Goal: Task Accomplishment & Management: Manage account settings

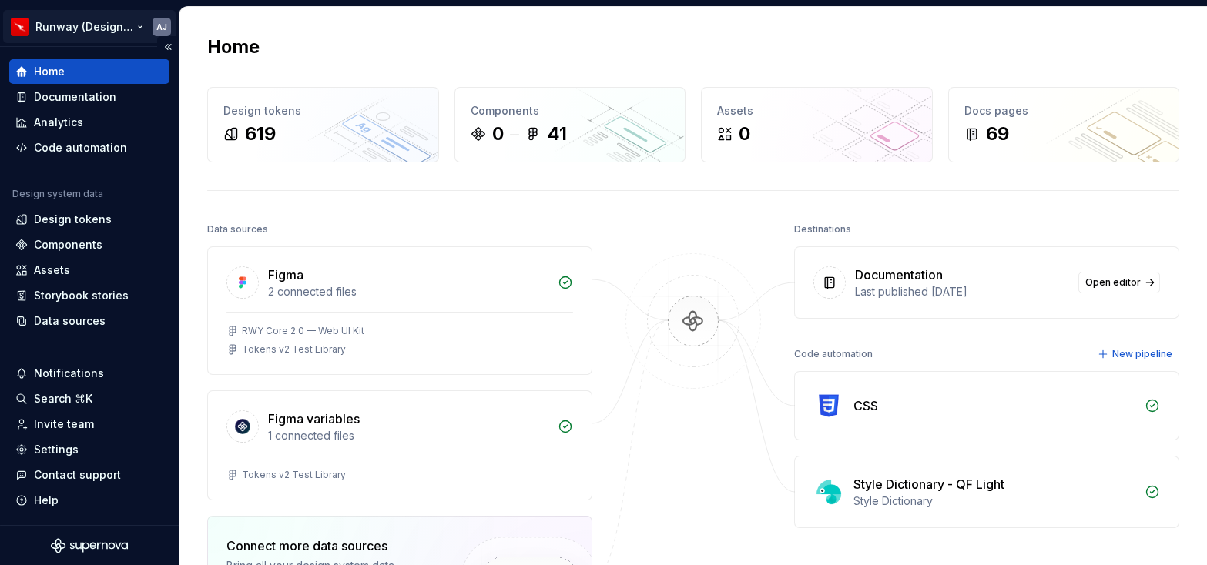
click at [139, 27] on html "Runway (Design Test) AJ Home Documentation Analytics Code automation Design sys…" at bounding box center [603, 282] width 1207 height 565
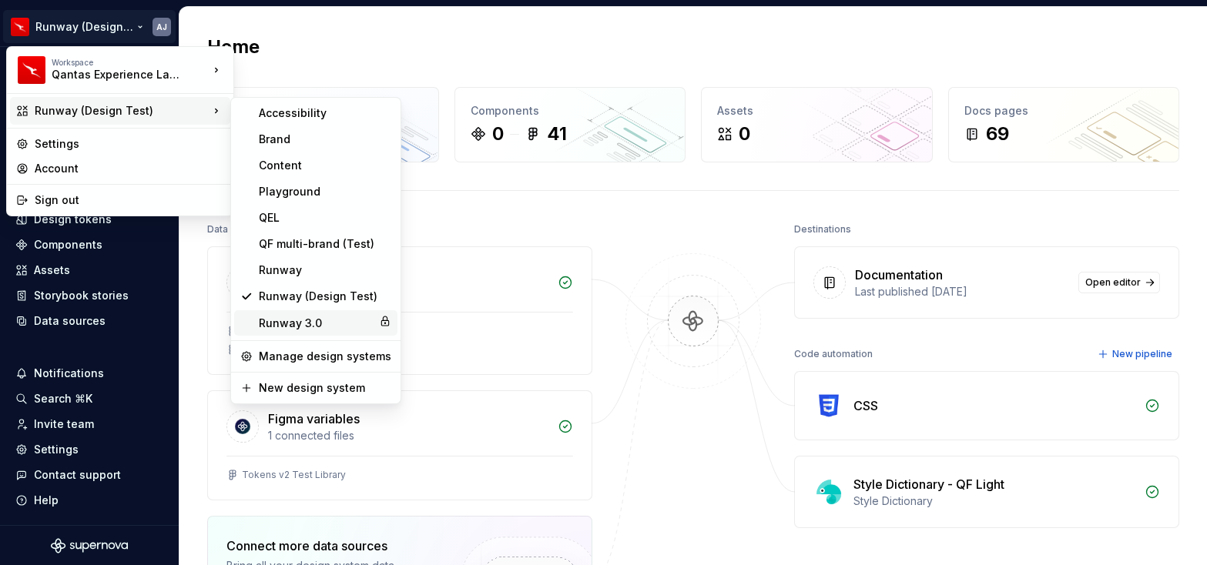
click at [303, 323] on div "Runway 3.0" at bounding box center [316, 323] width 114 height 15
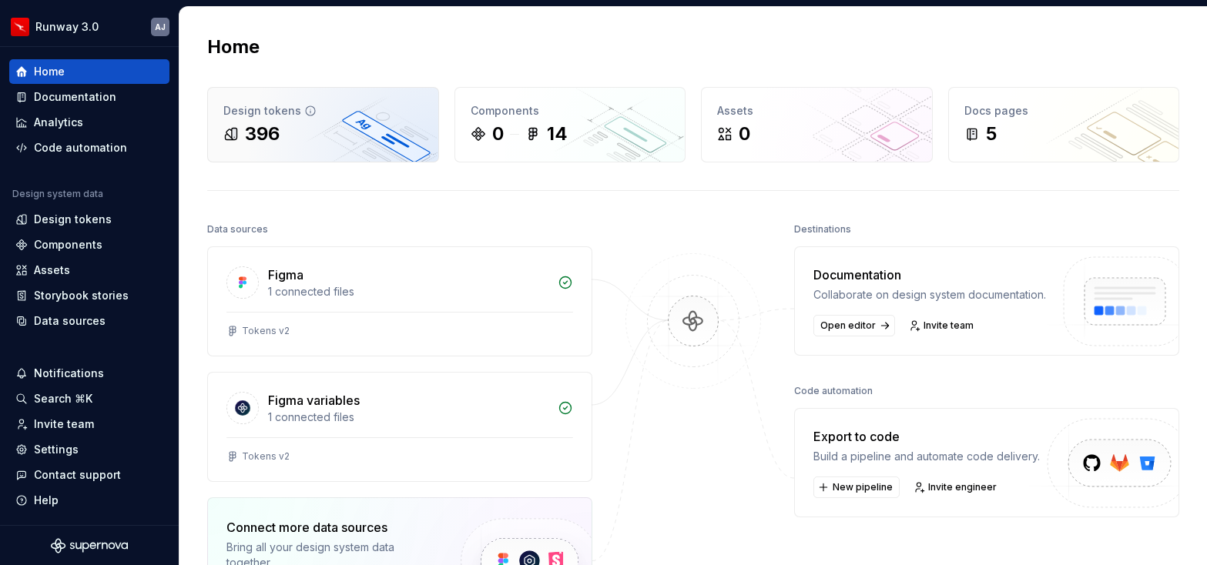
click at [336, 134] on div "396" at bounding box center [322, 134] width 199 height 25
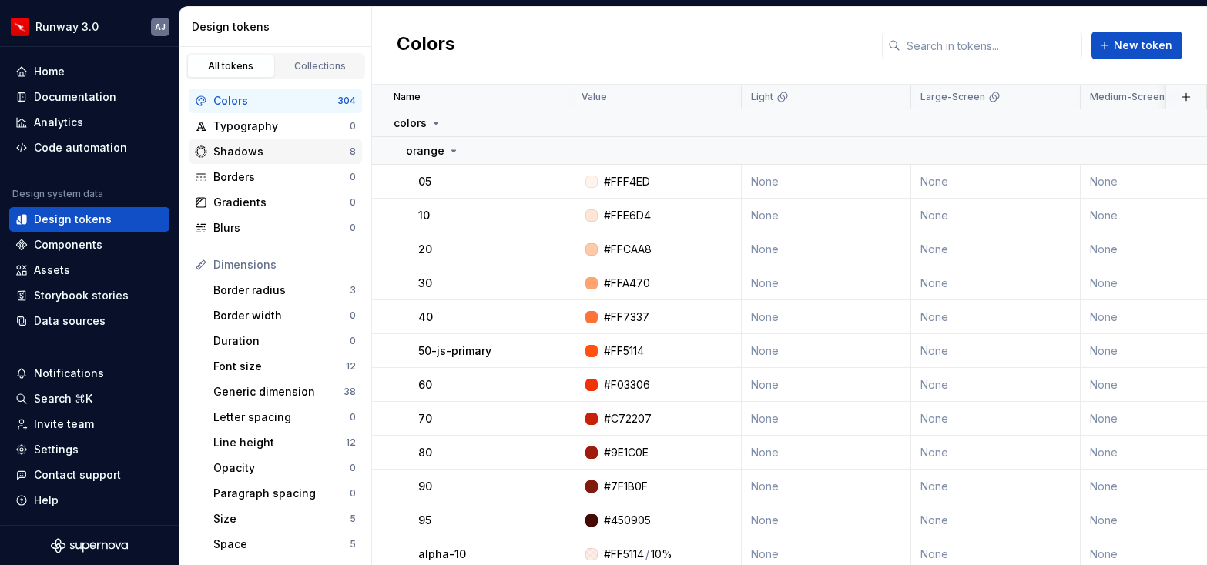
click at [288, 148] on div "Shadows" at bounding box center [281, 151] width 136 height 15
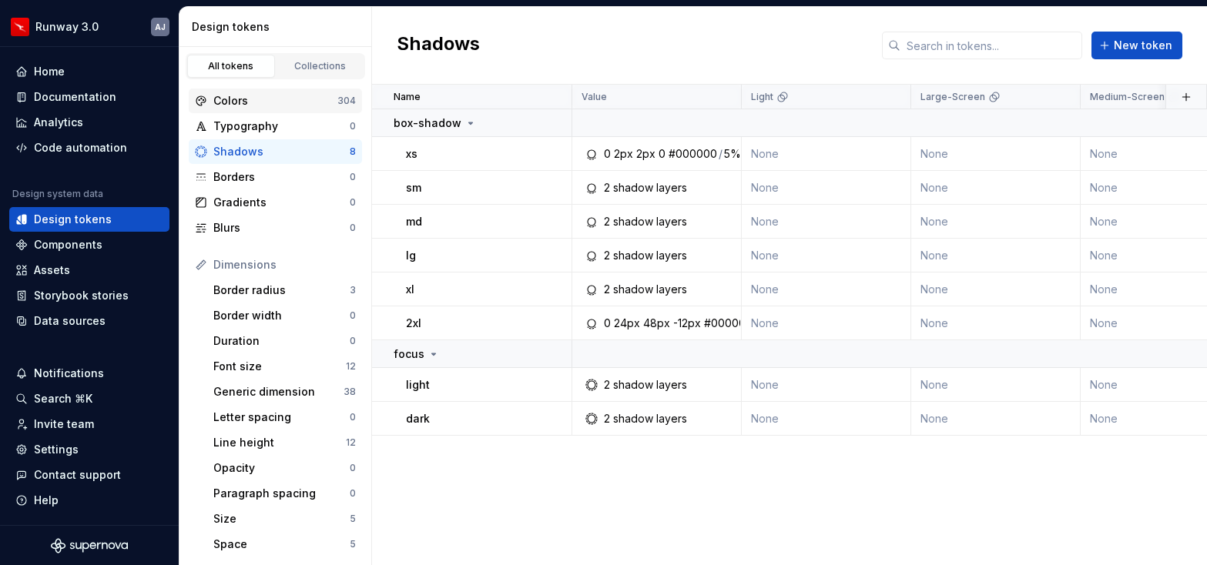
click at [273, 103] on div "Colors" at bounding box center [275, 100] width 124 height 15
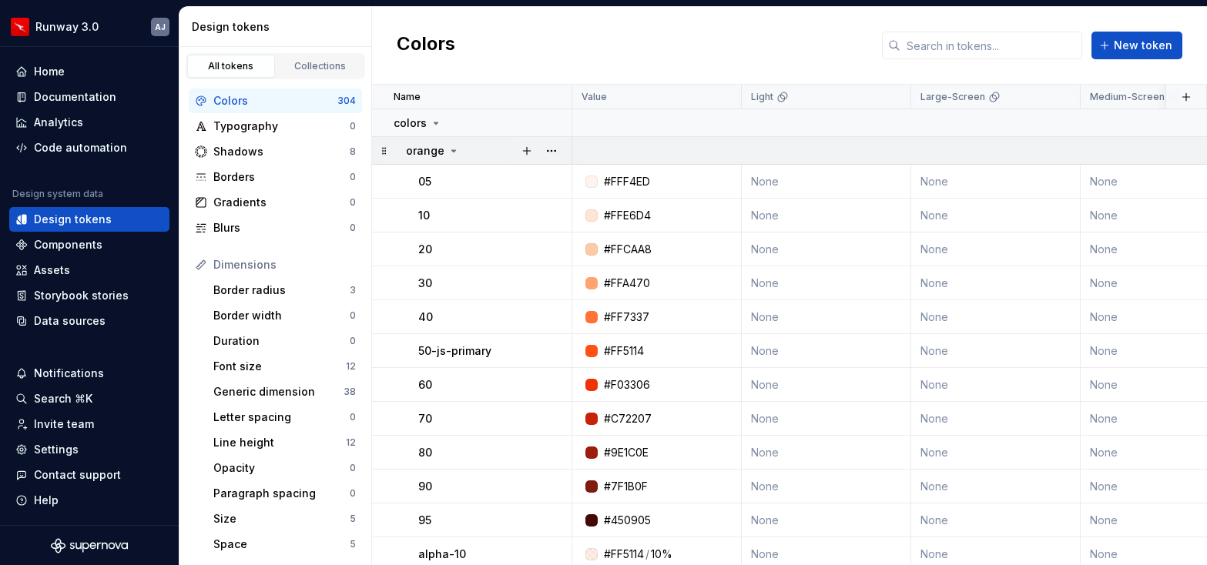
click at [449, 152] on icon at bounding box center [453, 151] width 12 height 12
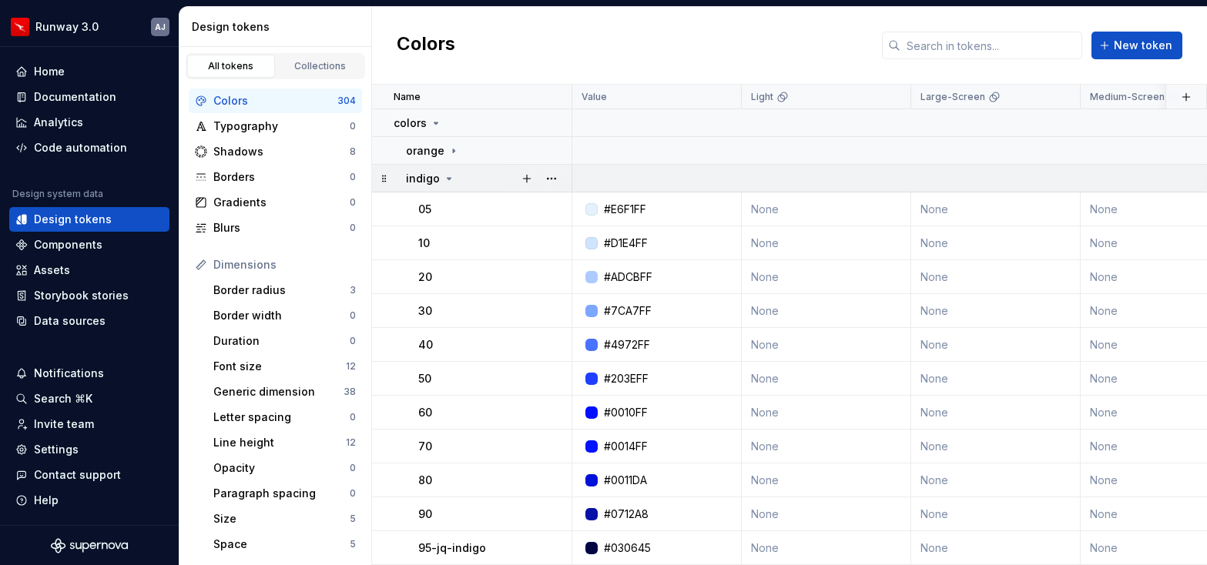
click at [450, 177] on icon at bounding box center [449, 178] width 12 height 12
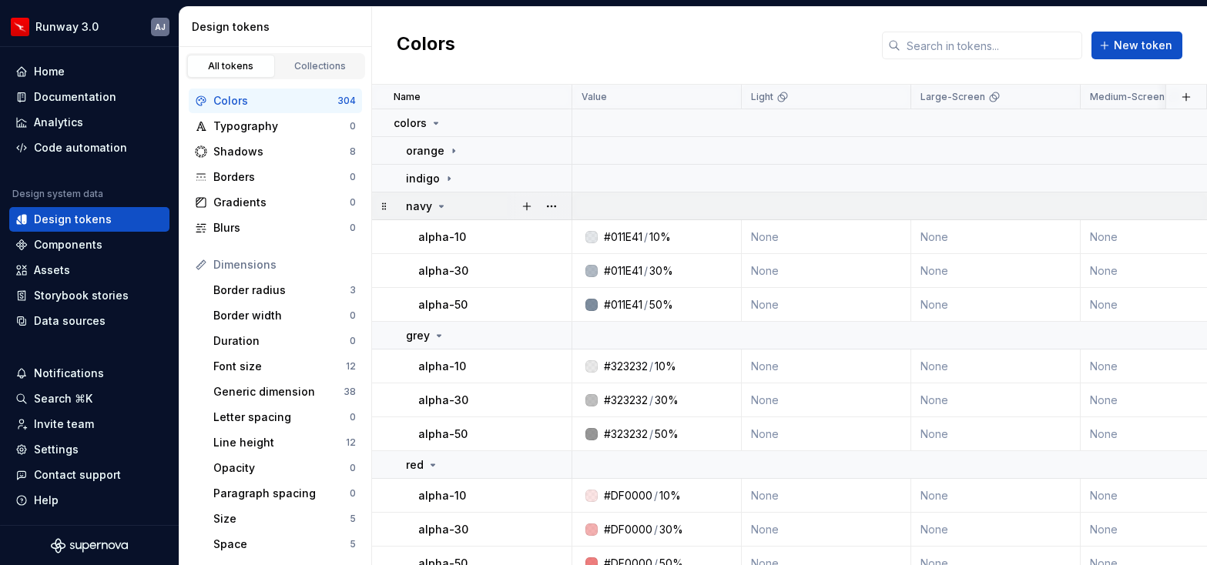
click at [442, 206] on icon at bounding box center [441, 206] width 12 height 12
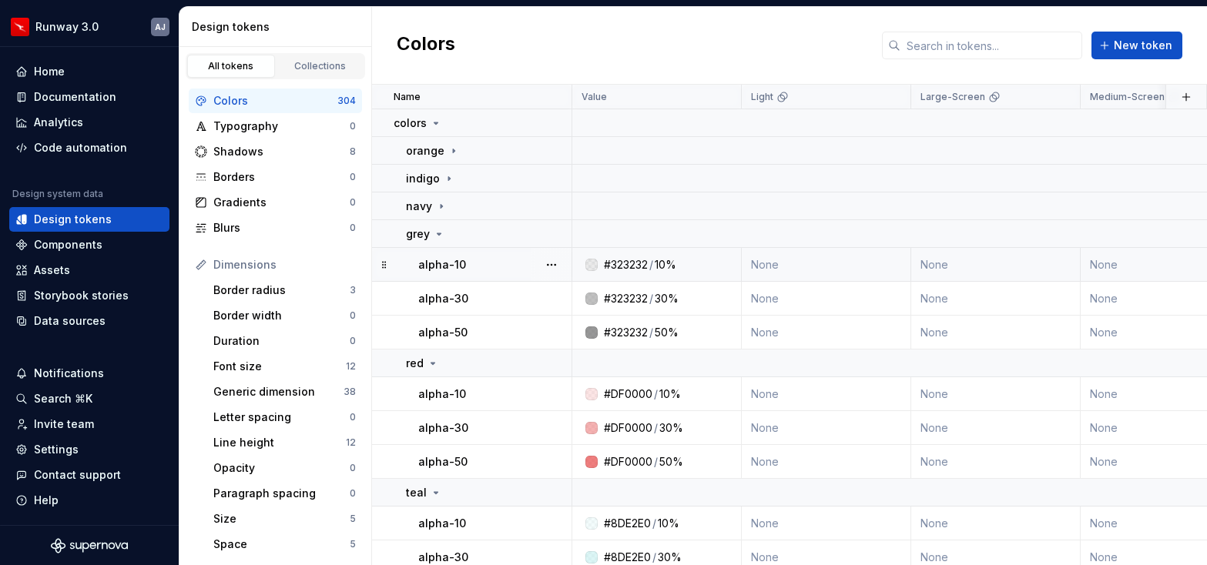
click at [459, 253] on td "alpha-10" at bounding box center [472, 265] width 200 height 34
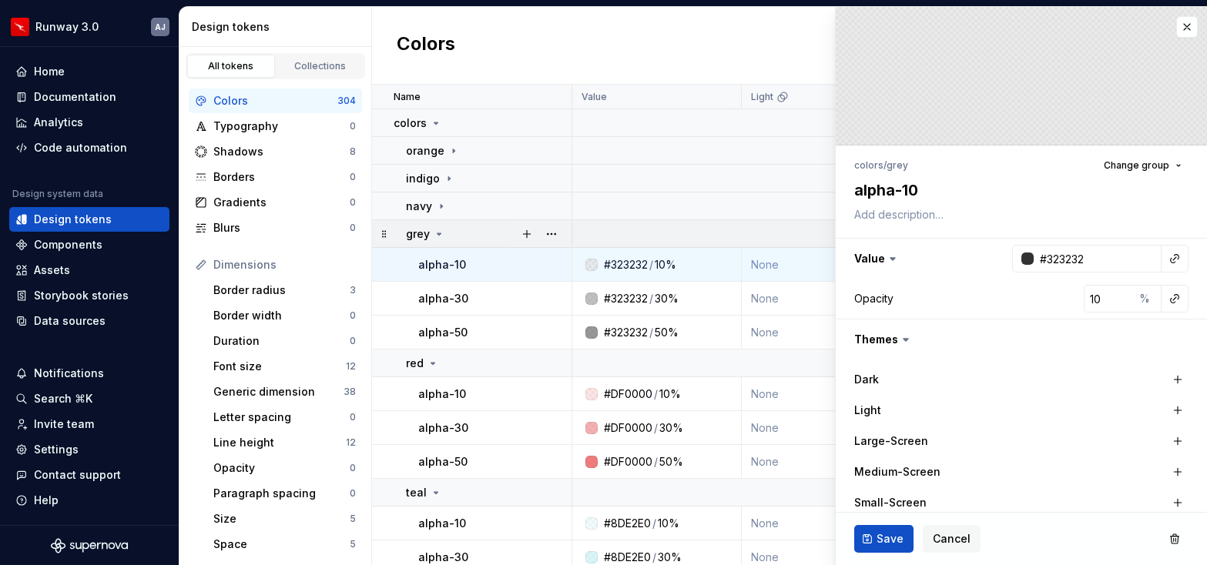
click at [439, 234] on icon at bounding box center [439, 234] width 12 height 12
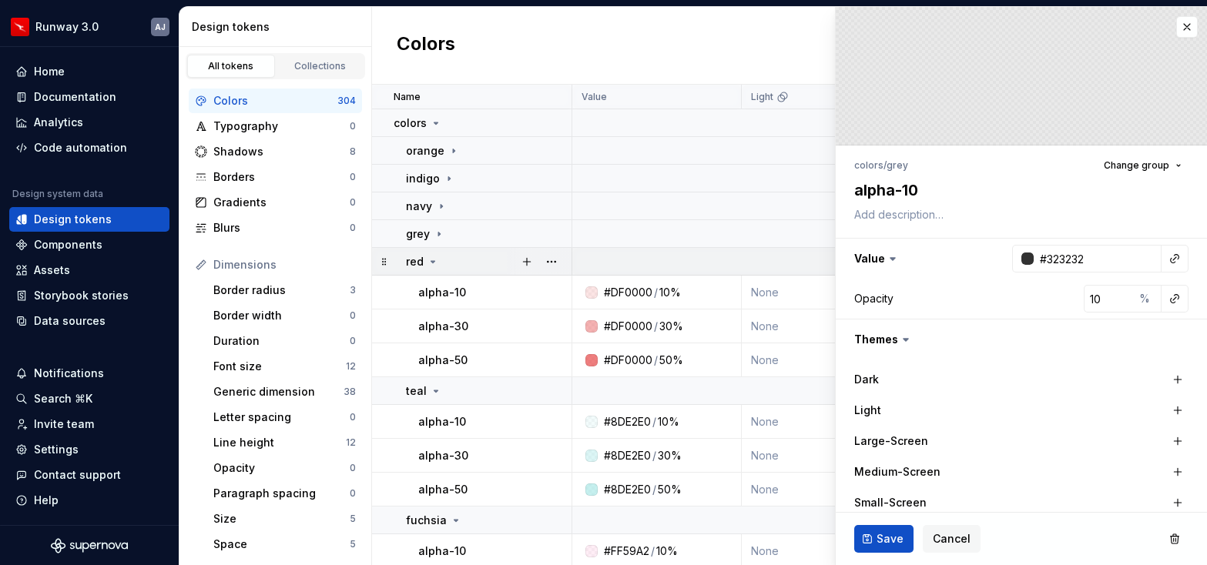
click at [433, 257] on icon at bounding box center [433, 262] width 12 height 12
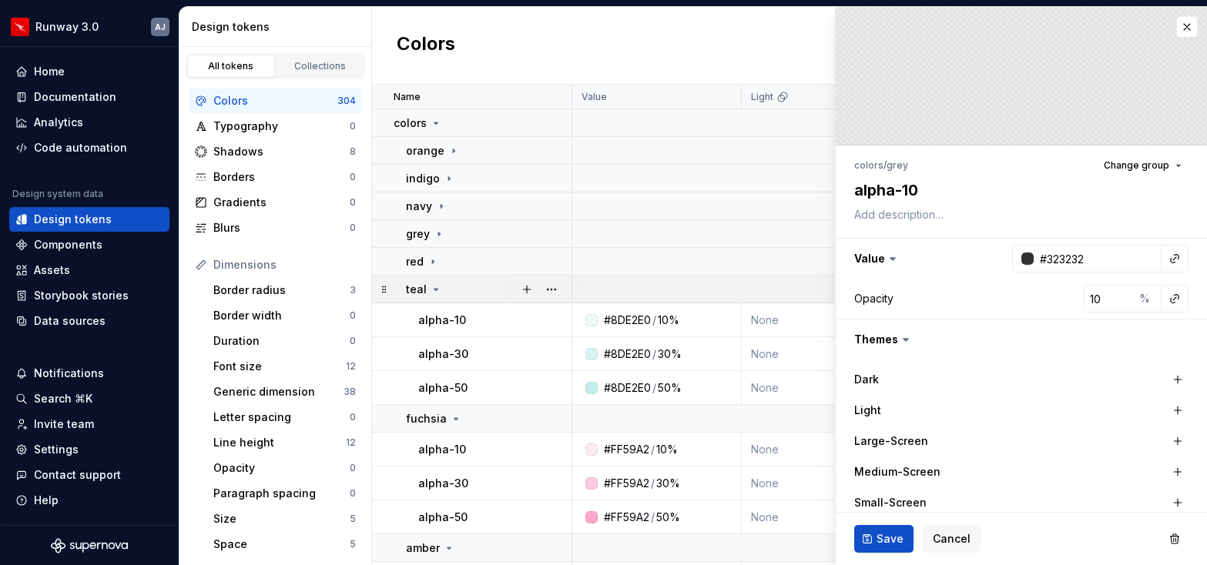
click at [434, 289] on icon at bounding box center [436, 290] width 4 height 2
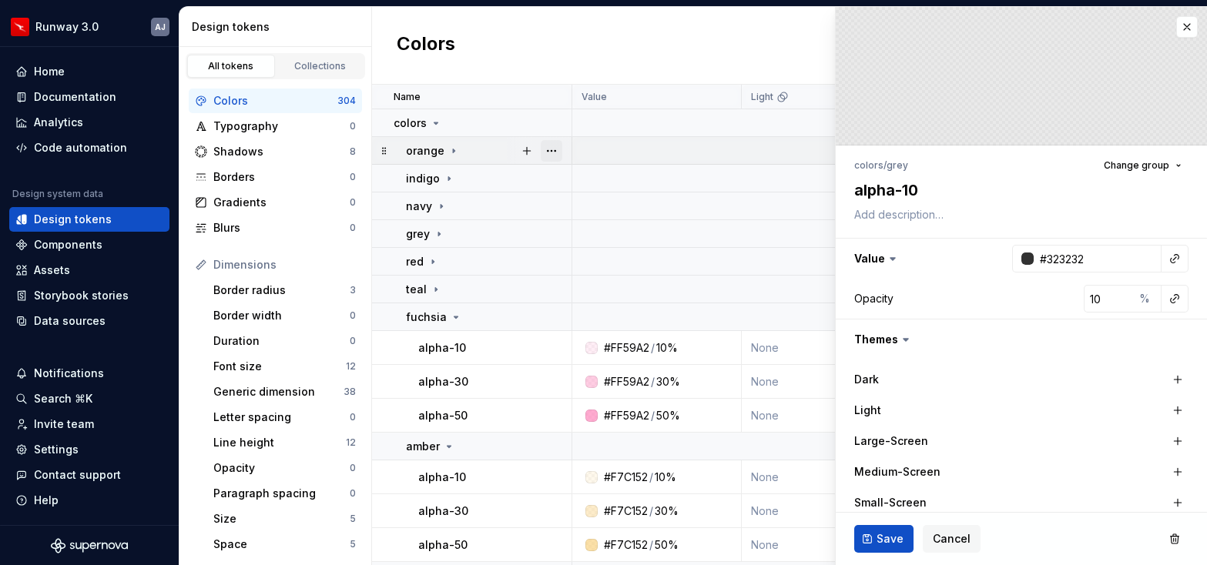
click at [549, 152] on button "button" at bounding box center [552, 151] width 22 height 22
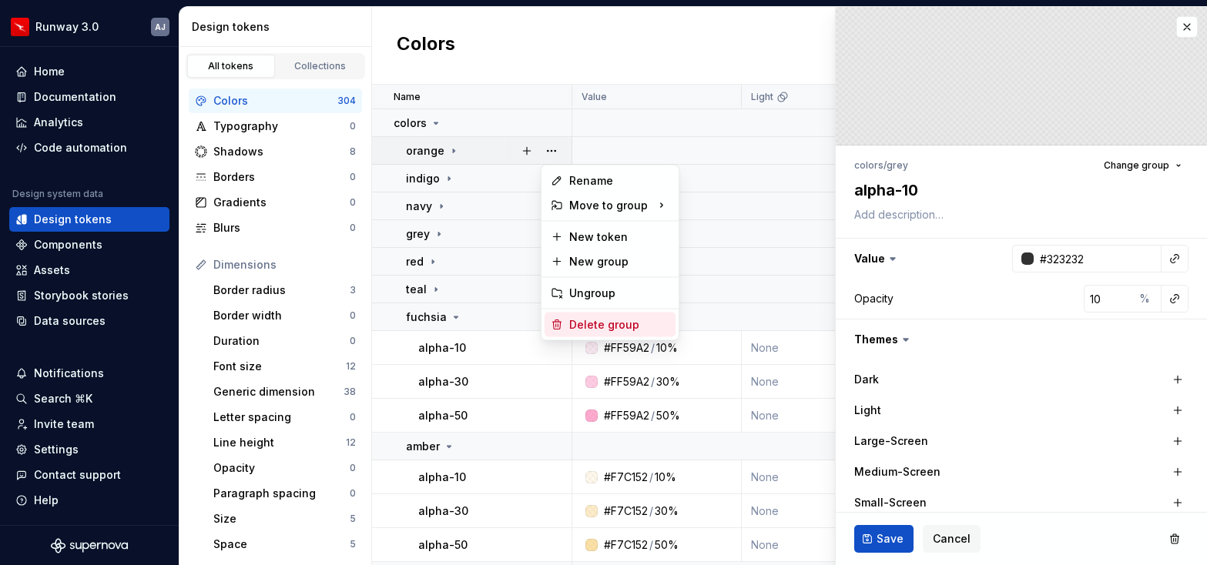
click at [585, 325] on div "Delete group" at bounding box center [619, 324] width 100 height 15
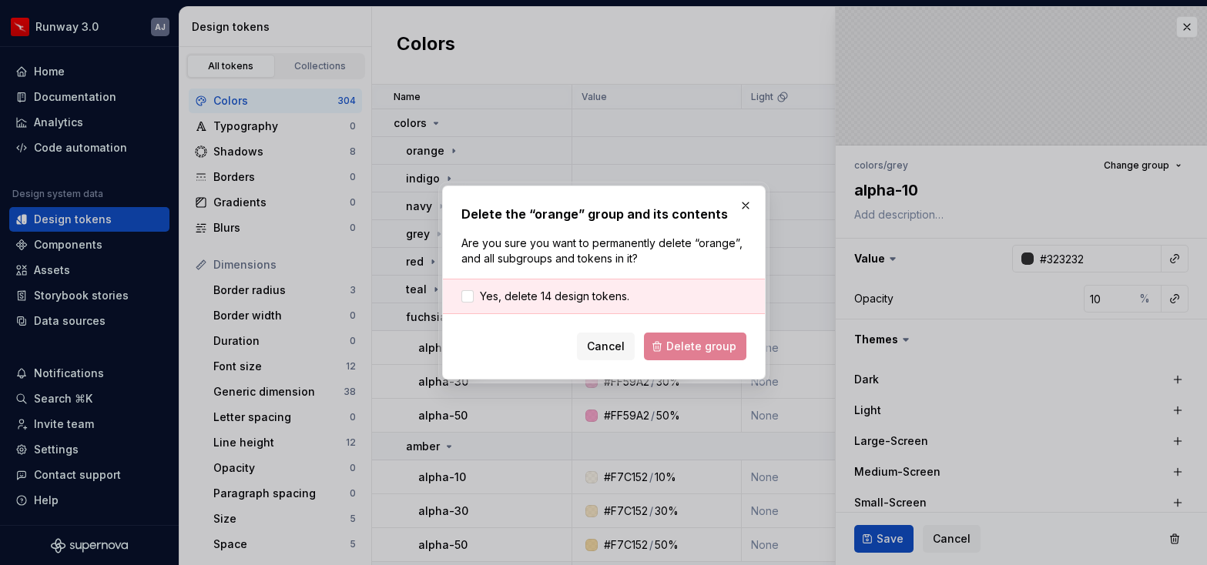
click at [679, 344] on div "Cancel Delete group" at bounding box center [603, 347] width 285 height 28
click at [472, 296] on div at bounding box center [467, 296] width 12 height 12
click at [678, 336] on button "Delete group" at bounding box center [695, 347] width 102 height 28
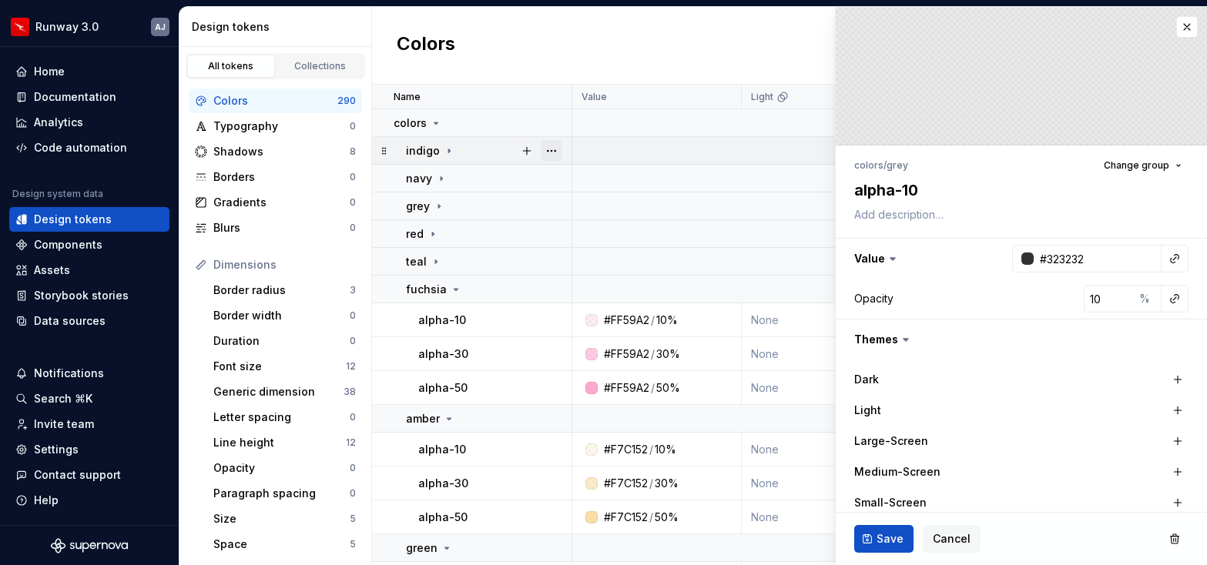
click at [555, 149] on button "button" at bounding box center [552, 151] width 22 height 22
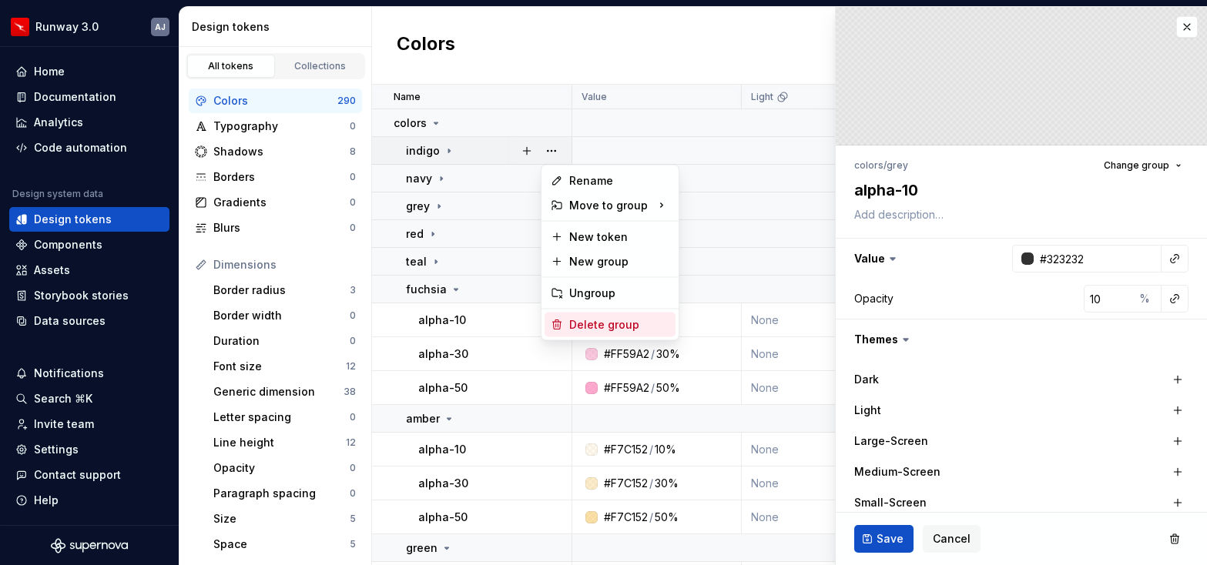
click at [601, 319] on div "Delete group" at bounding box center [619, 324] width 100 height 15
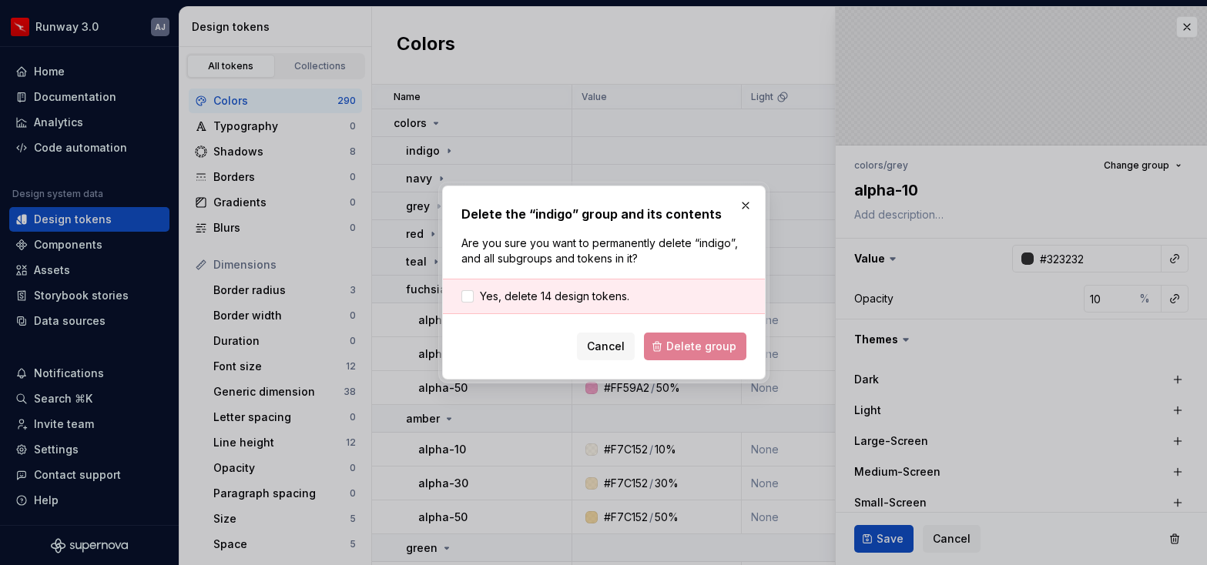
click at [678, 346] on div "Cancel Delete group" at bounding box center [603, 347] width 285 height 28
click at [577, 291] on span "Yes, delete 14 design tokens." at bounding box center [554, 296] width 149 height 15
click at [672, 344] on span "Delete group" at bounding box center [701, 346] width 70 height 15
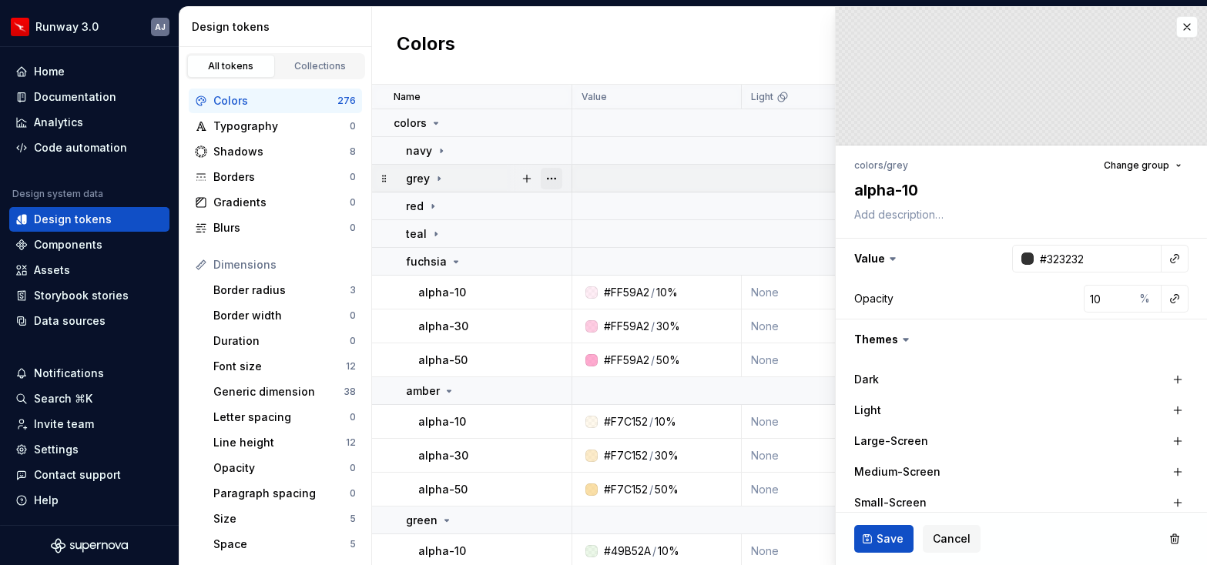
click at [548, 177] on button "button" at bounding box center [552, 179] width 22 height 22
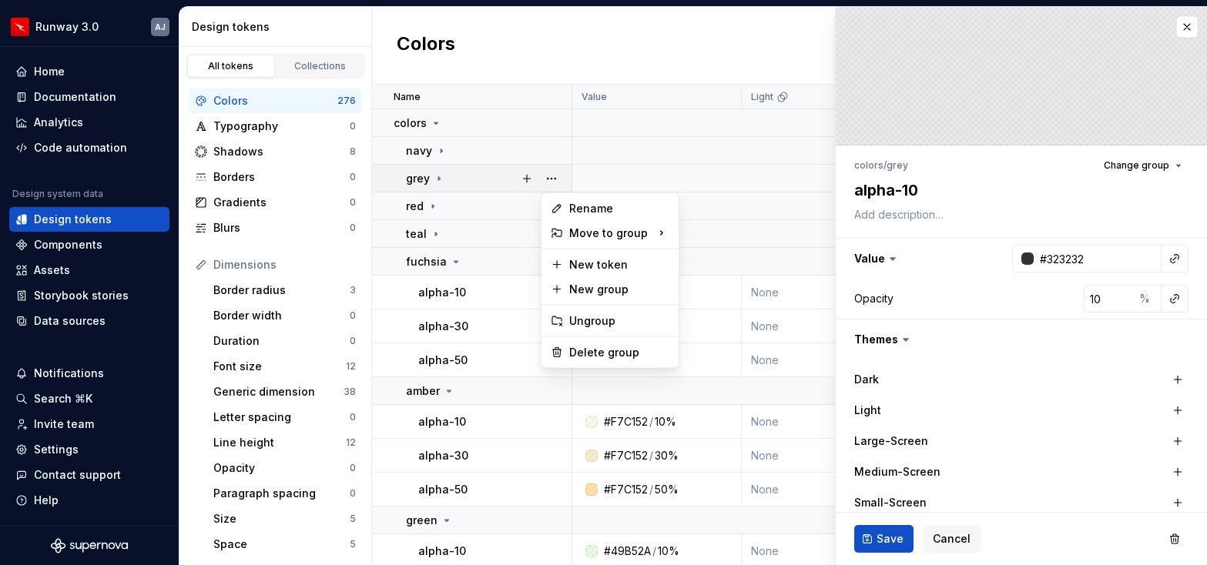
click at [451, 174] on html "Runway 3.0 AJ Home Documentation Analytics Code automation Design system data D…" at bounding box center [603, 282] width 1207 height 565
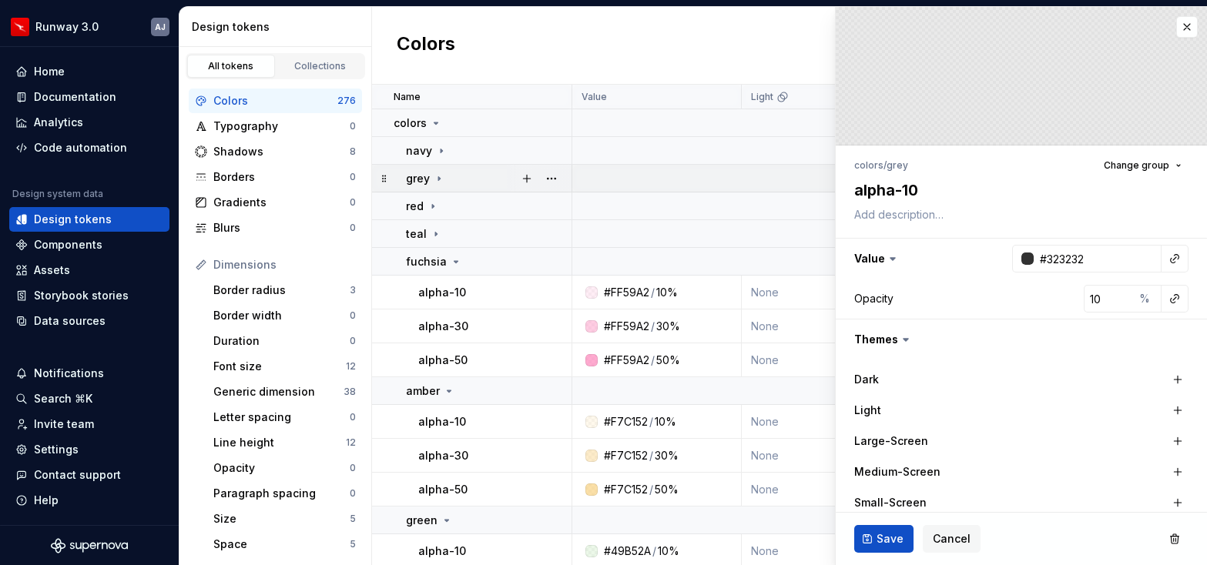
click at [439, 176] on icon at bounding box center [439, 178] width 12 height 12
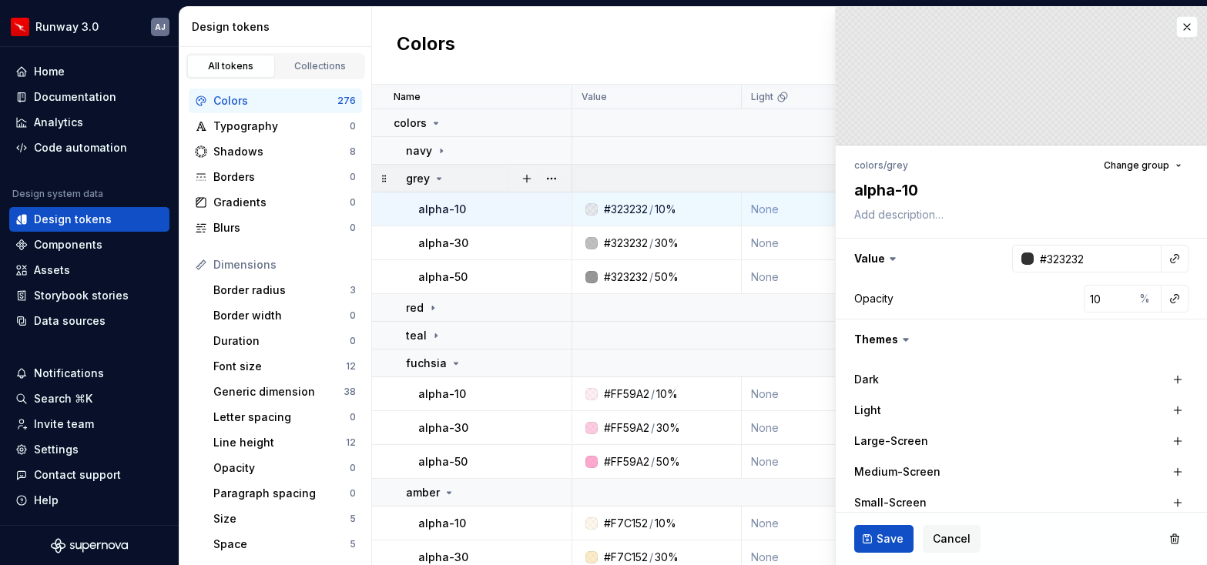
click at [439, 176] on icon at bounding box center [439, 178] width 12 height 12
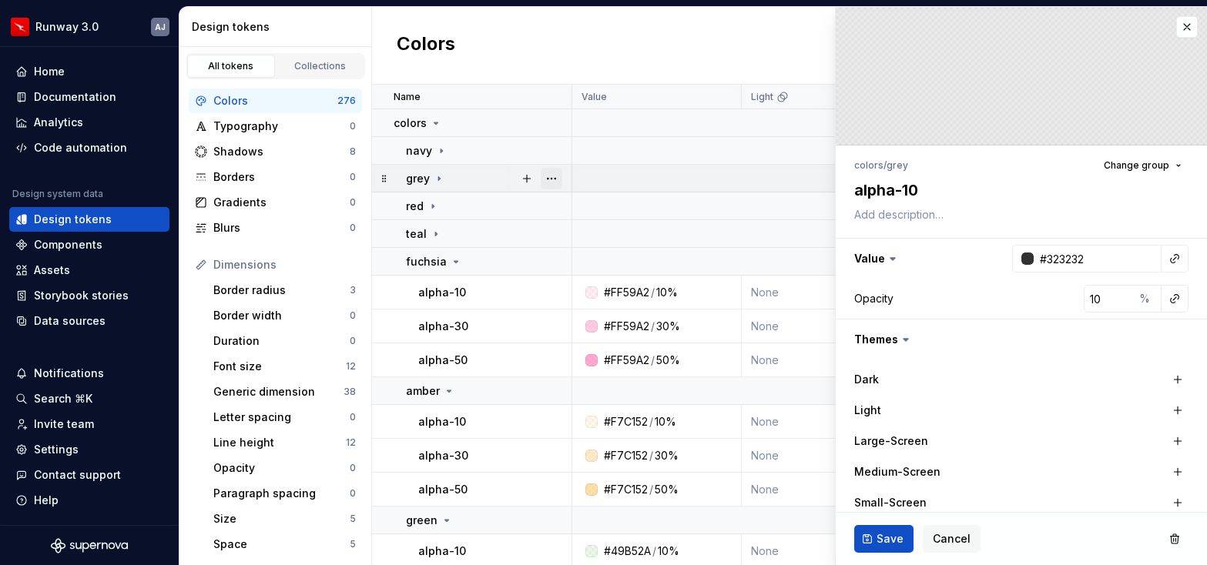
click at [556, 179] on button "button" at bounding box center [552, 179] width 22 height 22
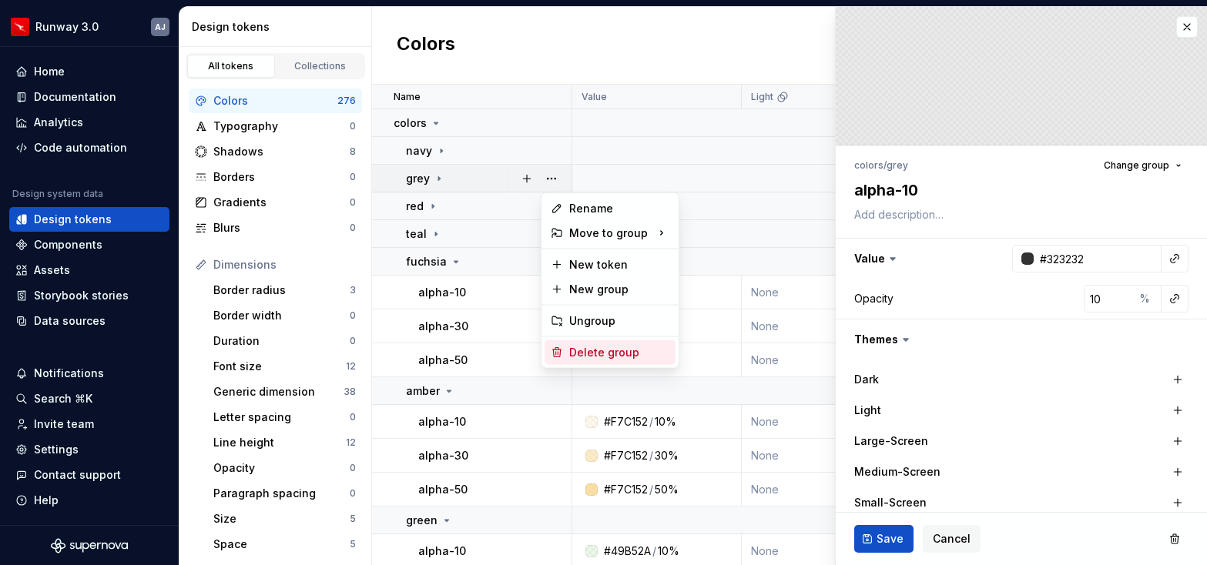
click at [587, 353] on div "Delete group" at bounding box center [619, 352] width 100 height 15
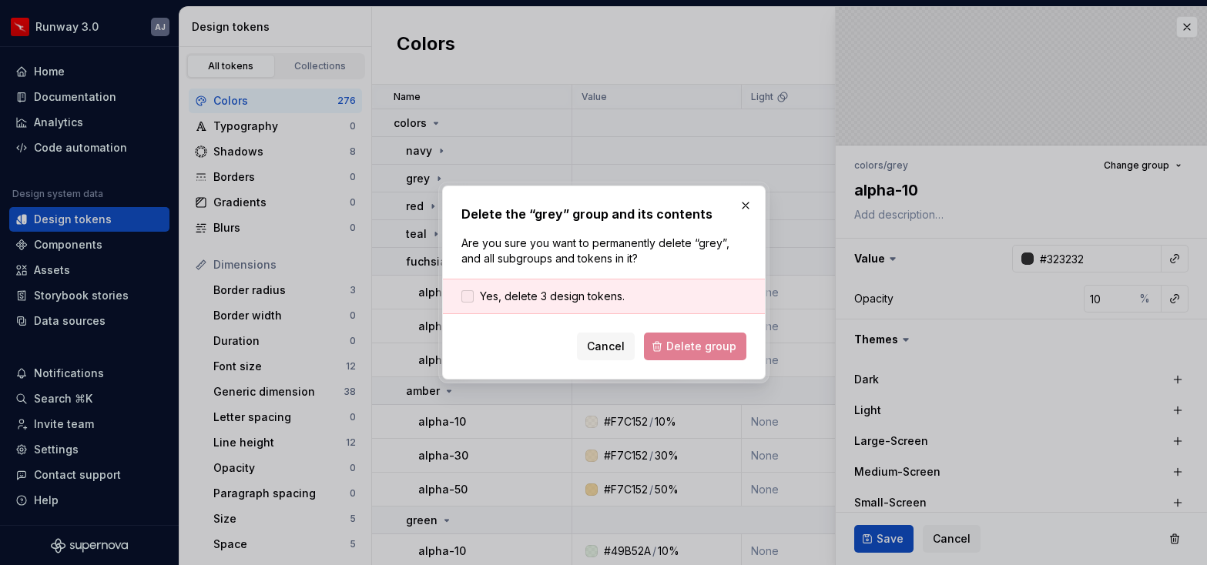
click at [472, 294] on div at bounding box center [467, 296] width 12 height 12
click at [672, 356] on button "Delete group" at bounding box center [695, 347] width 102 height 28
type textarea "*"
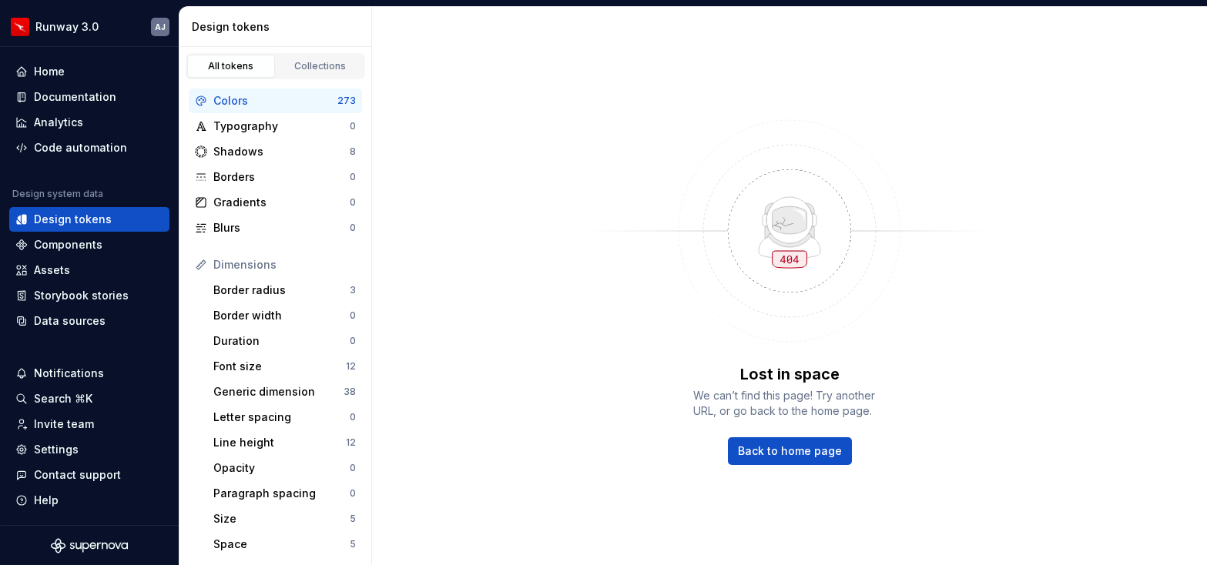
click at [293, 96] on div "Colors" at bounding box center [275, 100] width 124 height 15
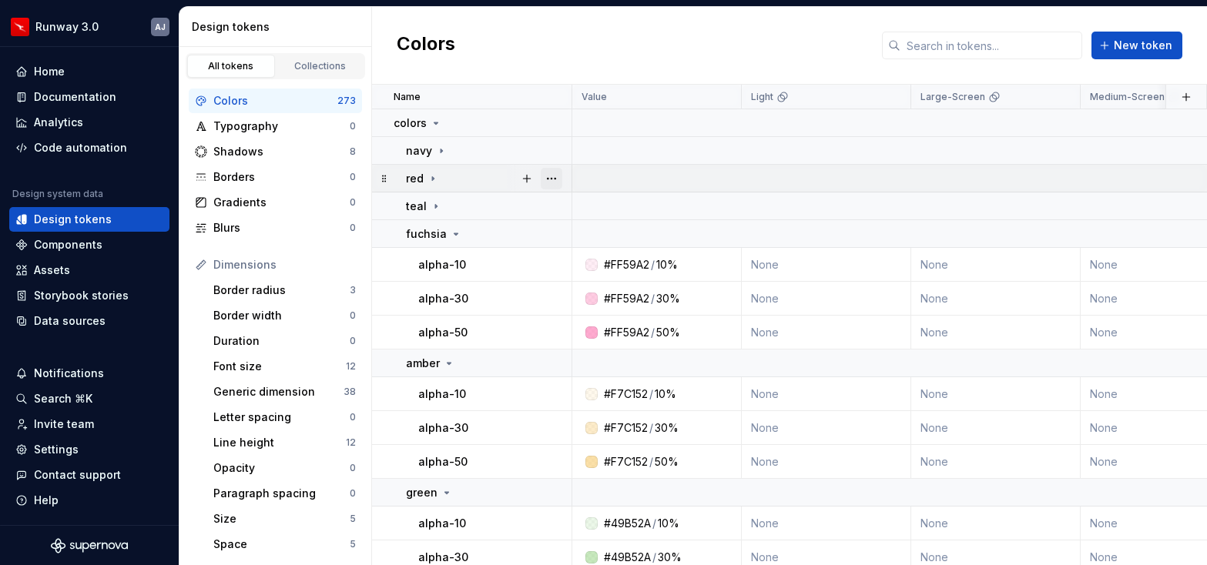
click at [550, 179] on button "button" at bounding box center [552, 179] width 22 height 22
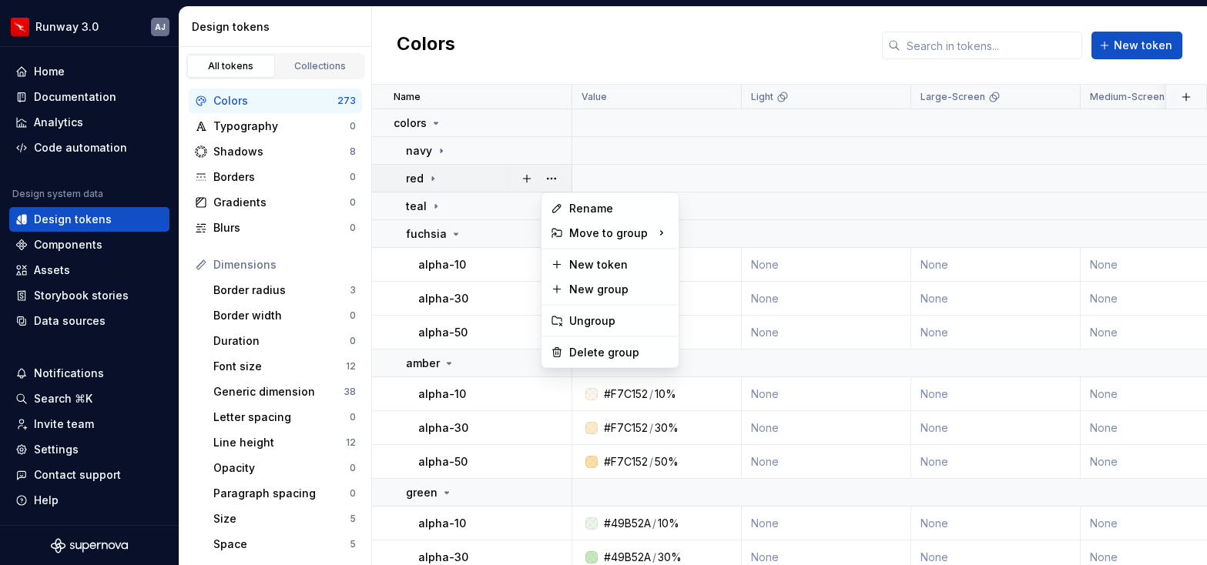
click at [484, 182] on html "Runway 3.0 AJ Home Documentation Analytics Code automation Design system data D…" at bounding box center [603, 282] width 1207 height 565
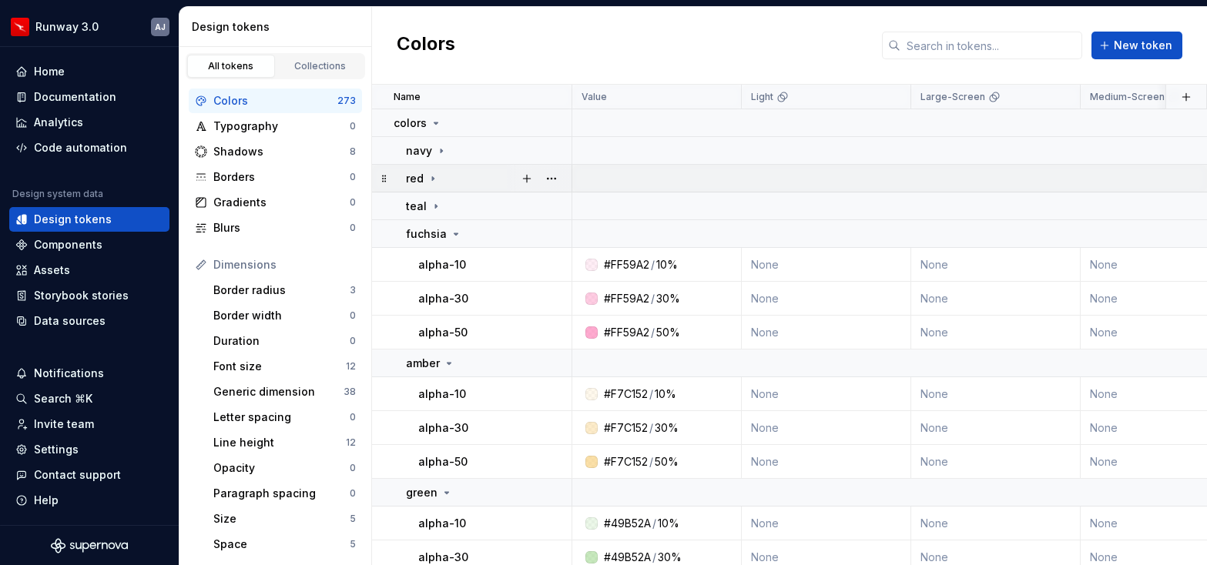
click at [434, 180] on icon at bounding box center [433, 178] width 12 height 12
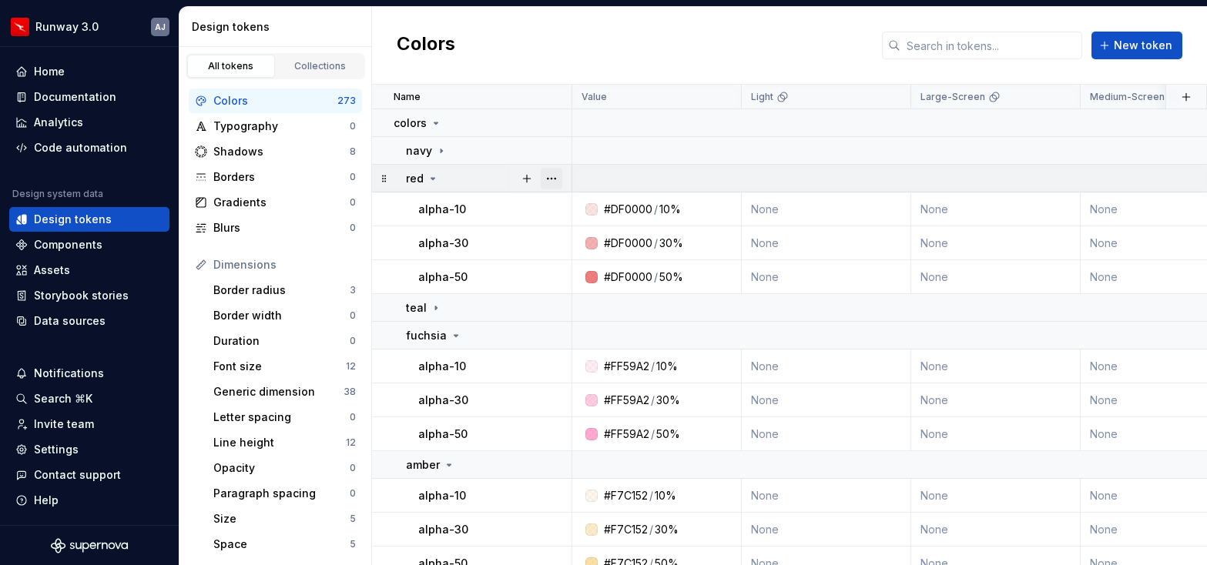
click at [548, 177] on button "button" at bounding box center [552, 179] width 22 height 22
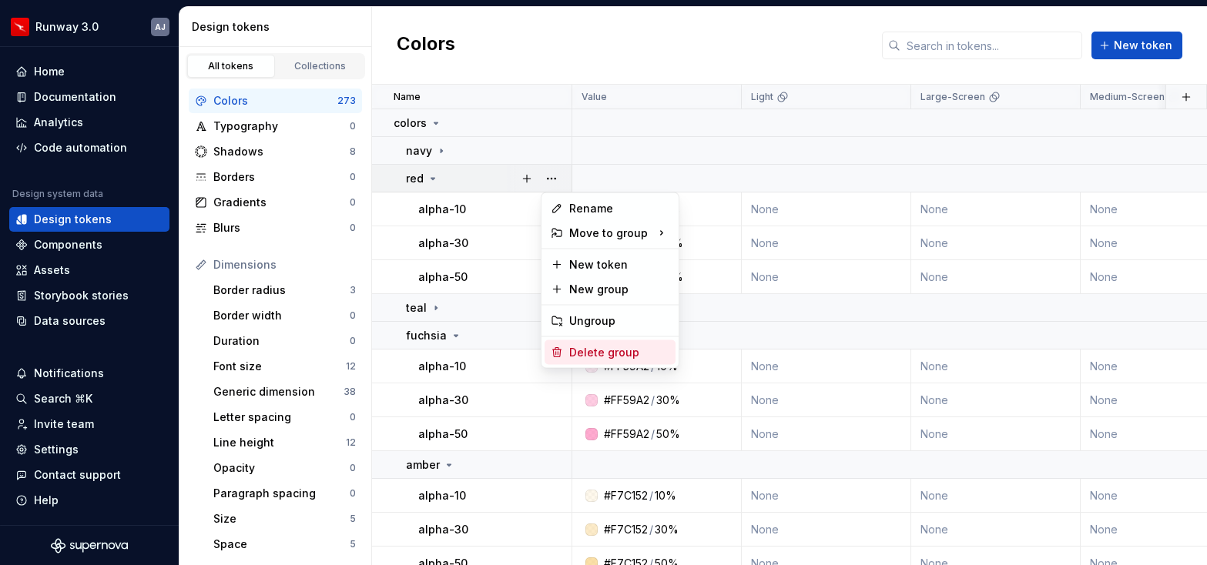
click at [587, 345] on div "Delete group" at bounding box center [619, 352] width 100 height 15
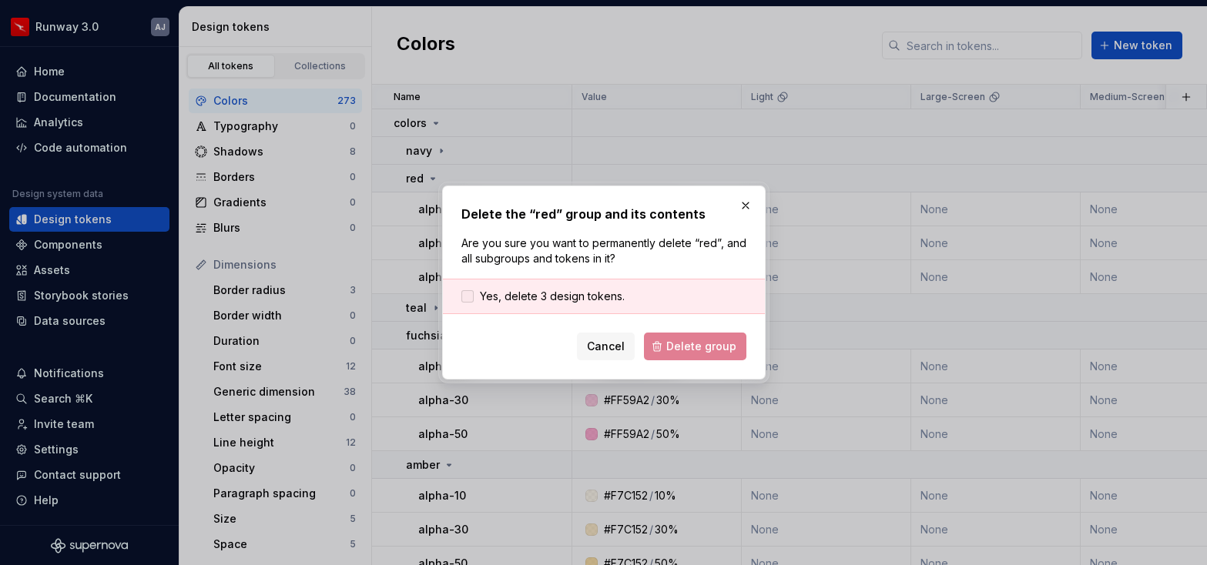
click at [514, 289] on span "Yes, delete 3 design tokens." at bounding box center [552, 296] width 145 height 15
click at [684, 342] on span "Delete group" at bounding box center [701, 346] width 70 height 15
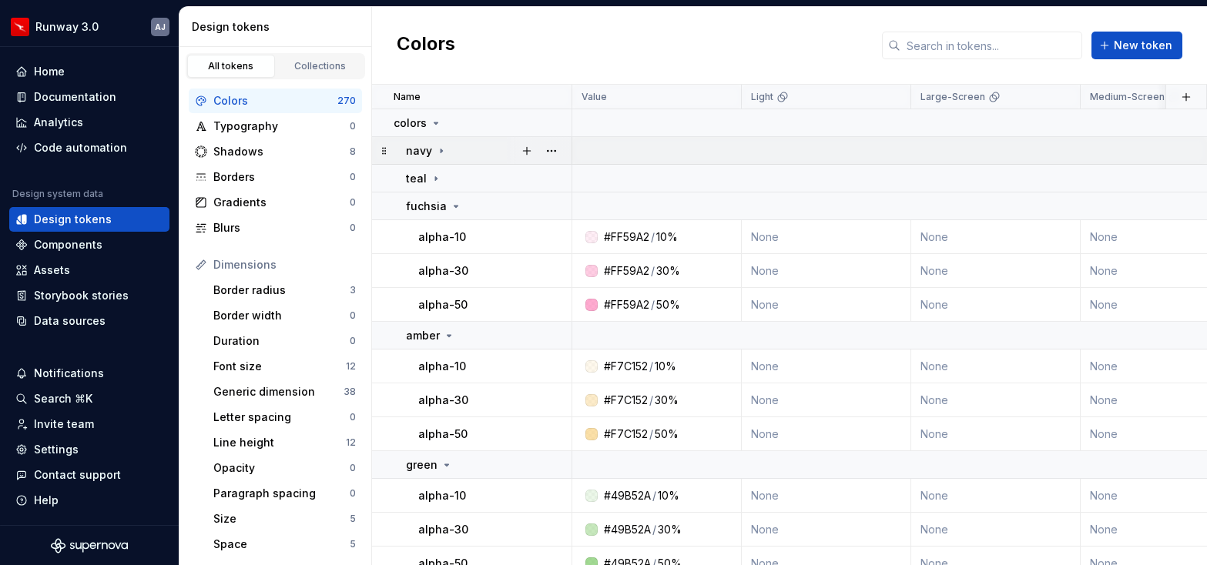
click at [440, 149] on icon at bounding box center [441, 151] width 2 height 4
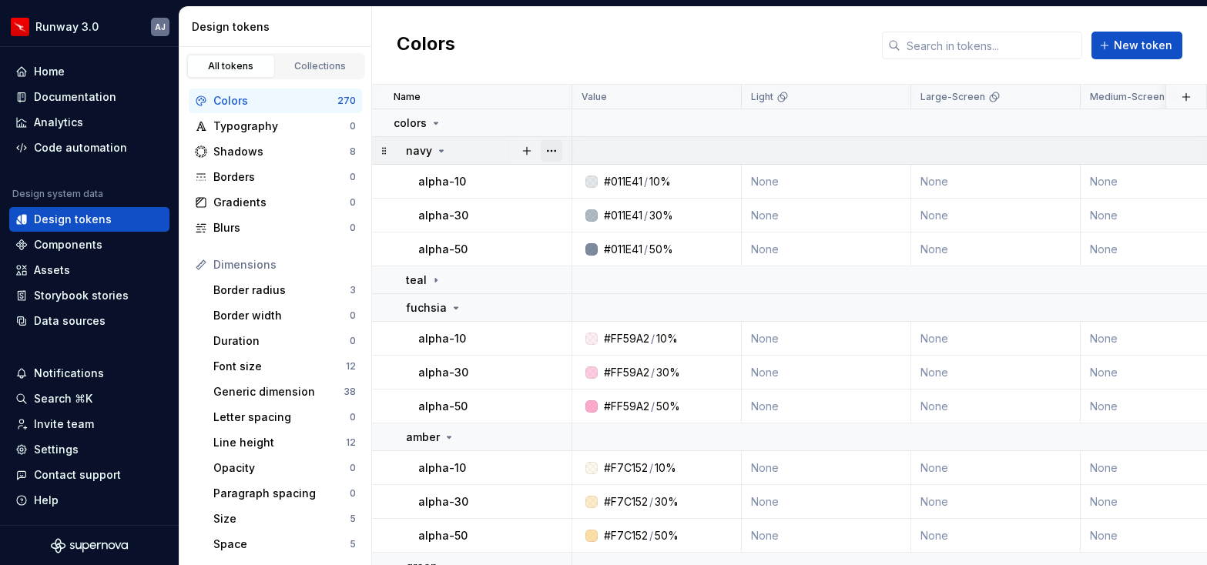
click at [554, 146] on button "button" at bounding box center [552, 151] width 22 height 22
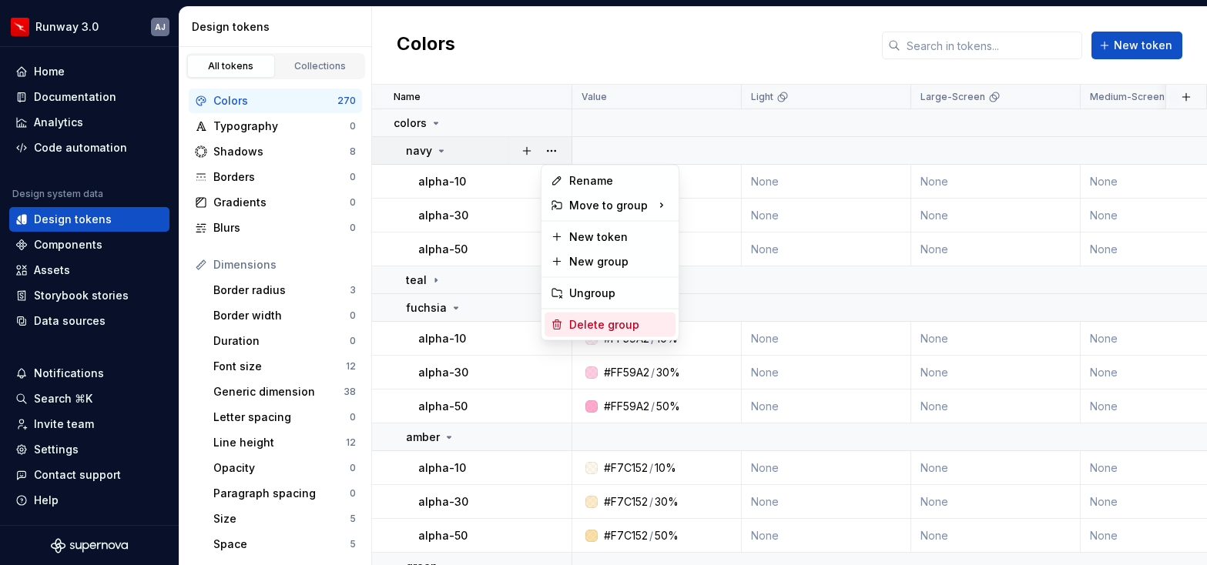
click at [600, 324] on div "Delete group" at bounding box center [619, 324] width 100 height 15
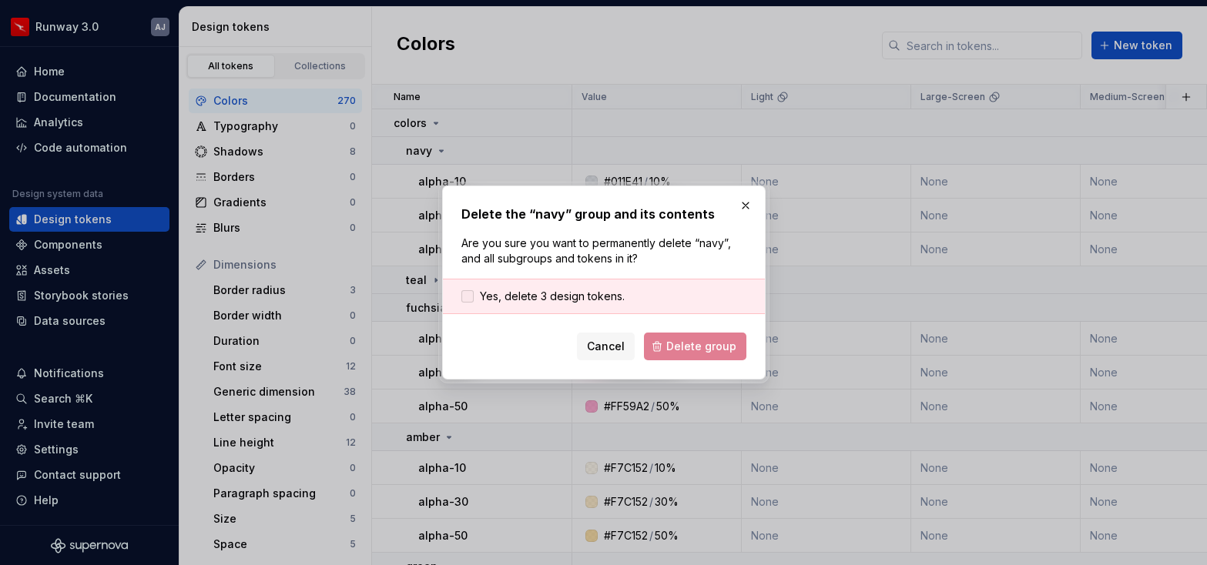
click at [506, 293] on span "Yes, delete 3 design tokens." at bounding box center [552, 296] width 145 height 15
click at [684, 343] on span "Delete group" at bounding box center [701, 346] width 70 height 15
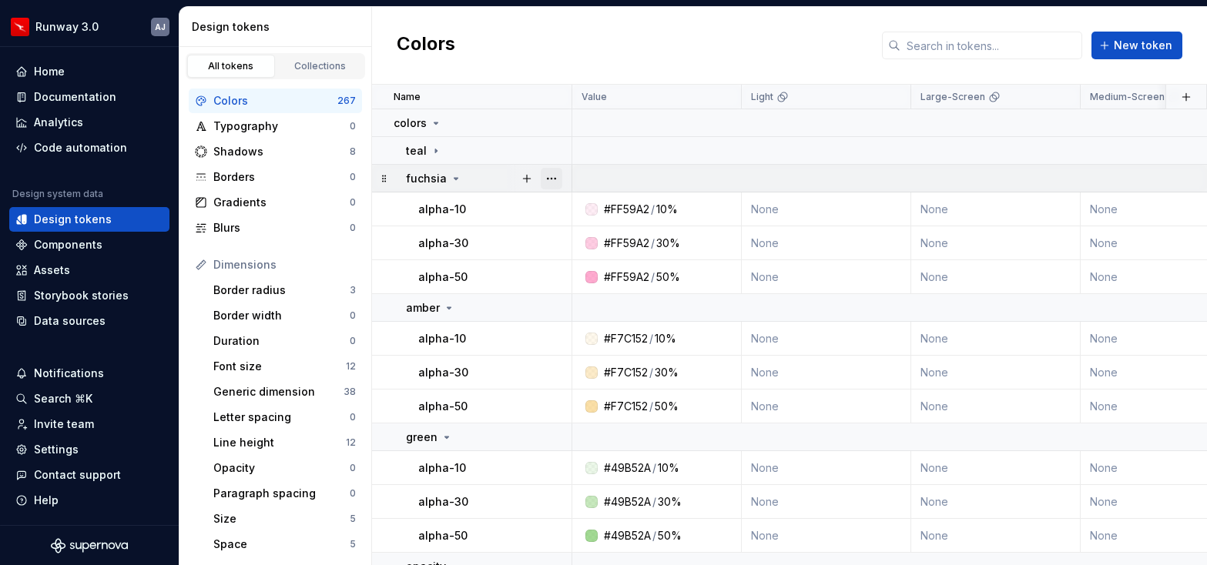
click at [553, 178] on button "button" at bounding box center [552, 179] width 22 height 22
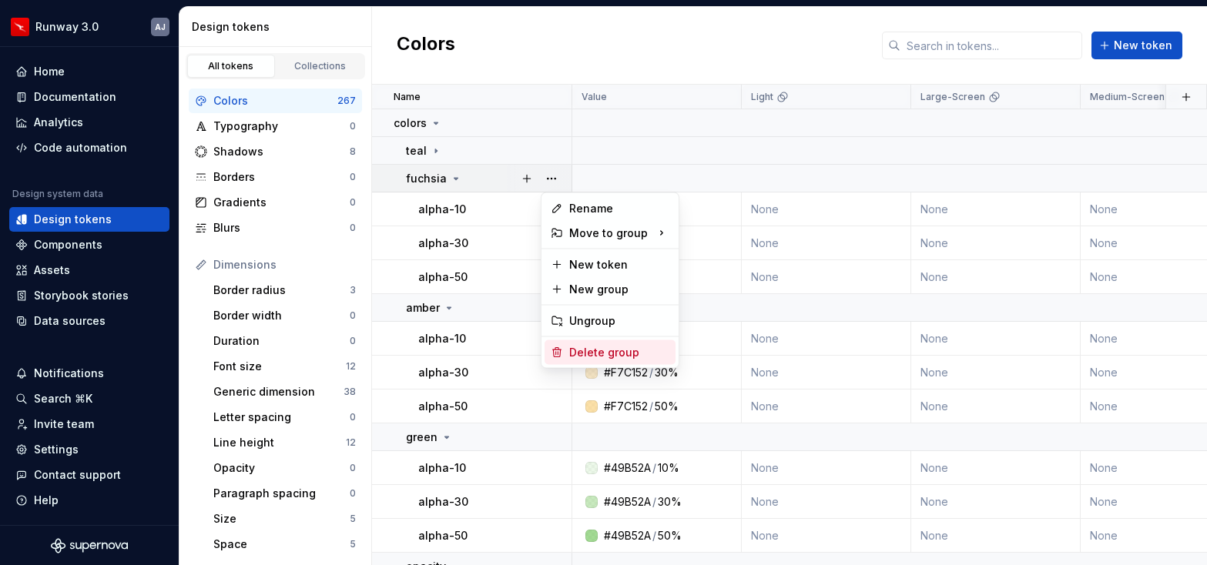
click at [585, 354] on div "Delete group" at bounding box center [619, 352] width 100 height 15
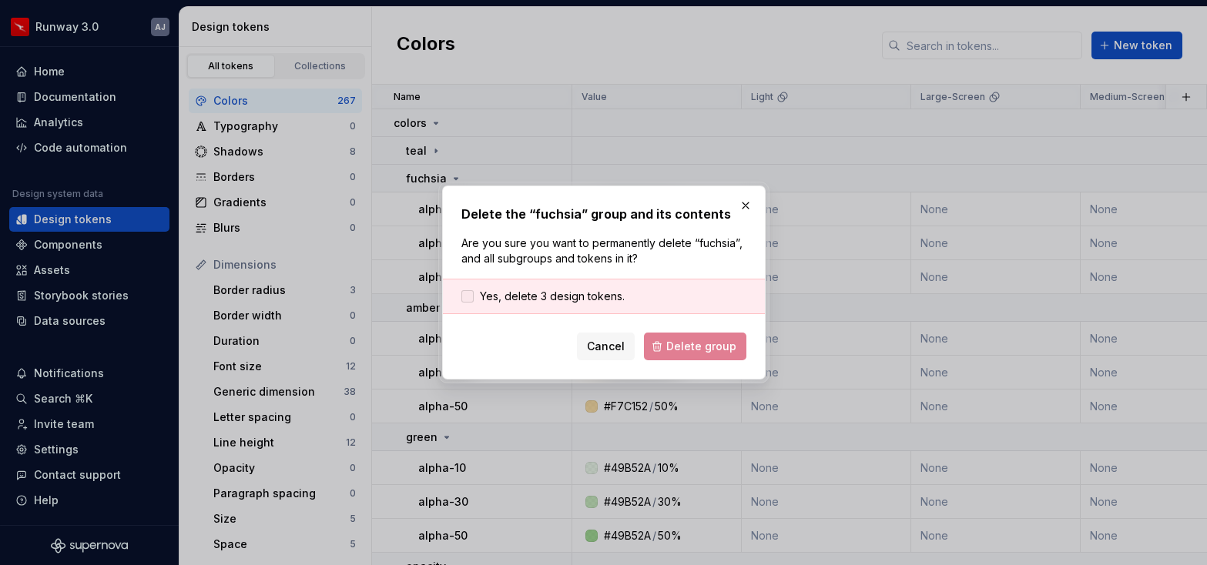
click at [523, 300] on span "Yes, delete 3 design tokens." at bounding box center [552, 296] width 145 height 15
click at [688, 350] on span "Delete group" at bounding box center [701, 346] width 70 height 15
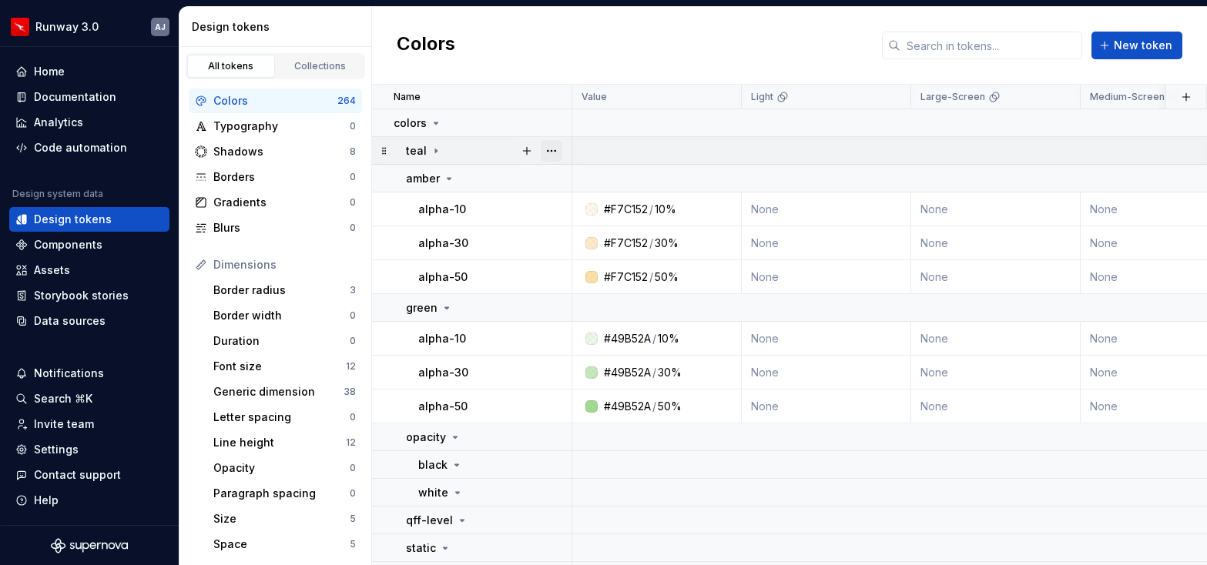
click at [551, 152] on button "button" at bounding box center [552, 151] width 22 height 22
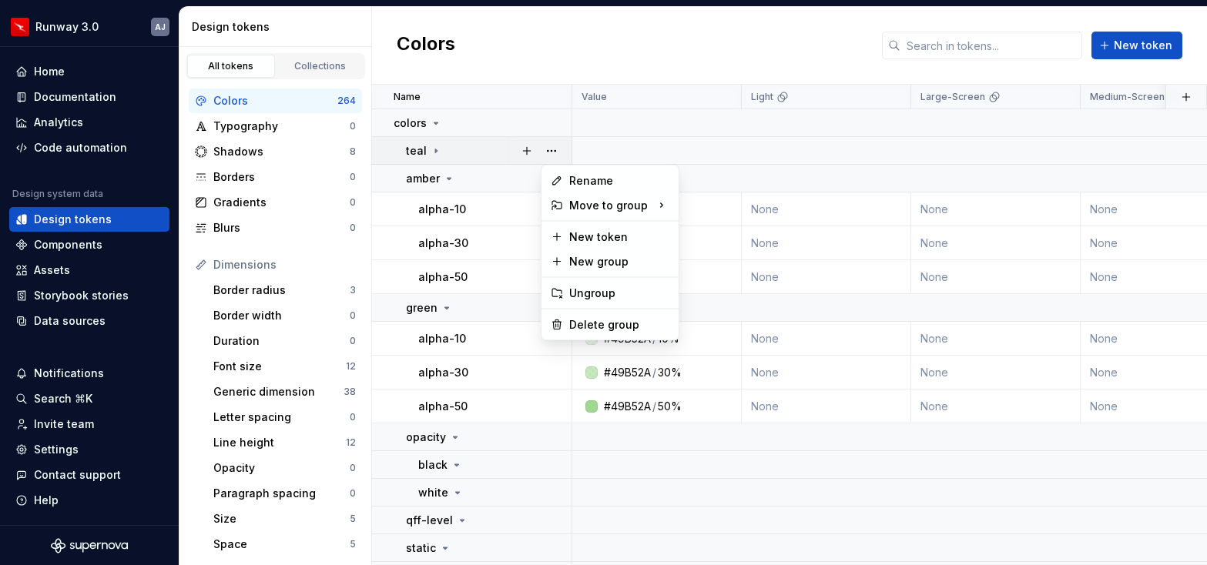
click at [434, 146] on html "Runway 3.0 AJ Home Documentation Analytics Code automation Design system data D…" at bounding box center [603, 282] width 1207 height 565
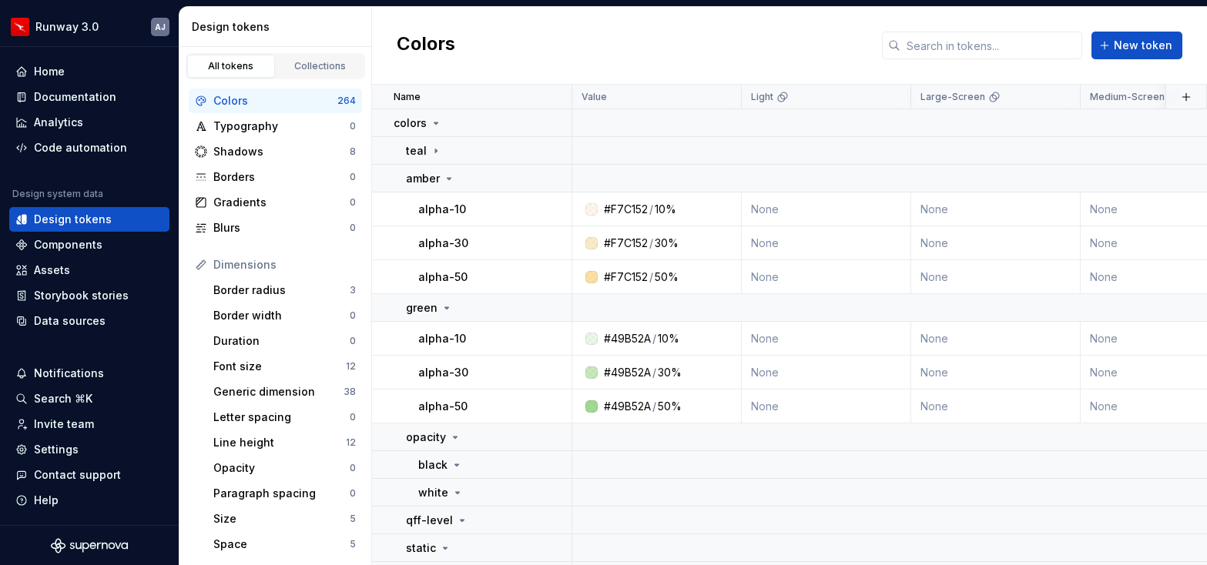
click at [434, 146] on icon at bounding box center [436, 151] width 12 height 12
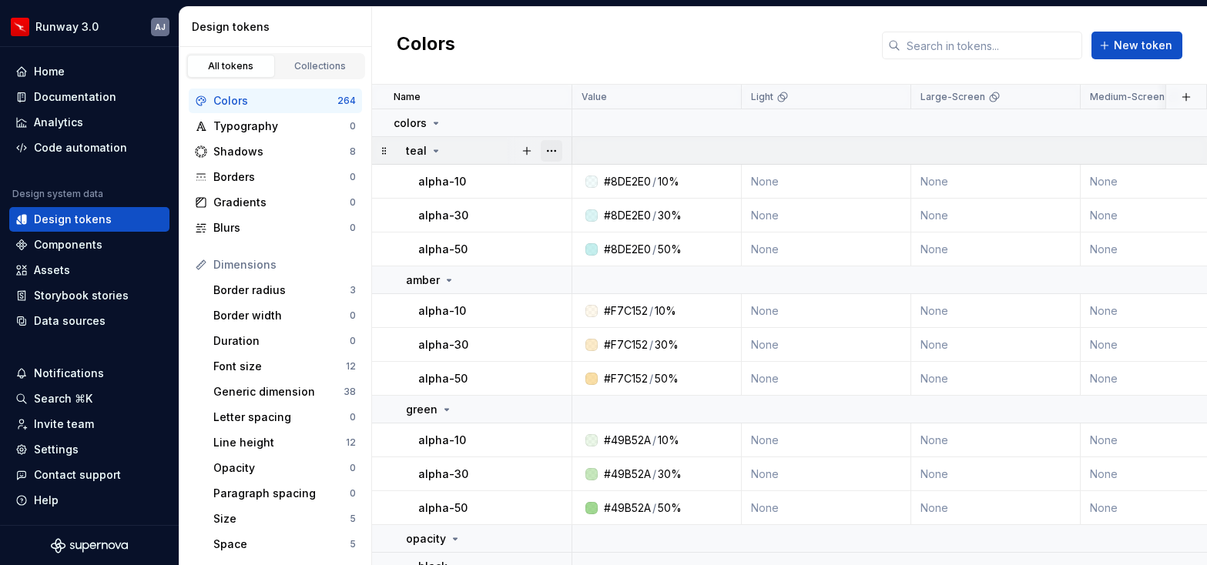
click at [547, 148] on button "button" at bounding box center [552, 151] width 22 height 22
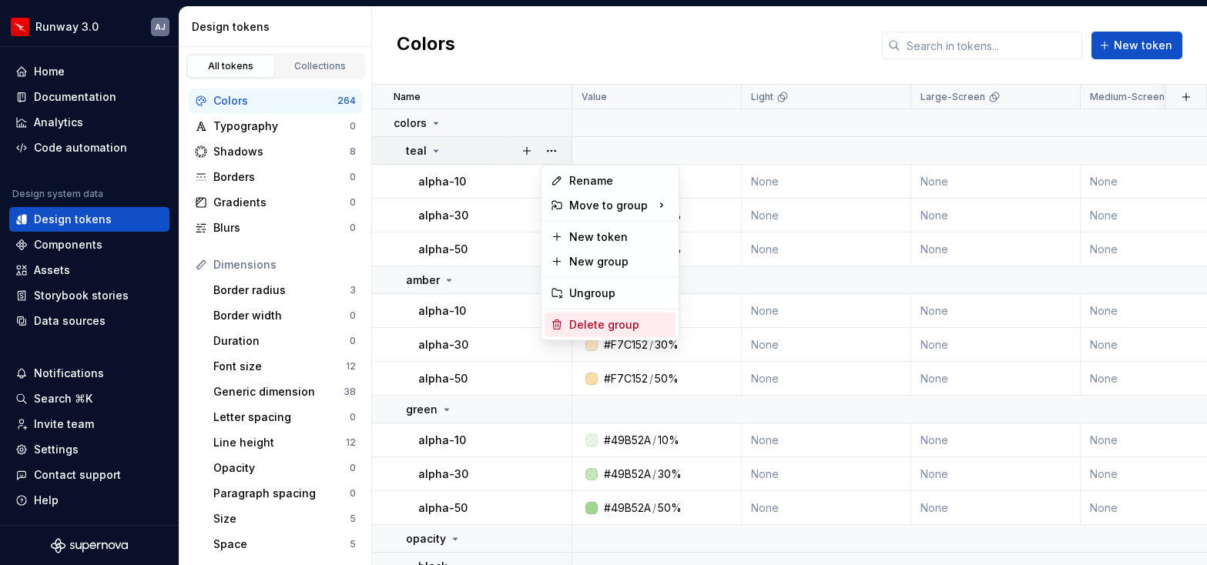
click at [584, 318] on div "Delete group" at bounding box center [619, 324] width 100 height 15
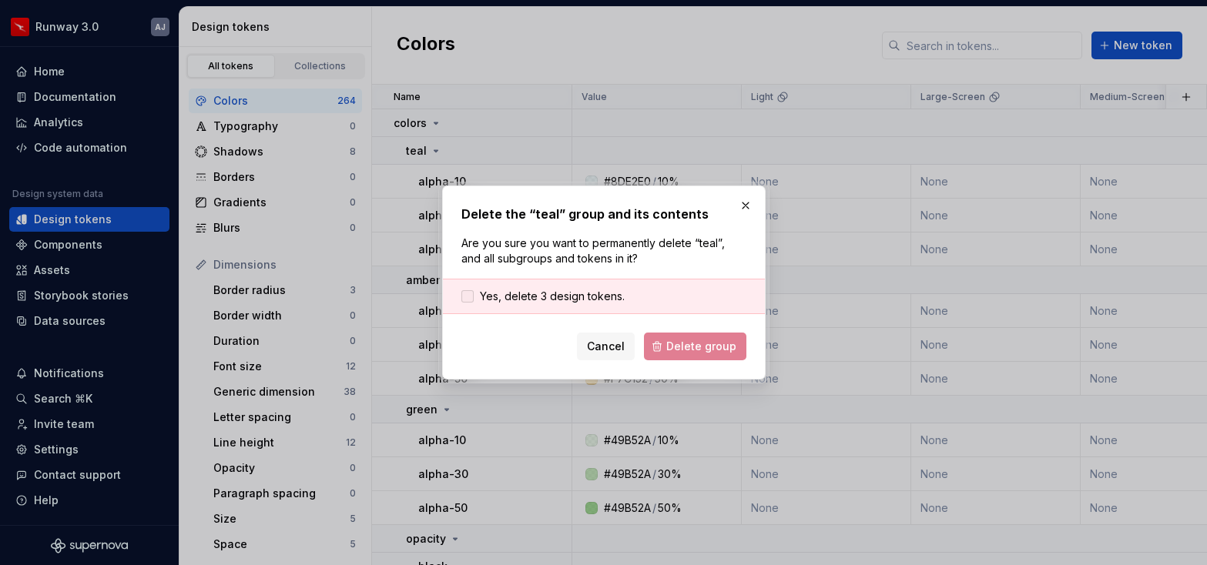
click at [545, 301] on span "Yes, delete 3 design tokens." at bounding box center [552, 296] width 145 height 15
click at [681, 339] on span "Delete group" at bounding box center [701, 346] width 70 height 15
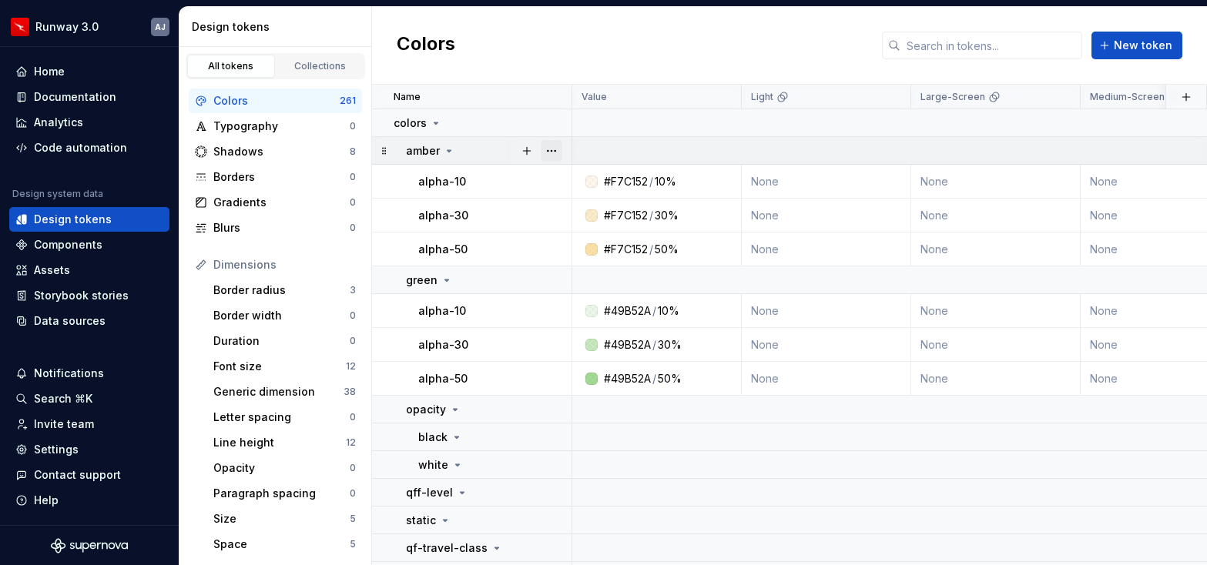
click at [556, 146] on button "button" at bounding box center [552, 151] width 22 height 22
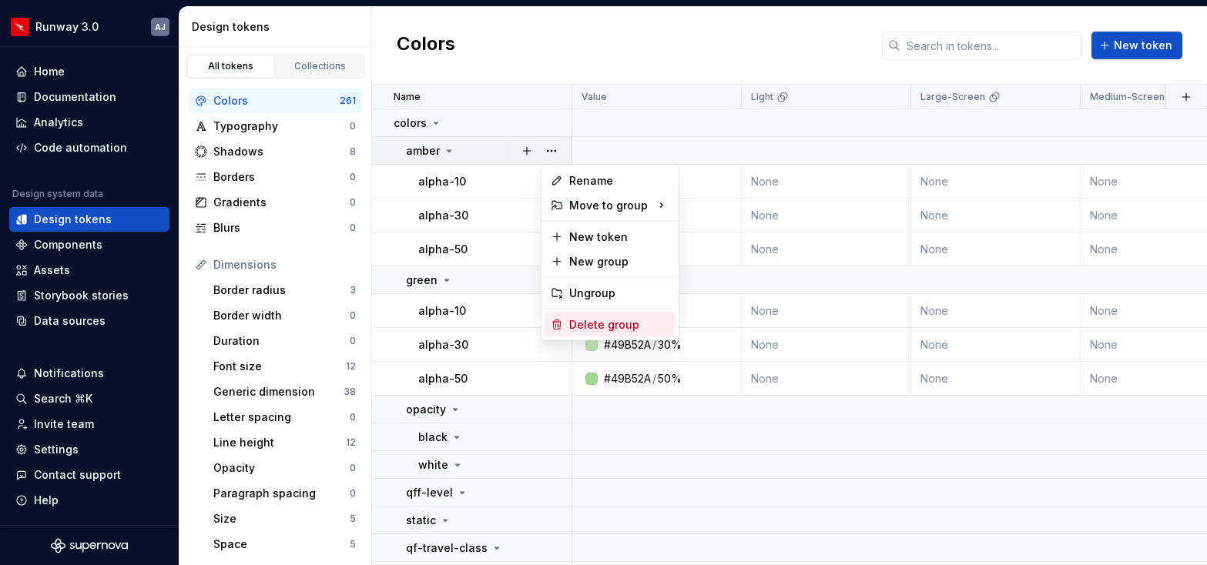
click at [590, 322] on div "Delete group" at bounding box center [619, 324] width 100 height 15
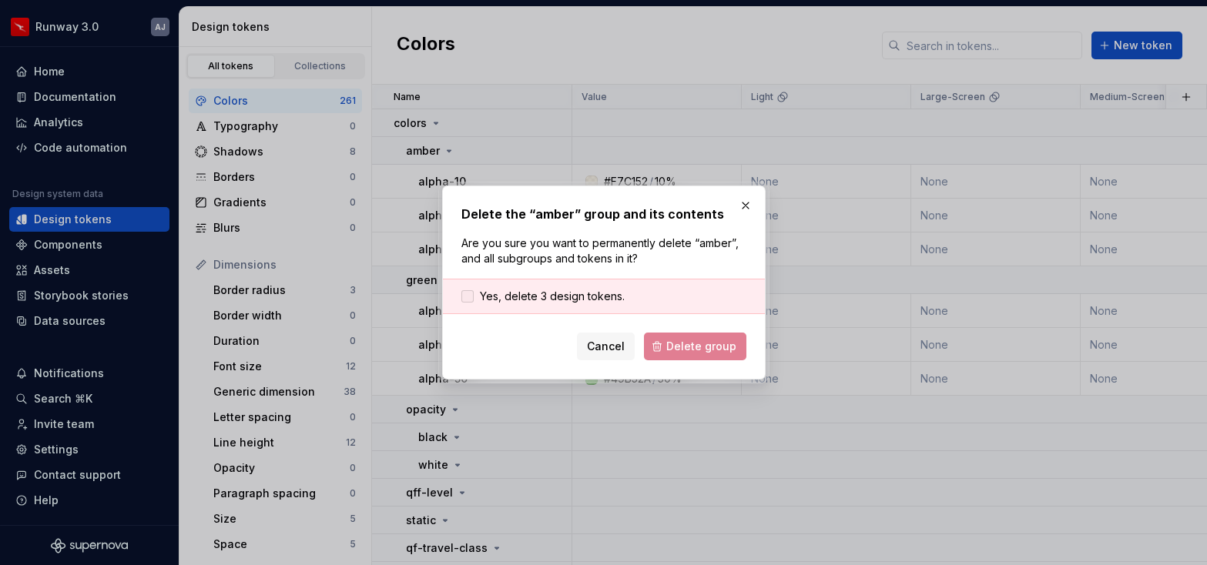
click at [541, 300] on span "Yes, delete 3 design tokens." at bounding box center [552, 296] width 145 height 15
click at [682, 340] on span "Delete group" at bounding box center [701, 346] width 70 height 15
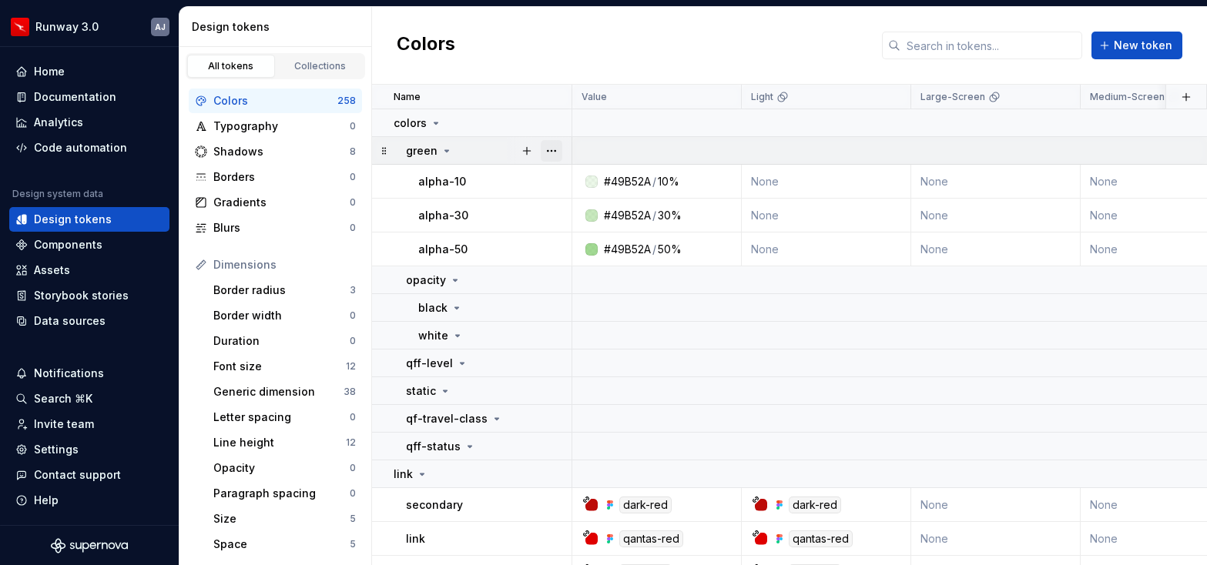
click at [553, 145] on button "button" at bounding box center [552, 151] width 22 height 22
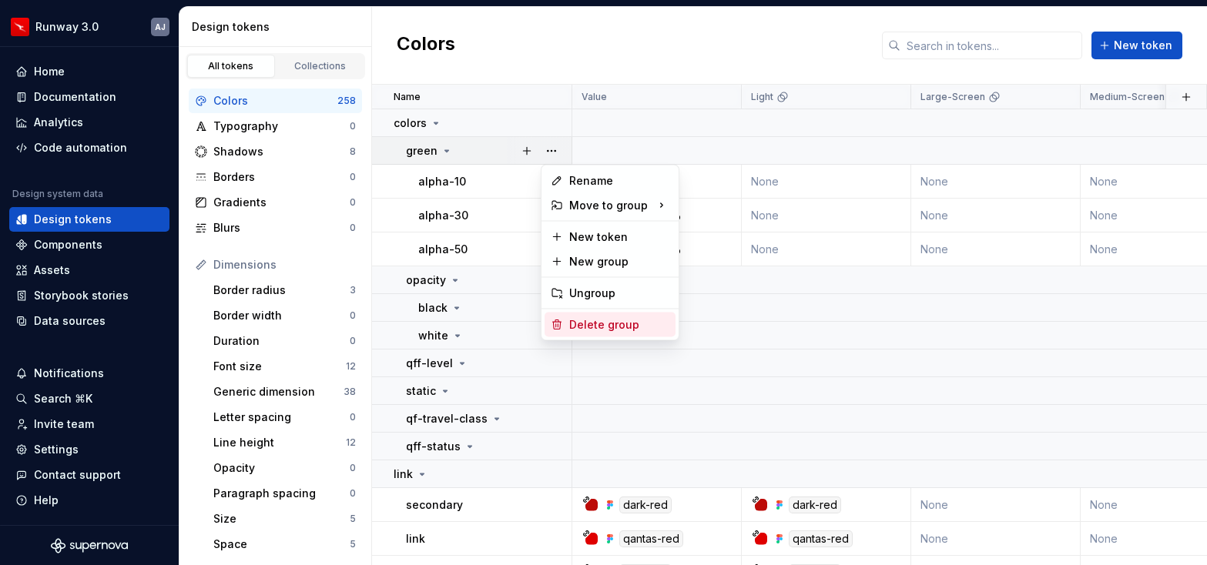
click at [590, 321] on div "Delete group" at bounding box center [619, 324] width 100 height 15
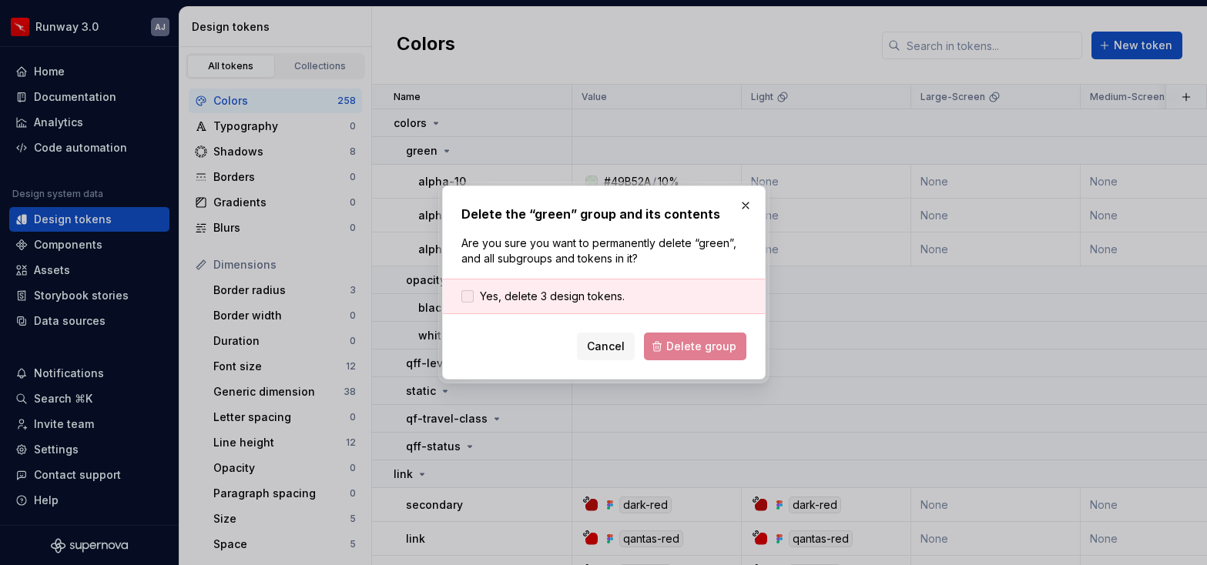
click at [527, 301] on span "Yes, delete 3 design tokens." at bounding box center [552, 296] width 145 height 15
click at [685, 352] on span "Delete group" at bounding box center [701, 346] width 70 height 15
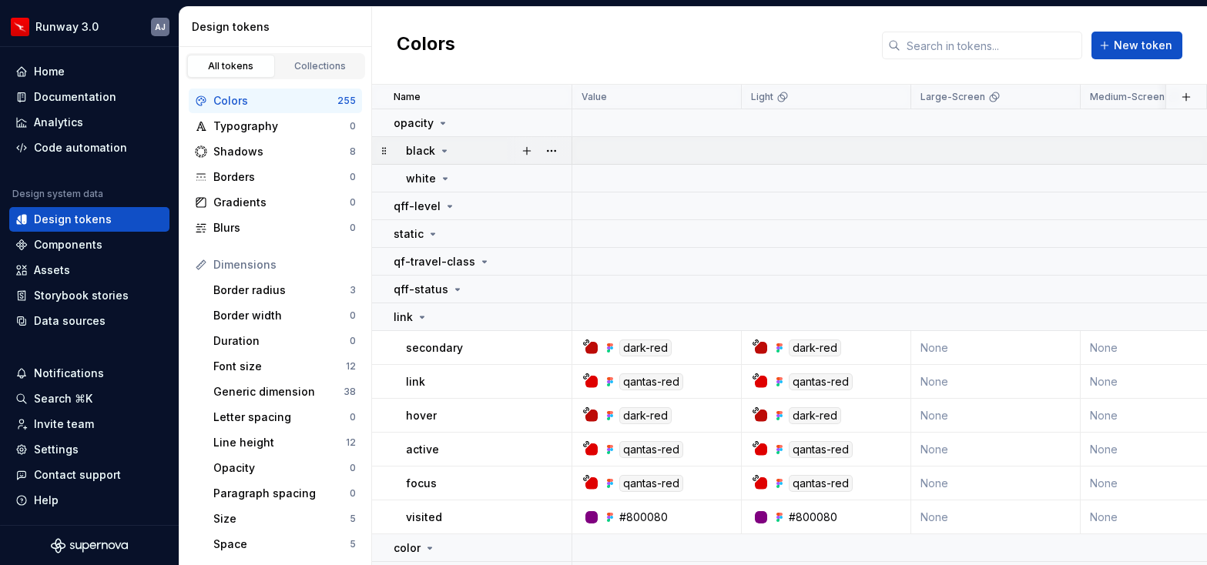
click at [446, 147] on icon at bounding box center [444, 151] width 12 height 12
click at [554, 124] on button "button" at bounding box center [552, 123] width 22 height 22
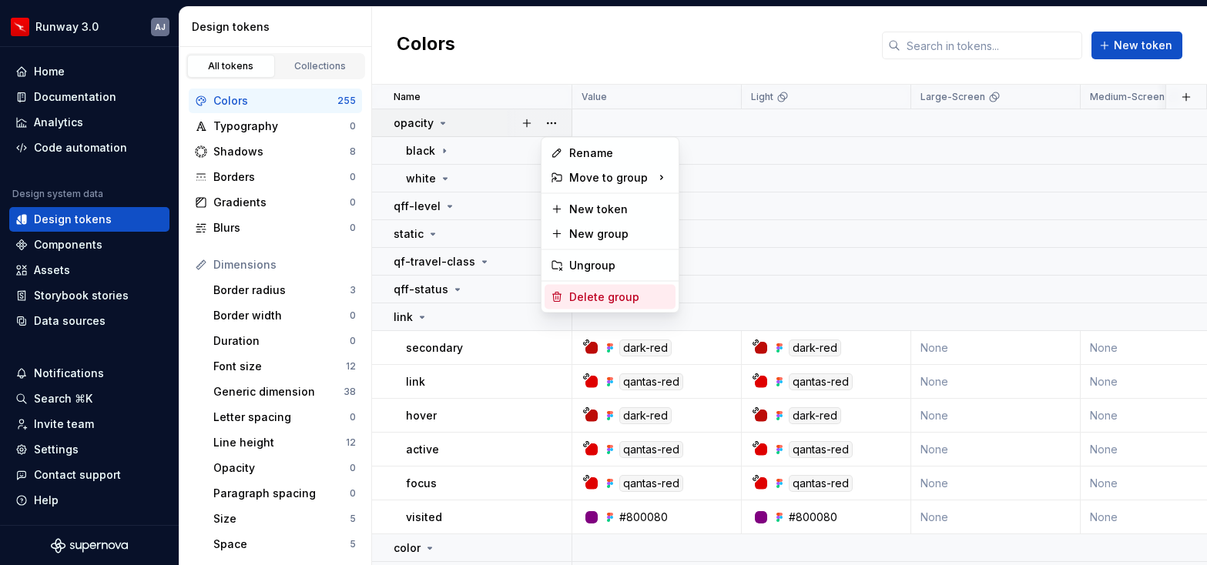
click at [585, 296] on div "Delete group" at bounding box center [619, 297] width 100 height 15
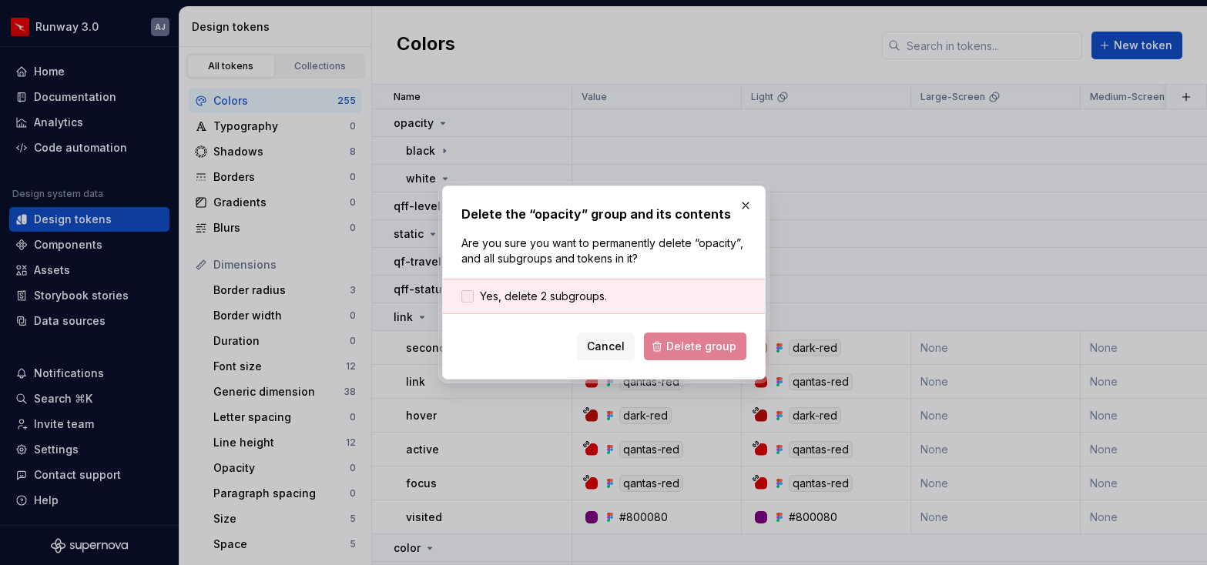
click at [531, 301] on span "Yes, delete 2 subgroups." at bounding box center [543, 296] width 127 height 15
click at [694, 348] on span "Delete group" at bounding box center [701, 346] width 70 height 15
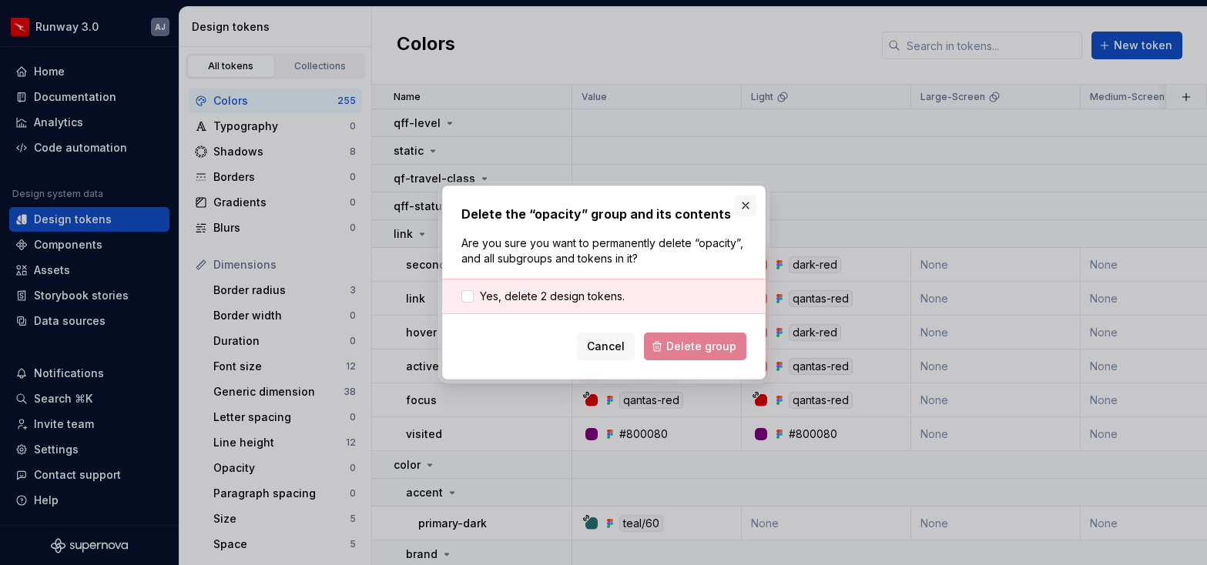
click at [746, 197] on button "button" at bounding box center [746, 206] width 22 height 22
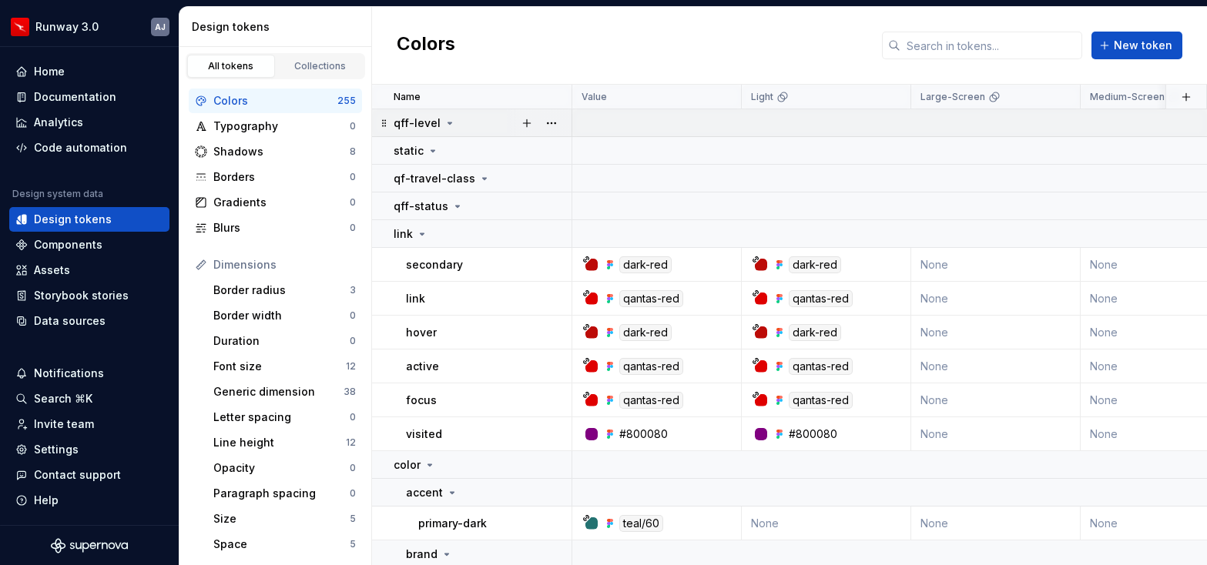
click at [450, 122] on icon at bounding box center [449, 123] width 12 height 12
click at [561, 126] on button "button" at bounding box center [552, 123] width 22 height 22
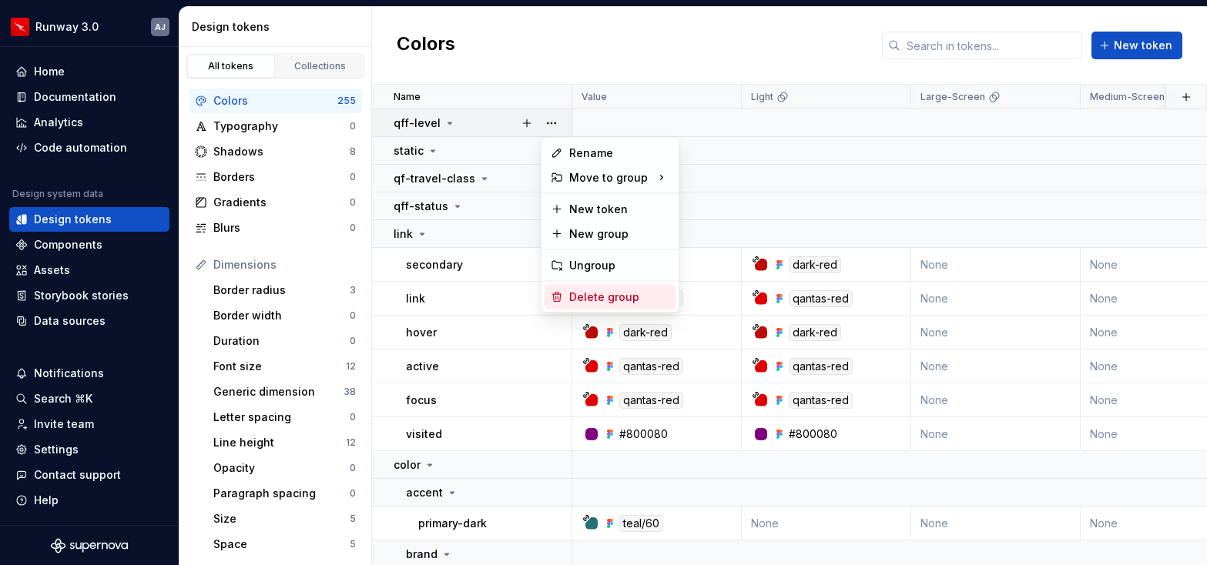
click at [598, 293] on div "Delete group" at bounding box center [619, 297] width 100 height 15
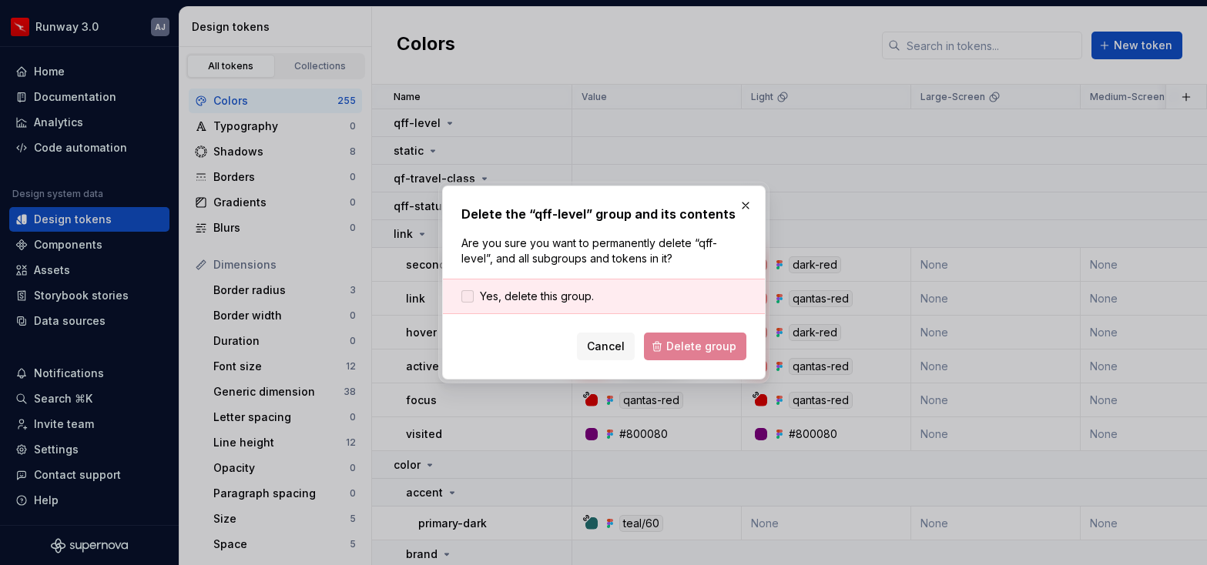
click at [495, 297] on span "Yes, delete this group." at bounding box center [537, 296] width 114 height 15
click at [681, 349] on span "Delete group" at bounding box center [701, 346] width 70 height 15
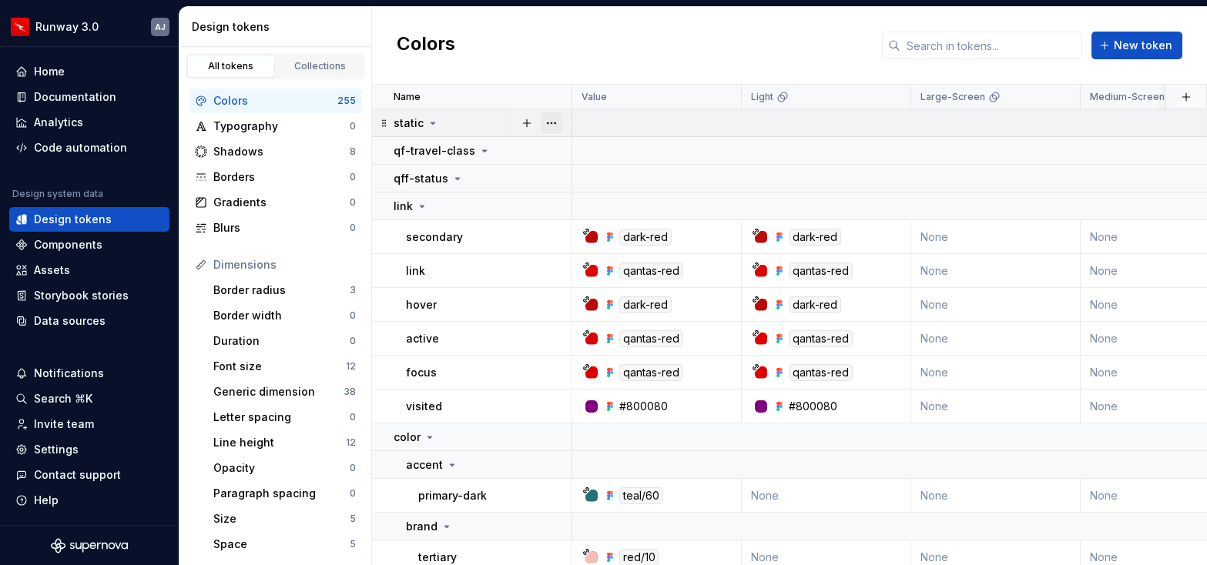
click at [551, 126] on button "button" at bounding box center [552, 123] width 22 height 22
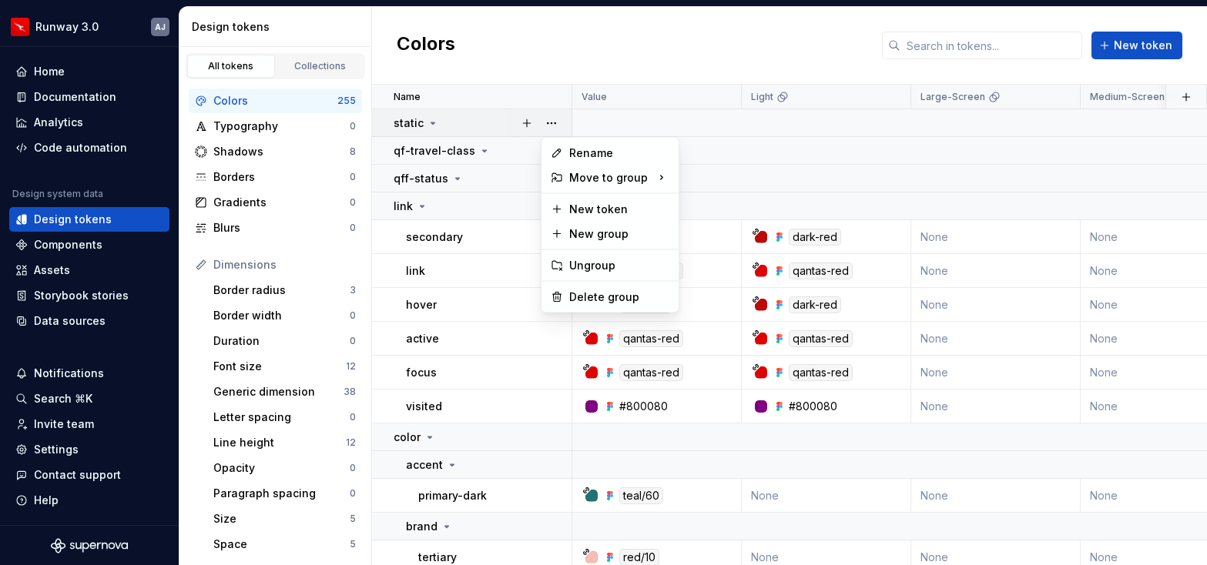
click at [589, 313] on html "Runway 3.0 AJ Home Documentation Analytics Code automation Design system data D…" at bounding box center [603, 282] width 1207 height 565
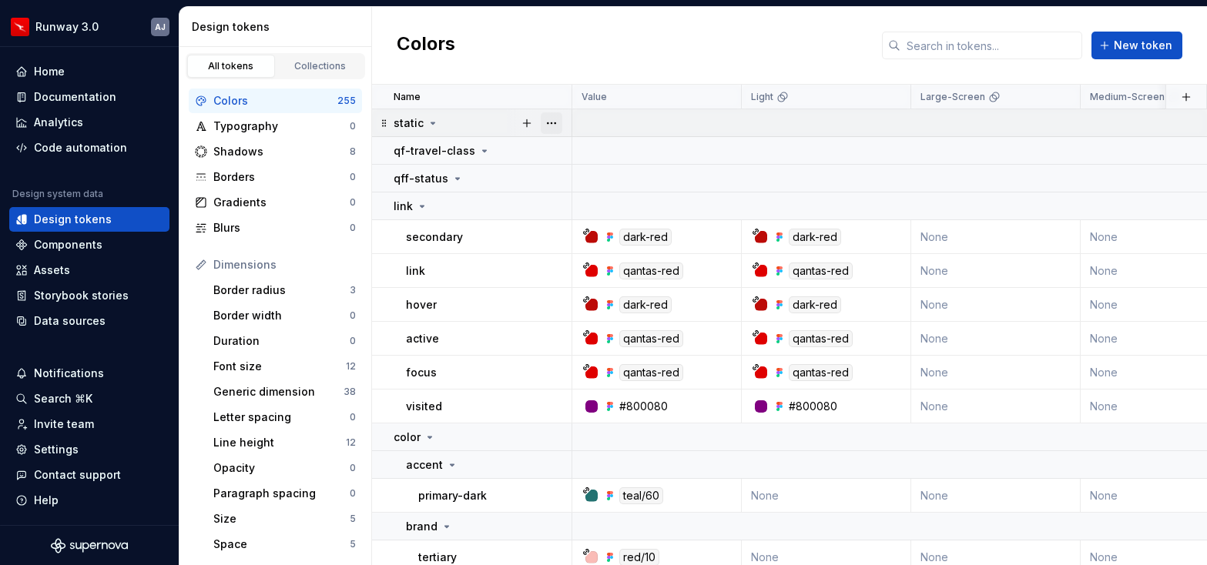
click at [541, 131] on button "button" at bounding box center [552, 123] width 22 height 22
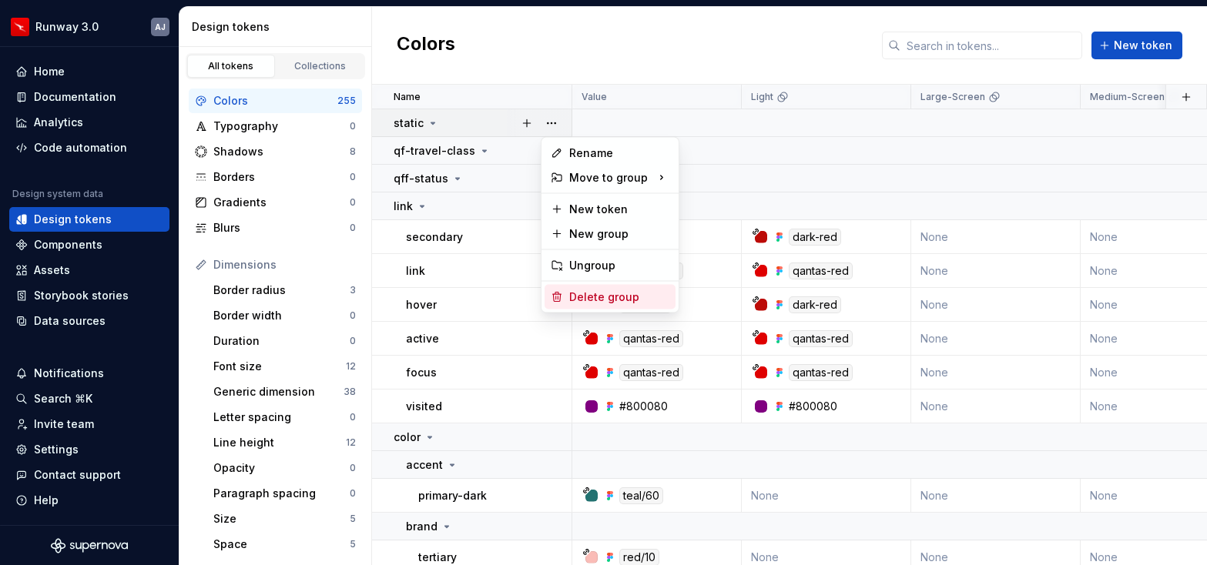
click at [587, 296] on div "Delete group" at bounding box center [619, 297] width 100 height 15
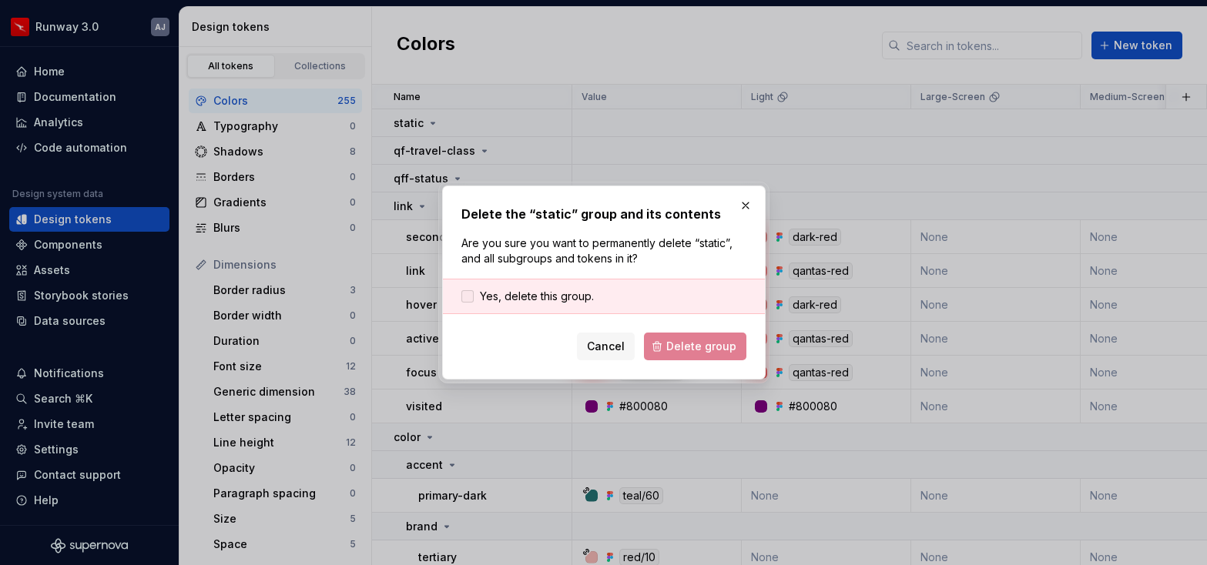
click at [532, 292] on span "Yes, delete this group." at bounding box center [537, 296] width 114 height 15
click at [674, 346] on span "Delete group" at bounding box center [701, 346] width 70 height 15
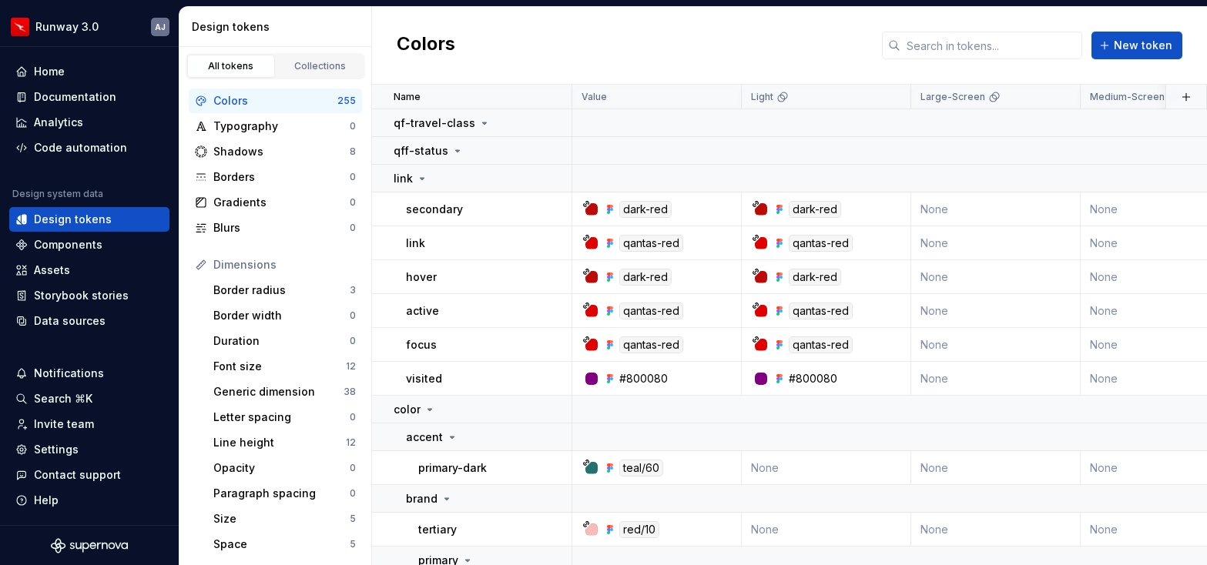
click at [551, 120] on button "button" at bounding box center [552, 123] width 22 height 22
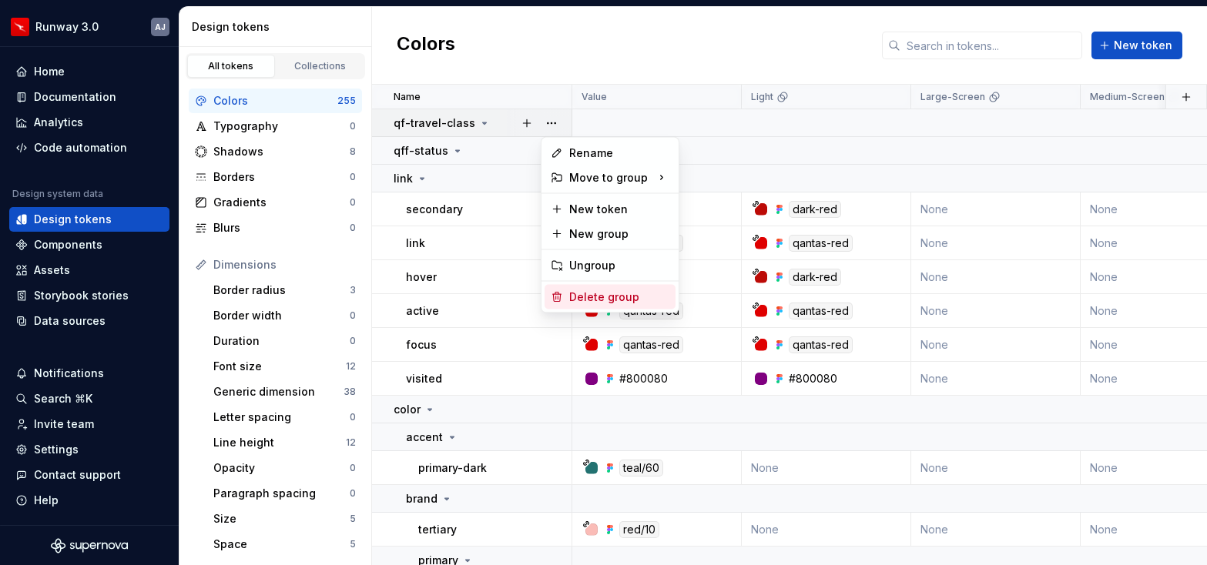
click at [598, 294] on div "Delete group" at bounding box center [619, 297] width 100 height 15
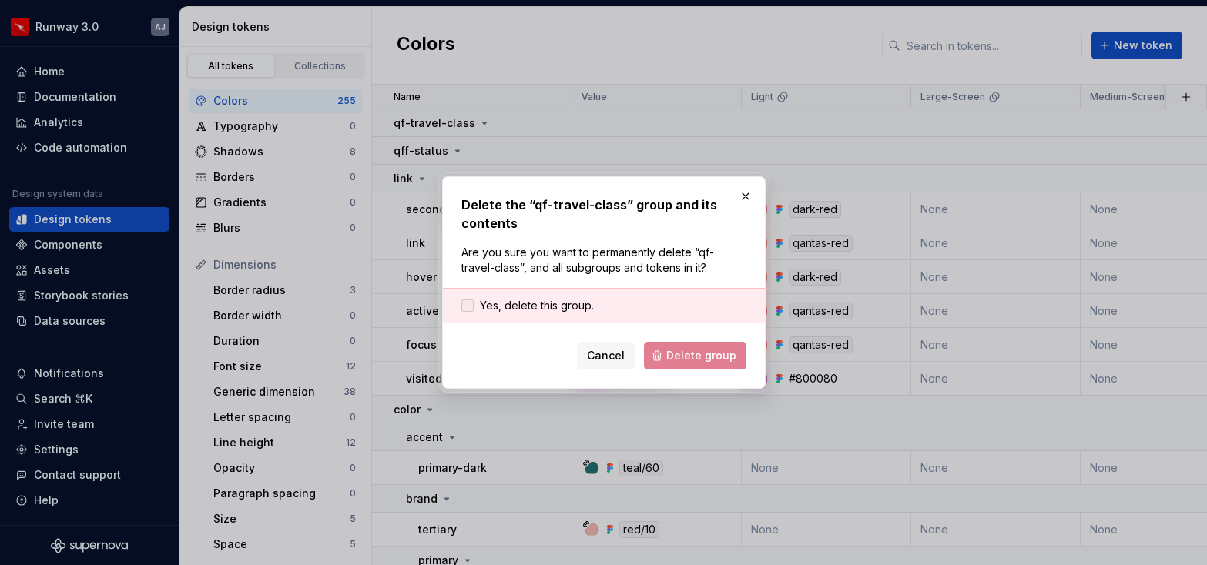
click at [559, 302] on span "Yes, delete this group." at bounding box center [537, 305] width 114 height 15
click at [664, 353] on button "Delete group" at bounding box center [695, 356] width 102 height 28
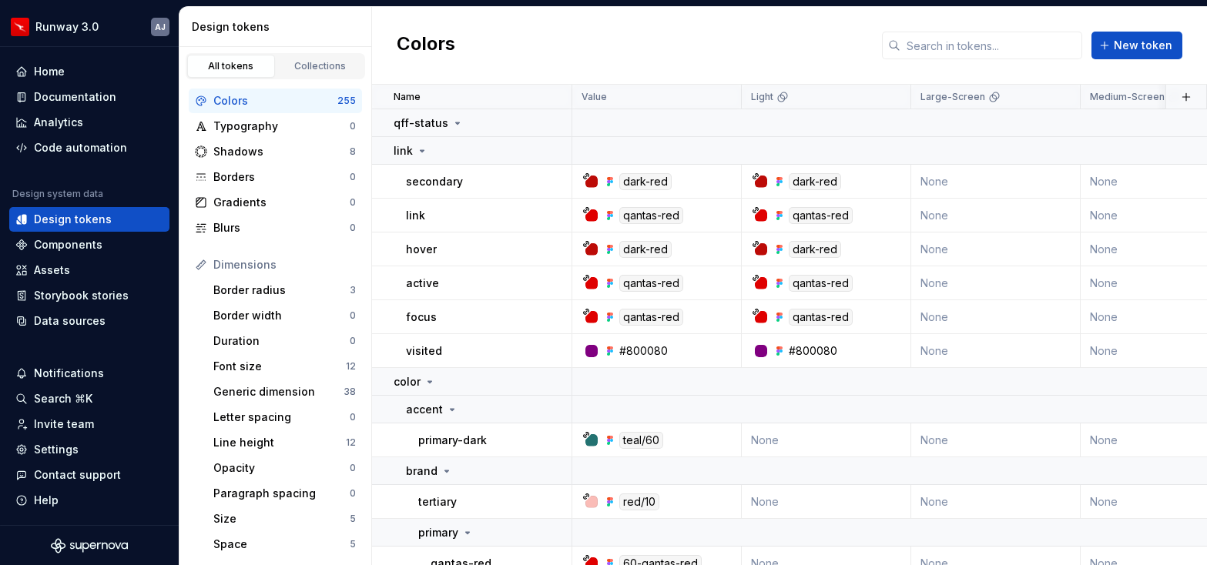
click at [546, 124] on div at bounding box center [539, 122] width 65 height 27
click at [546, 124] on button "button" at bounding box center [552, 123] width 22 height 22
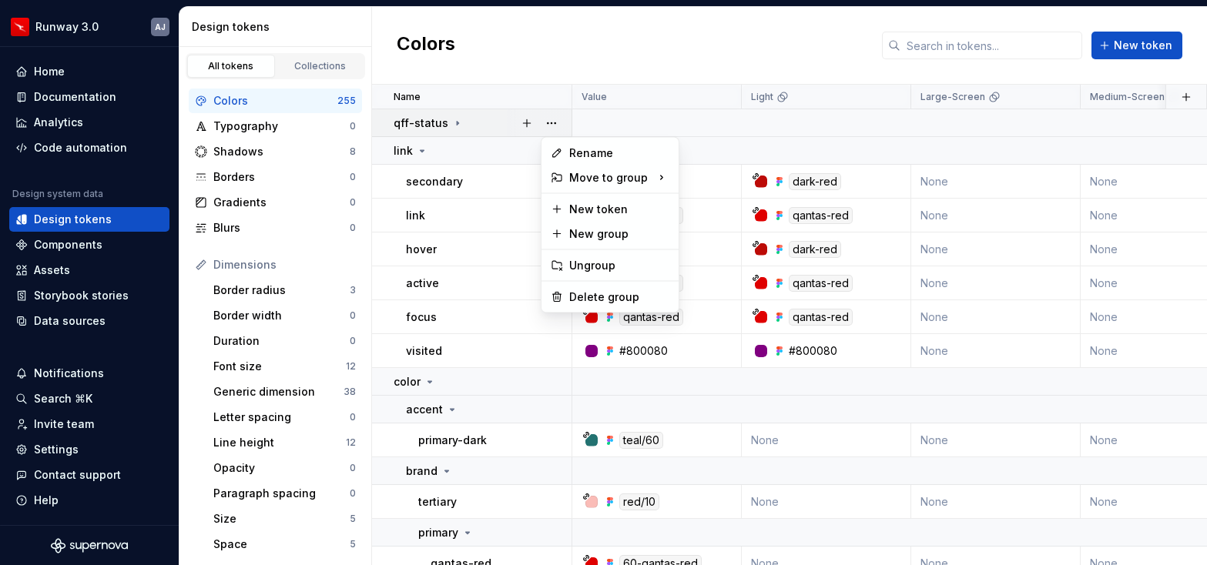
click at [458, 112] on html "Runway 3.0 AJ Home Documentation Analytics Code automation Design system data D…" at bounding box center [603, 282] width 1207 height 565
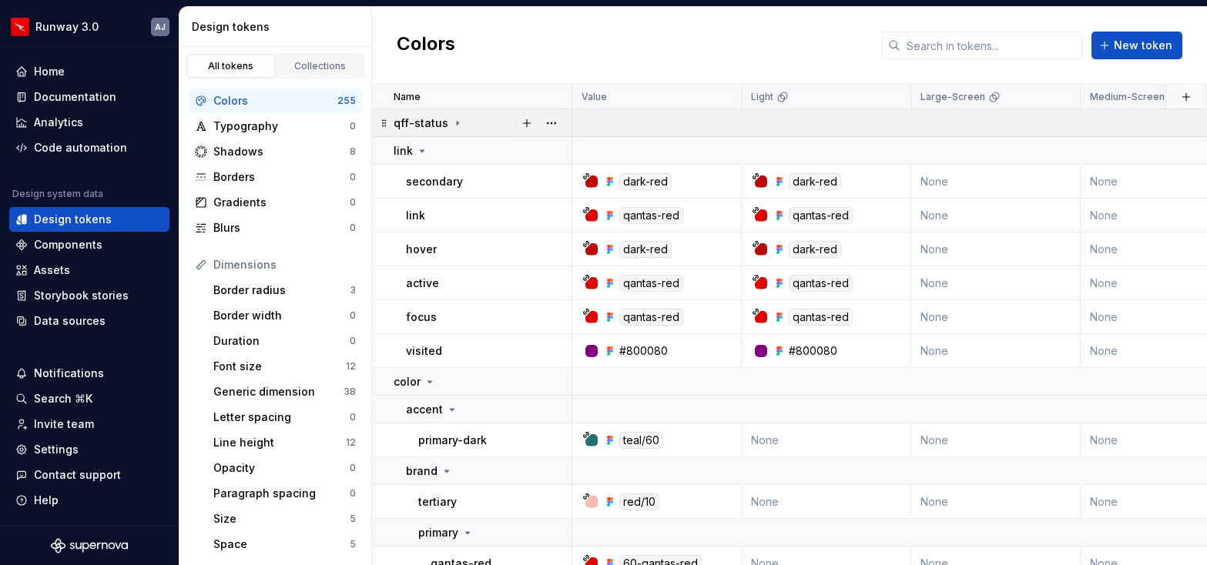
click at [457, 122] on icon at bounding box center [458, 123] width 2 height 4
click at [551, 122] on button "button" at bounding box center [552, 123] width 22 height 22
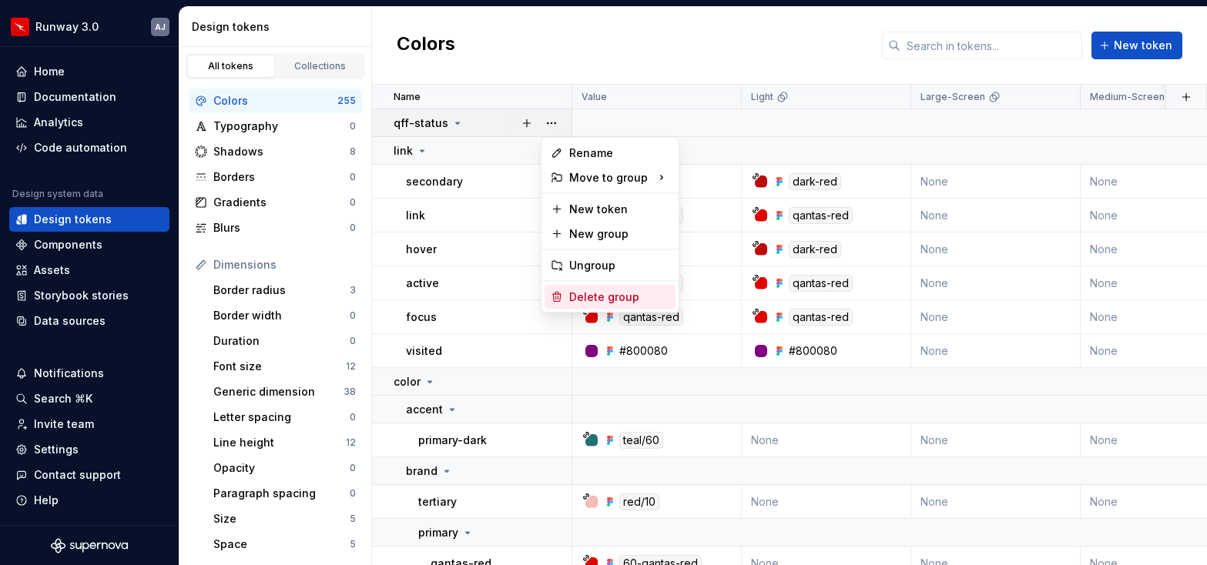
click at [598, 300] on div "Delete group" at bounding box center [619, 297] width 100 height 15
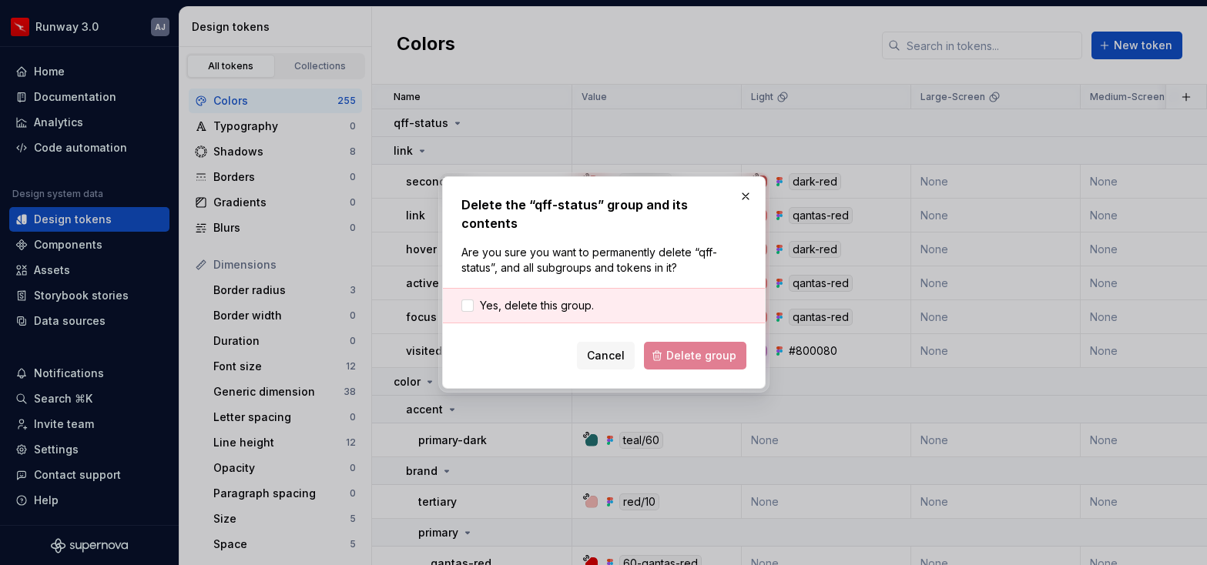
click at [549, 304] on div "Yes, delete this group." at bounding box center [604, 305] width 322 height 35
click at [549, 298] on span "Yes, delete this group." at bounding box center [537, 305] width 114 height 15
click at [688, 348] on span "Delete group" at bounding box center [701, 355] width 70 height 15
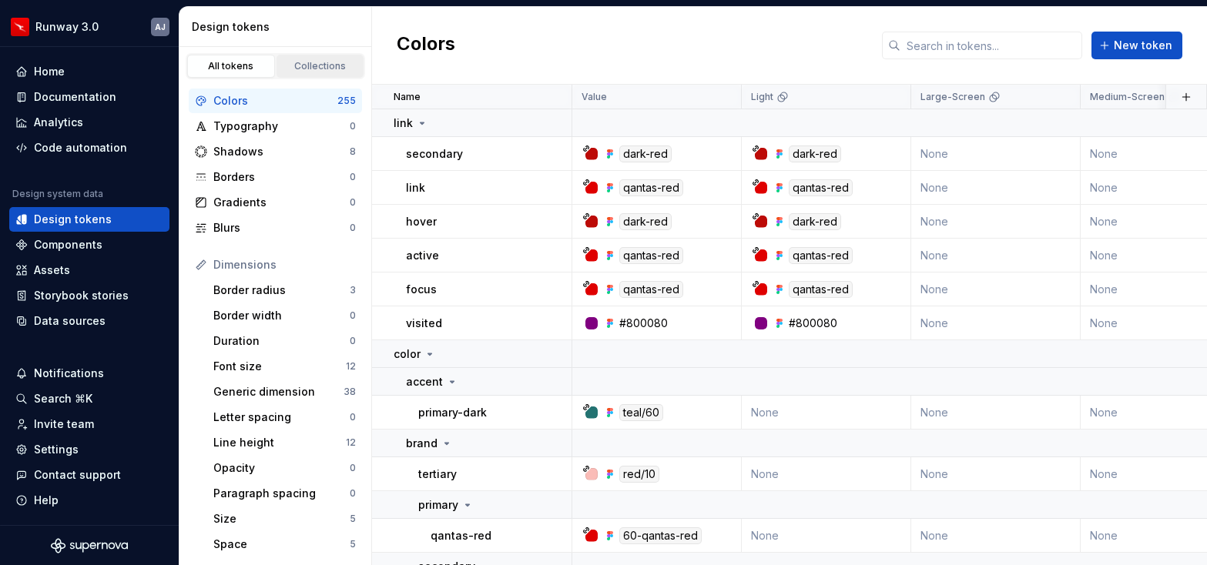
click at [340, 75] on link "Collections" at bounding box center [320, 66] width 88 height 23
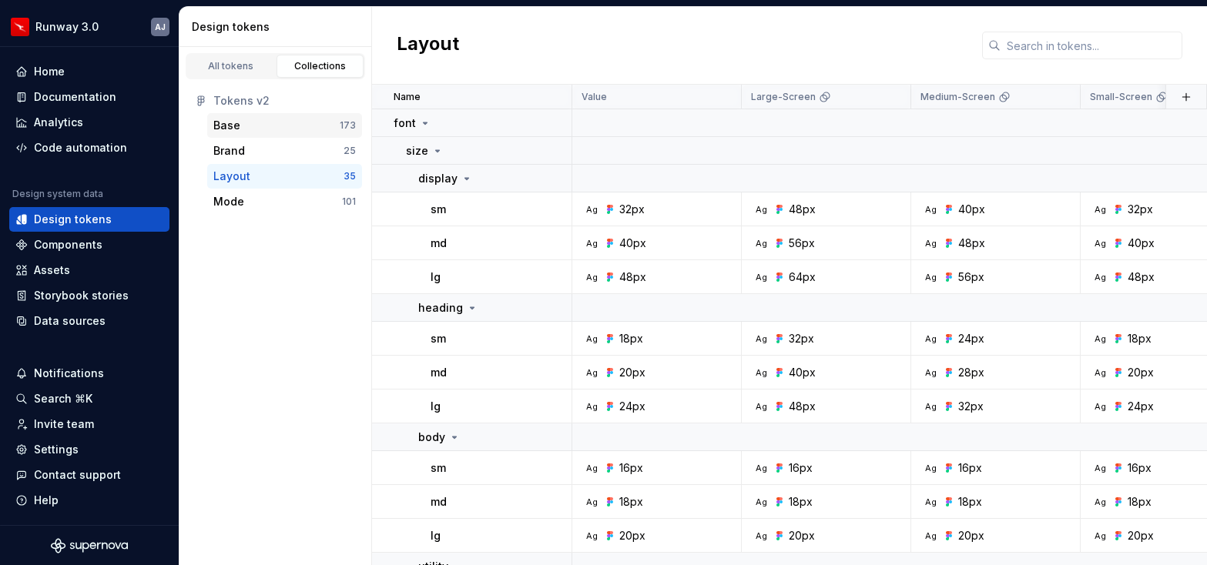
click at [297, 120] on div "Base" at bounding box center [276, 125] width 126 height 15
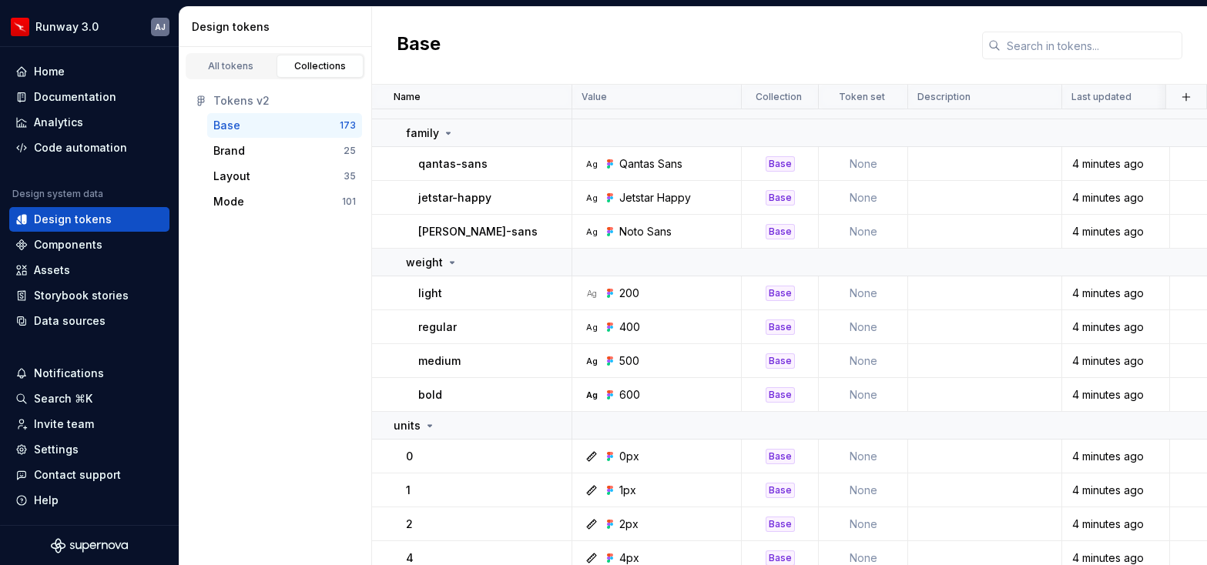
scroll to position [4769, 0]
click at [557, 189] on button "button" at bounding box center [552, 199] width 22 height 22
click at [501, 243] on html "Runway 3.0 AJ Home Documentation Analytics Code automation Design system data D…" at bounding box center [603, 282] width 1207 height 565
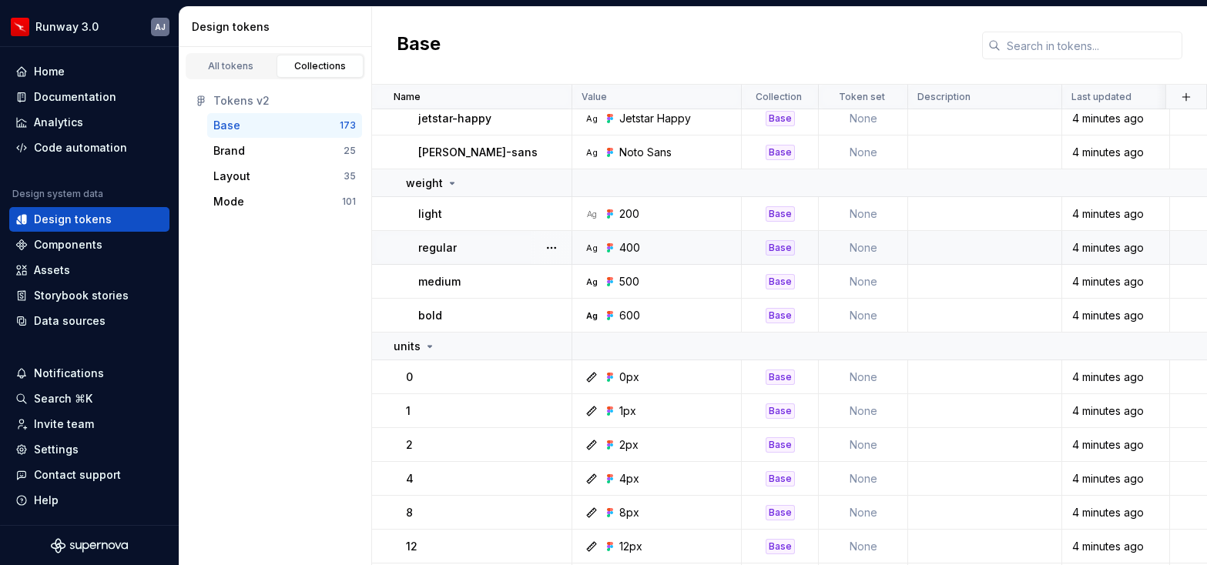
scroll to position [4868, 0]
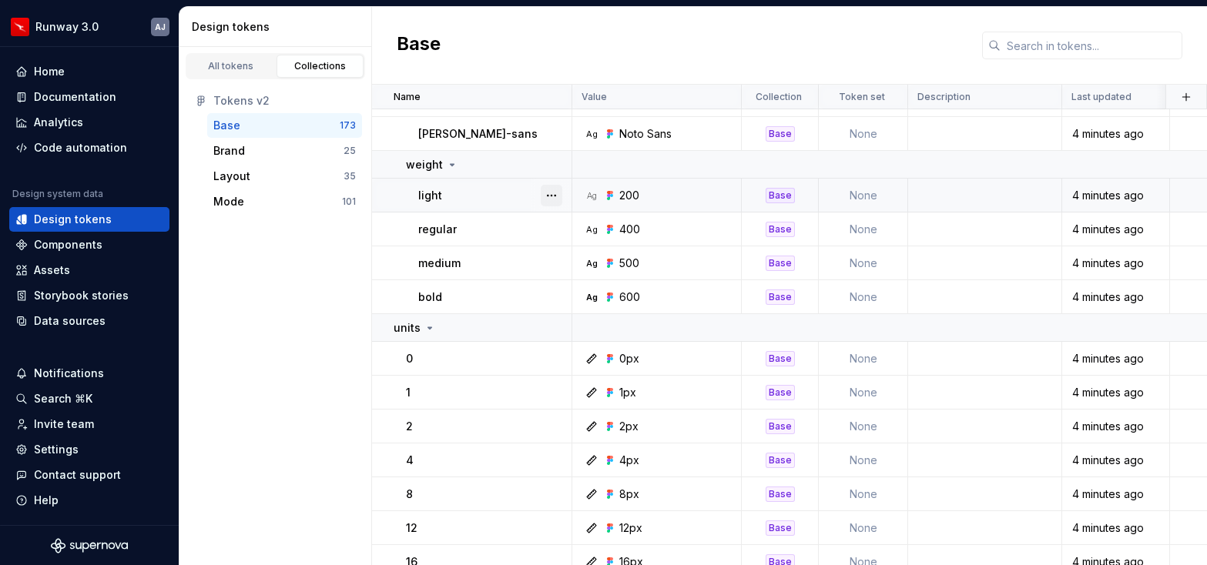
click at [552, 197] on button "button" at bounding box center [552, 196] width 22 height 22
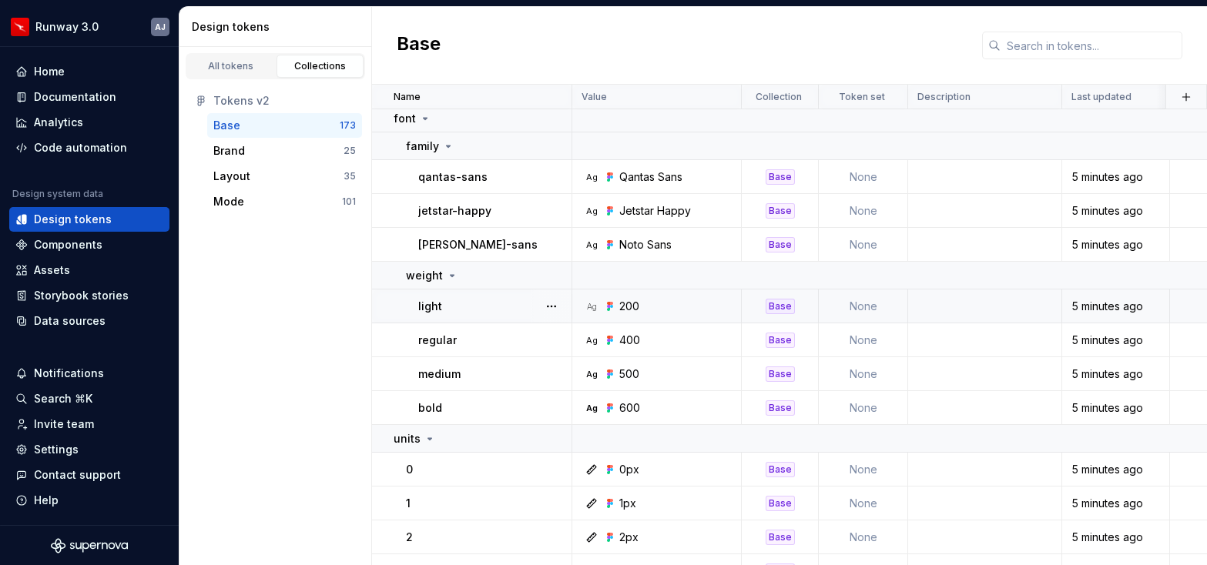
scroll to position [4760, 0]
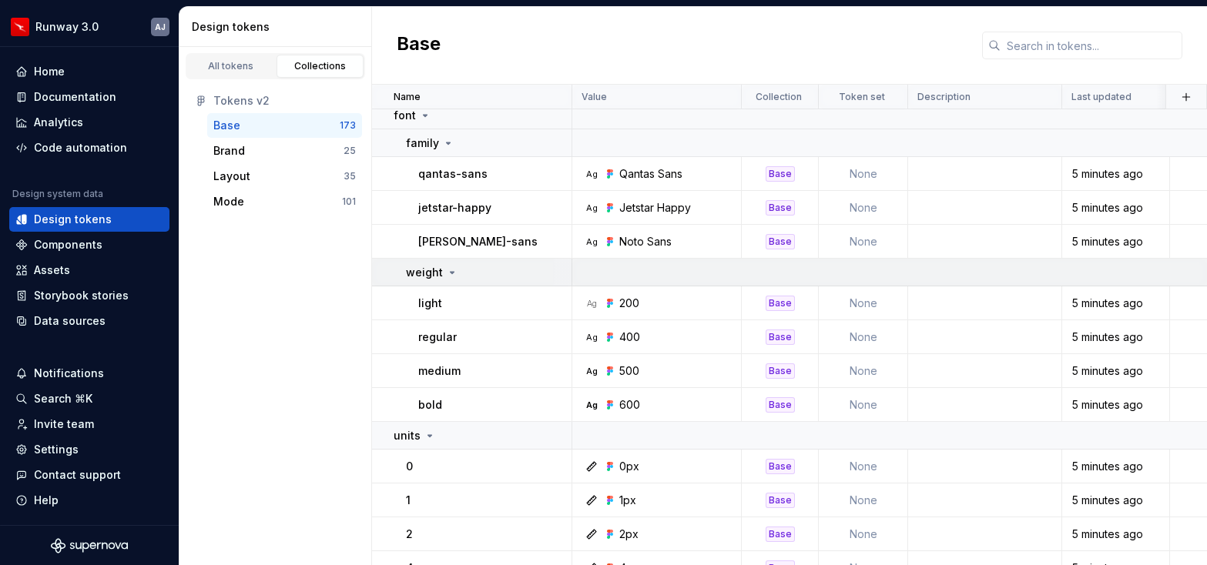
click at [451, 275] on icon at bounding box center [452, 272] width 12 height 12
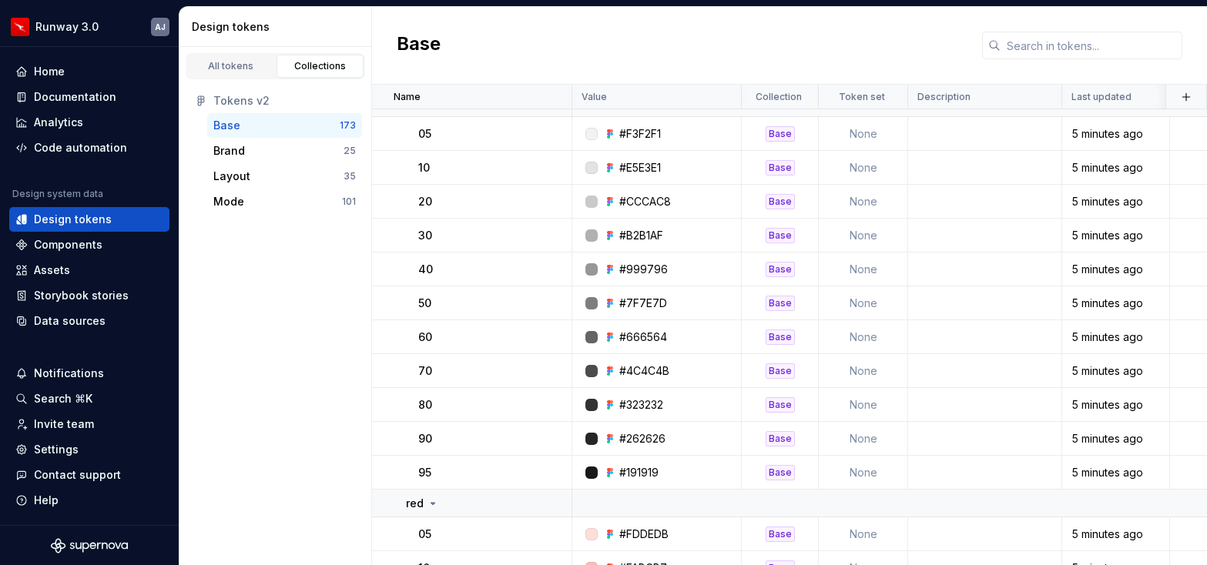
scroll to position [0, 0]
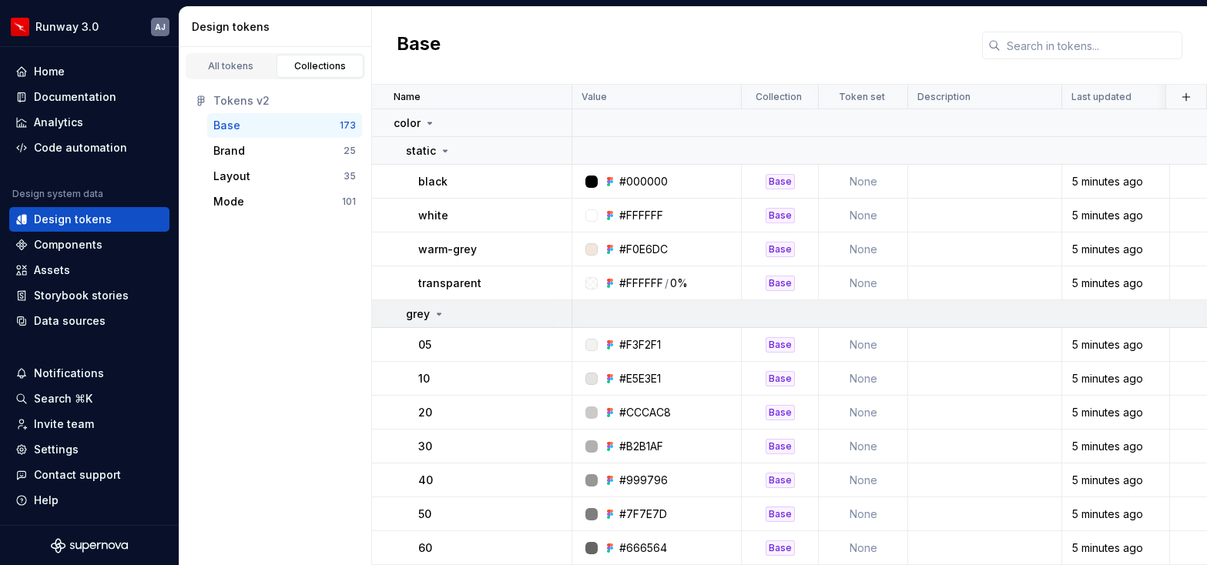
click at [437, 317] on icon at bounding box center [439, 314] width 12 height 12
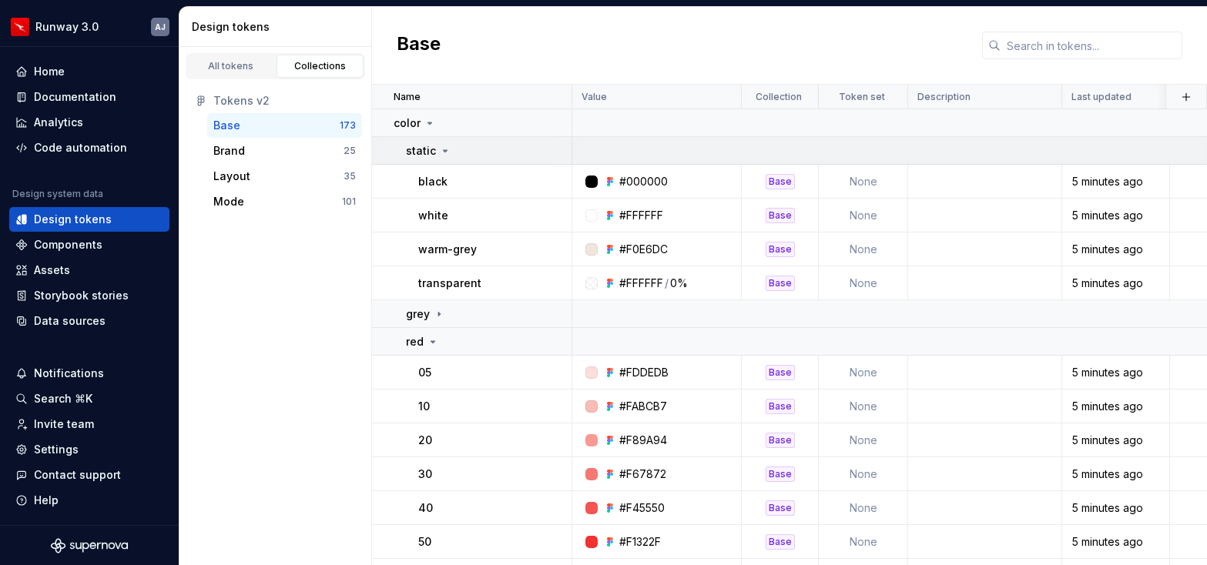
click at [440, 147] on icon at bounding box center [445, 151] width 12 height 12
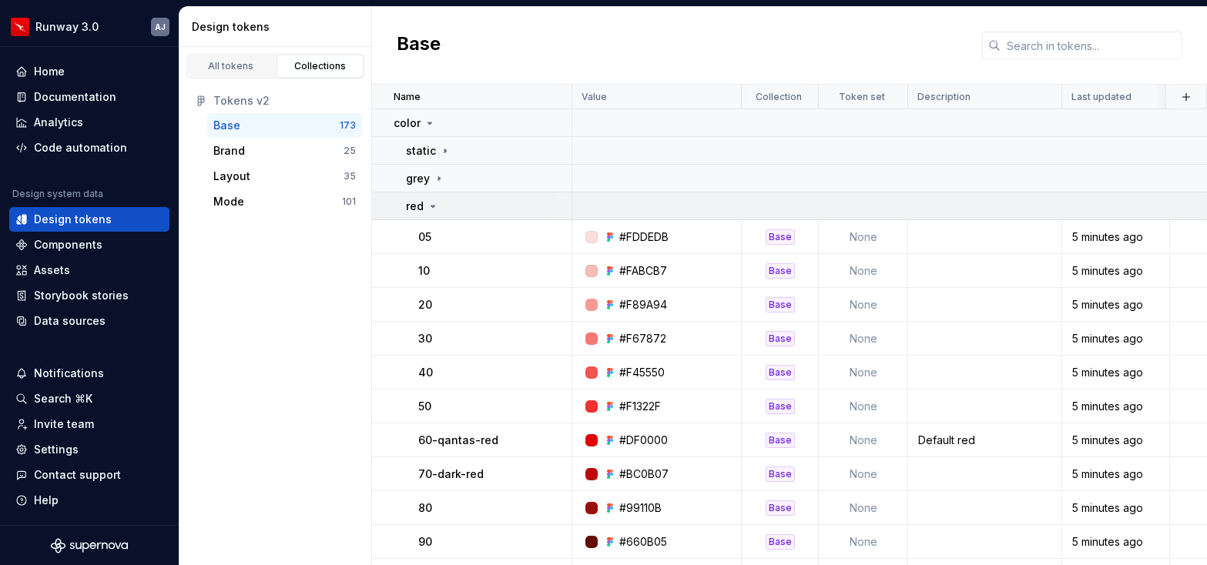
click at [433, 207] on icon at bounding box center [433, 206] width 12 height 12
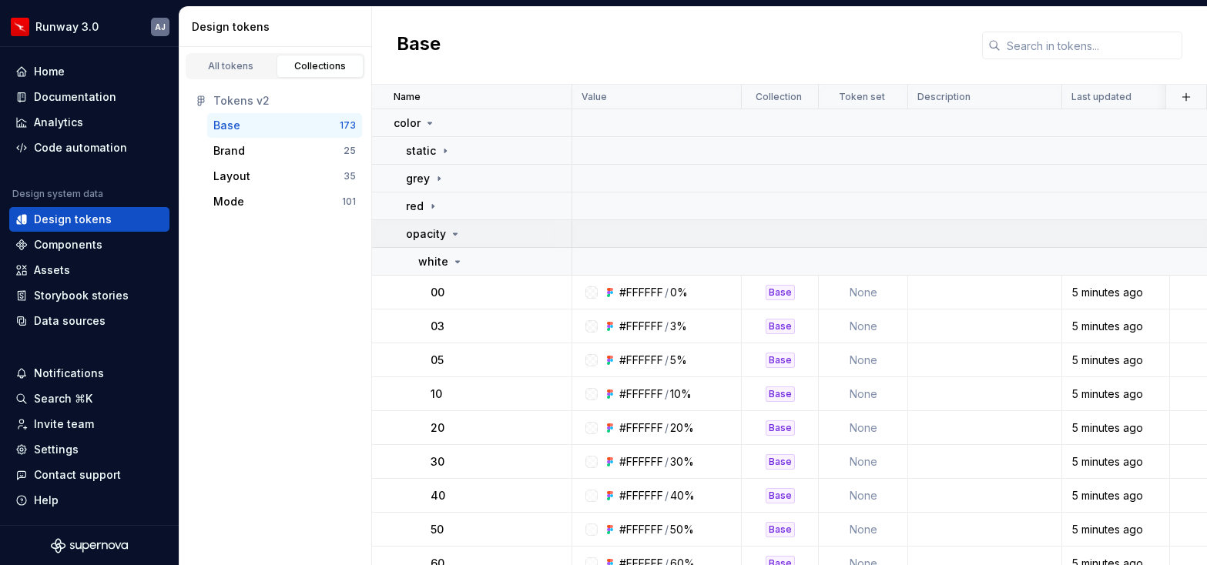
click at [450, 233] on icon at bounding box center [455, 234] width 12 height 12
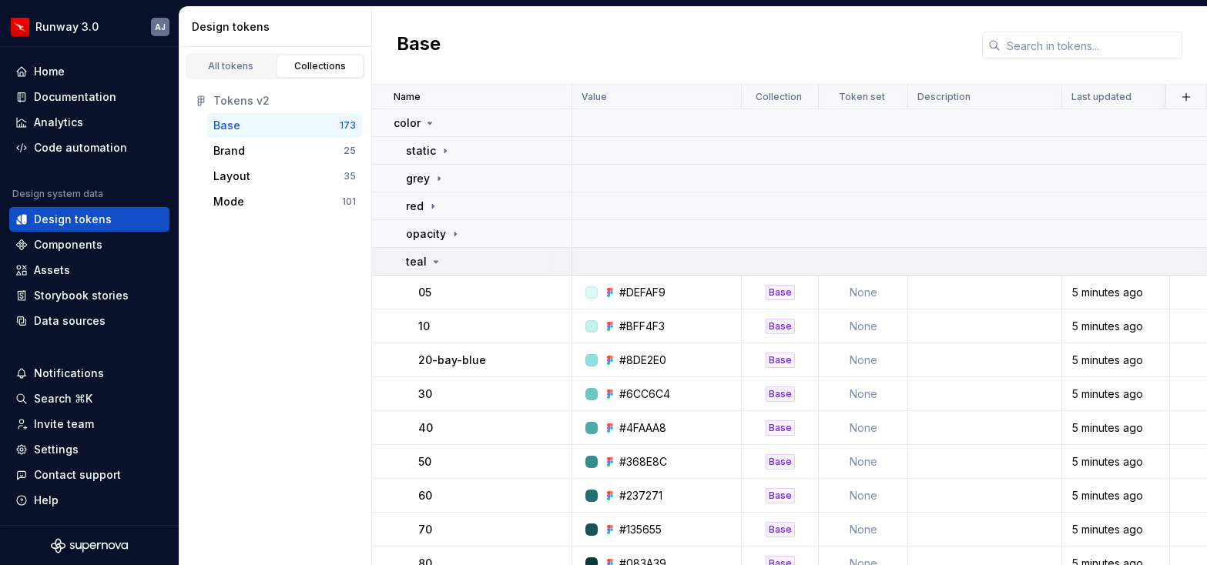
click at [434, 261] on icon at bounding box center [436, 262] width 4 height 2
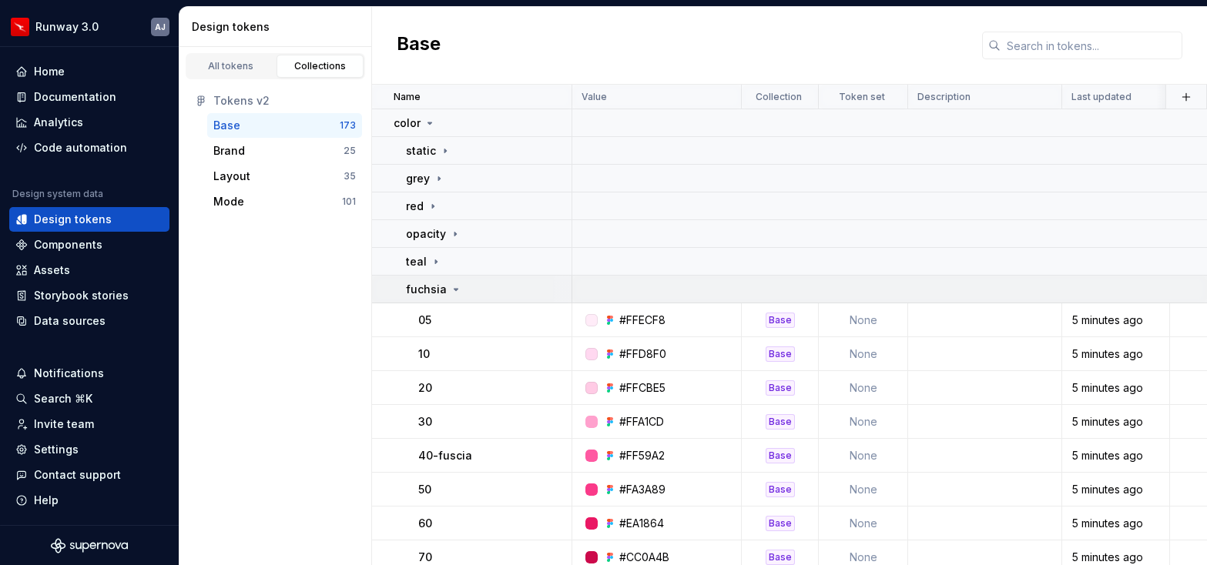
click at [451, 291] on icon at bounding box center [456, 289] width 12 height 12
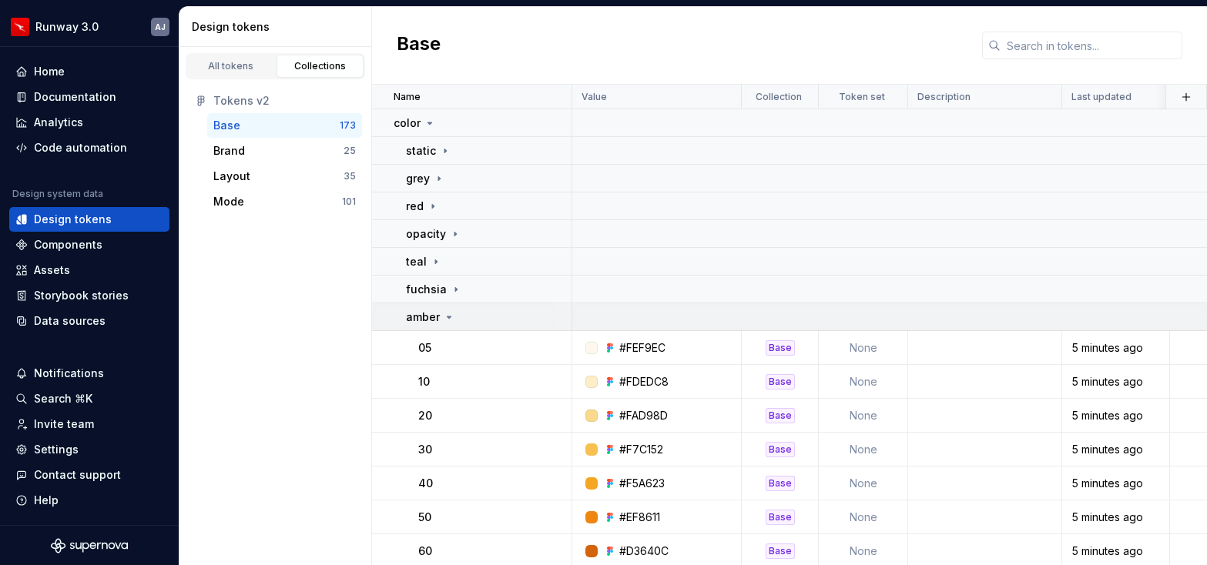
click at [454, 321] on div "amber" at bounding box center [430, 317] width 49 height 15
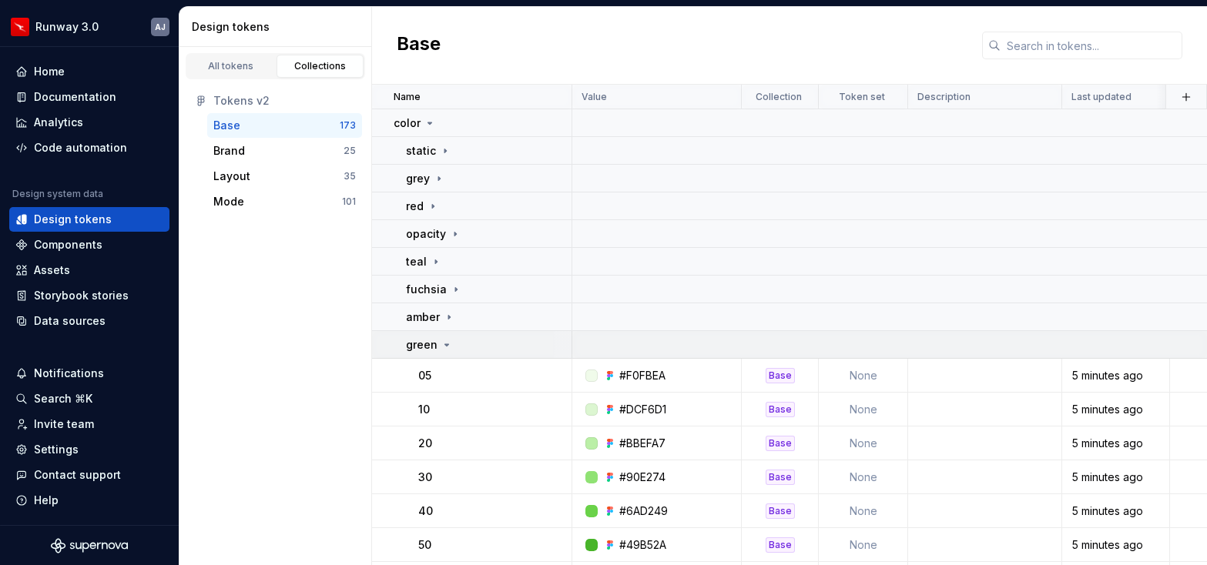
click at [447, 344] on icon at bounding box center [446, 345] width 12 height 12
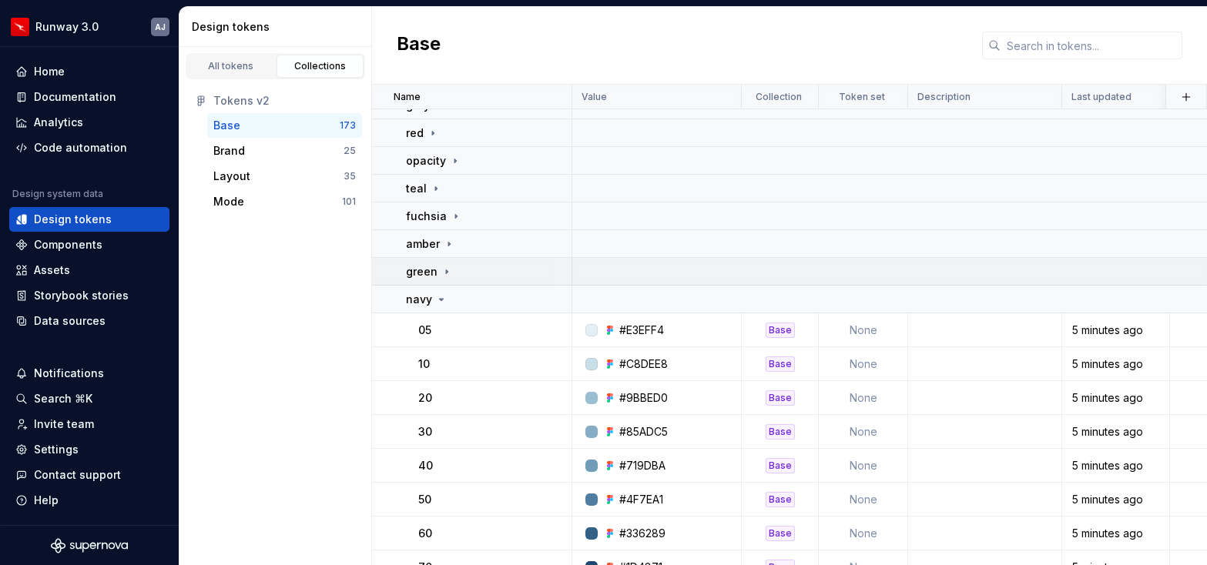
scroll to position [128, 0]
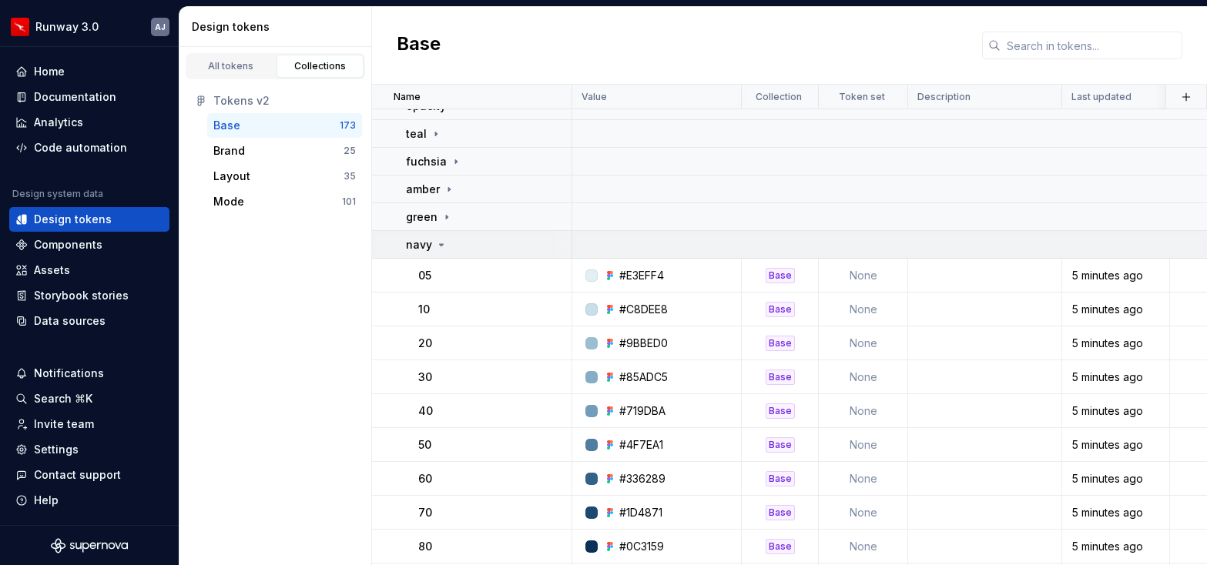
click at [440, 246] on icon at bounding box center [441, 245] width 12 height 12
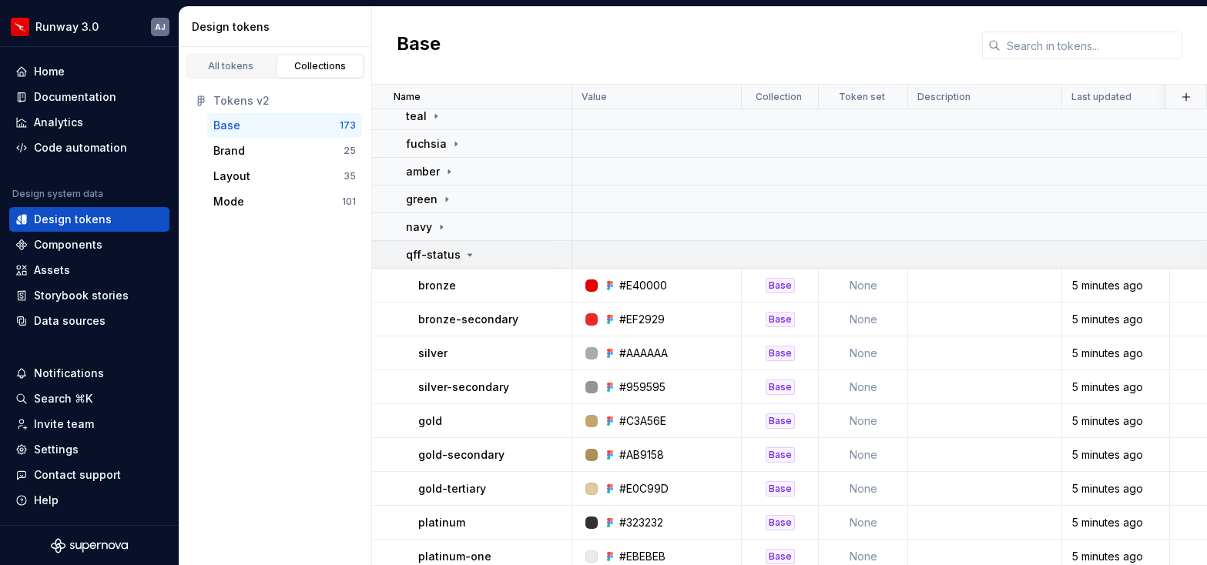
scroll to position [152, 0]
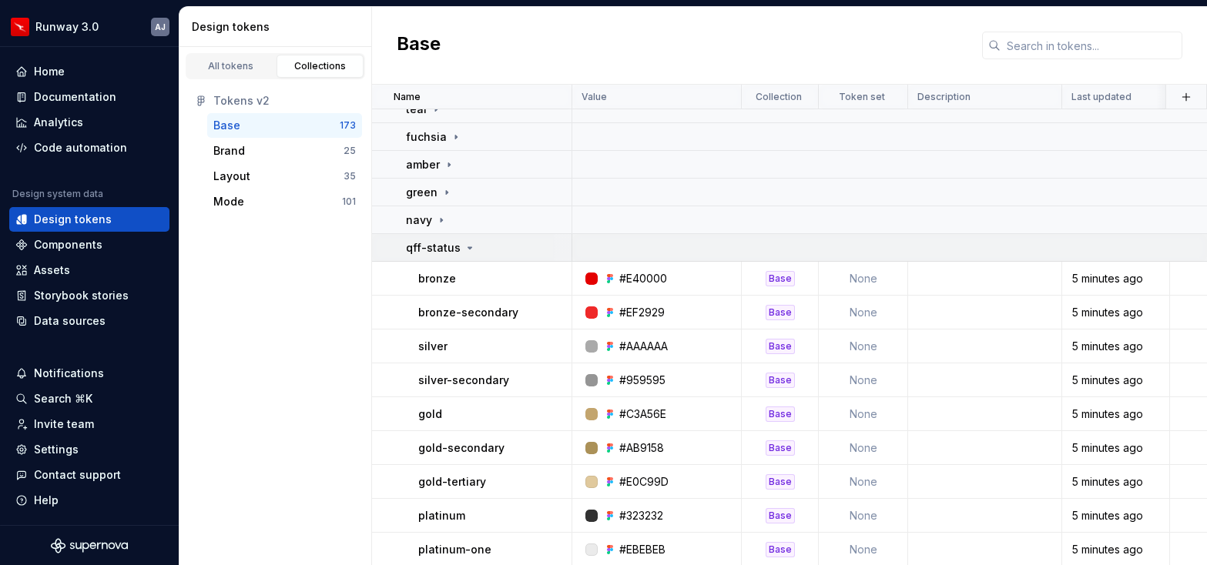
click at [464, 249] on icon at bounding box center [470, 248] width 12 height 12
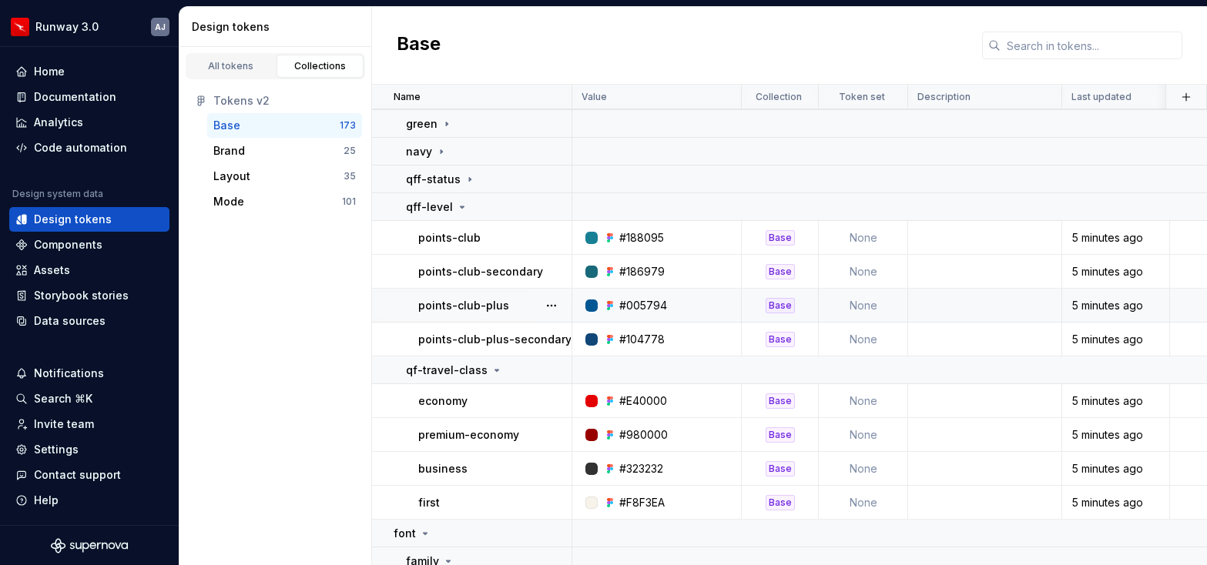
scroll to position [230, 0]
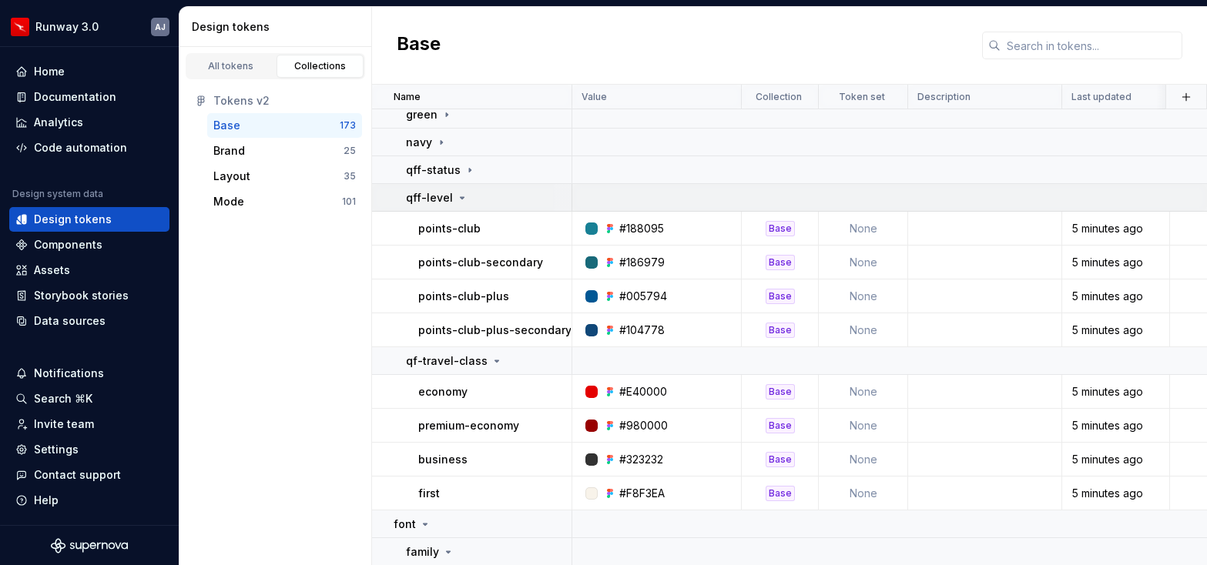
click at [461, 199] on icon at bounding box center [462, 198] width 12 height 12
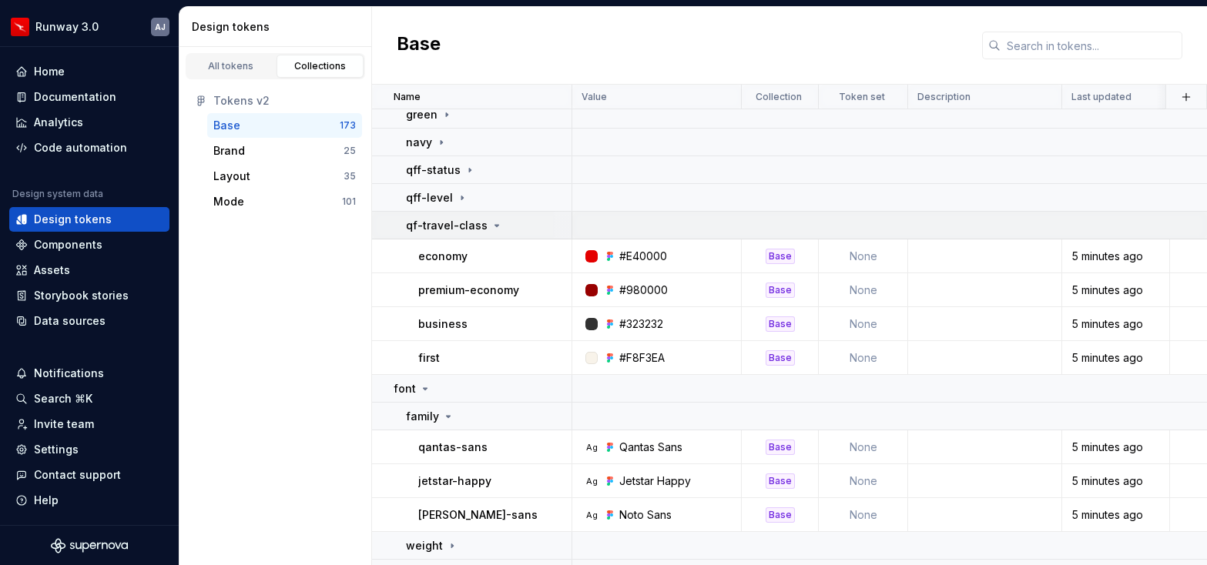
click at [491, 228] on icon at bounding box center [496, 225] width 12 height 12
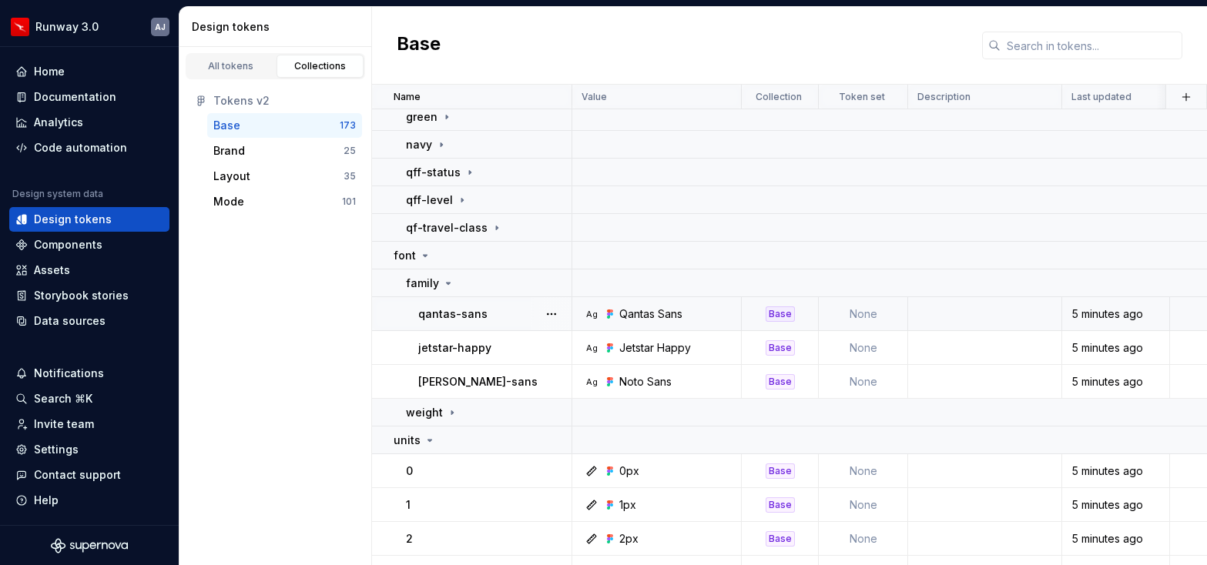
scroll to position [172, 0]
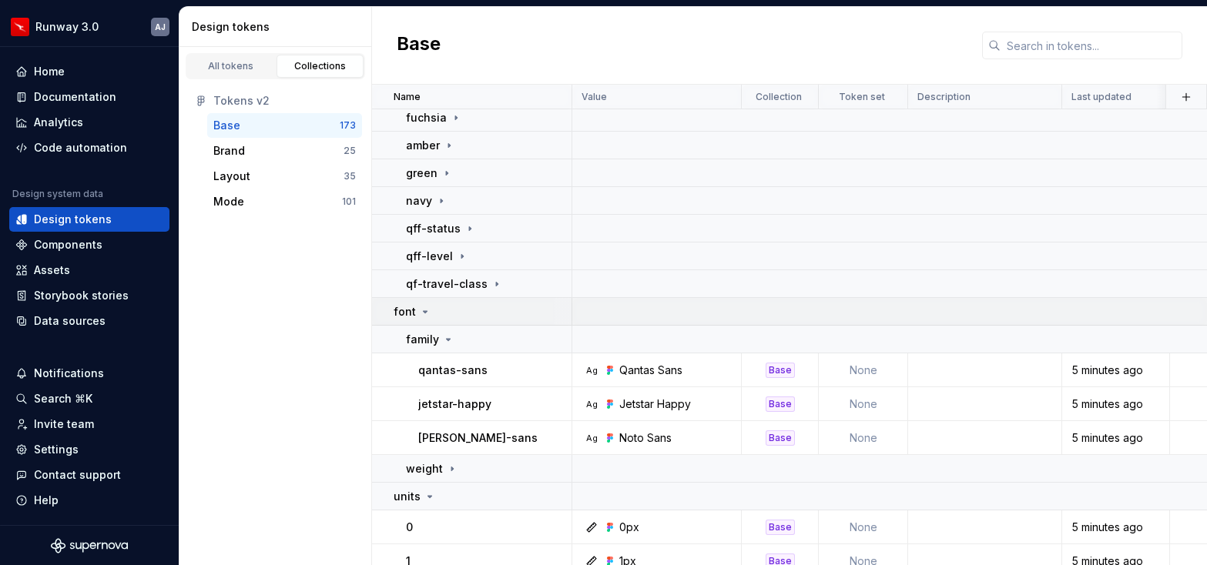
click at [422, 313] on icon at bounding box center [425, 312] width 12 height 12
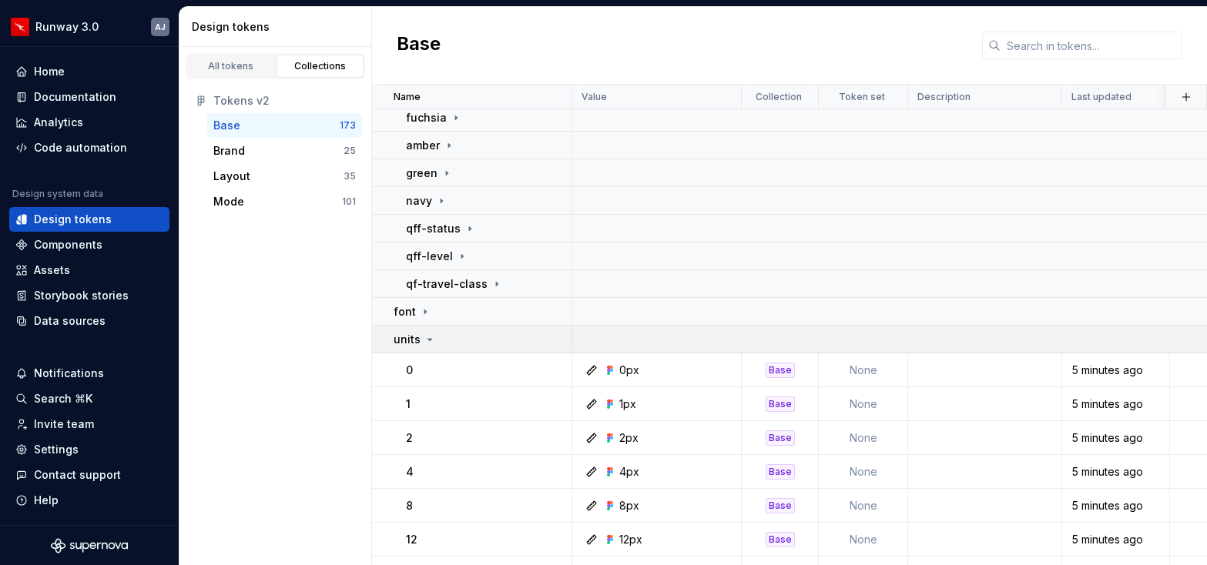
click at [429, 339] on icon at bounding box center [430, 340] width 4 height 2
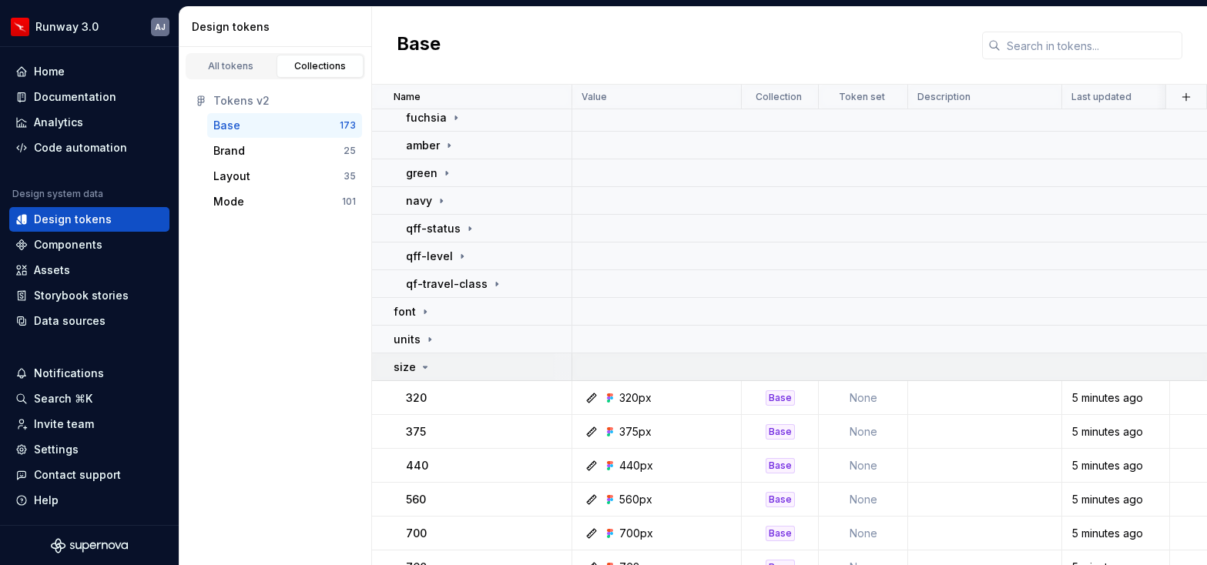
scroll to position [194, 0]
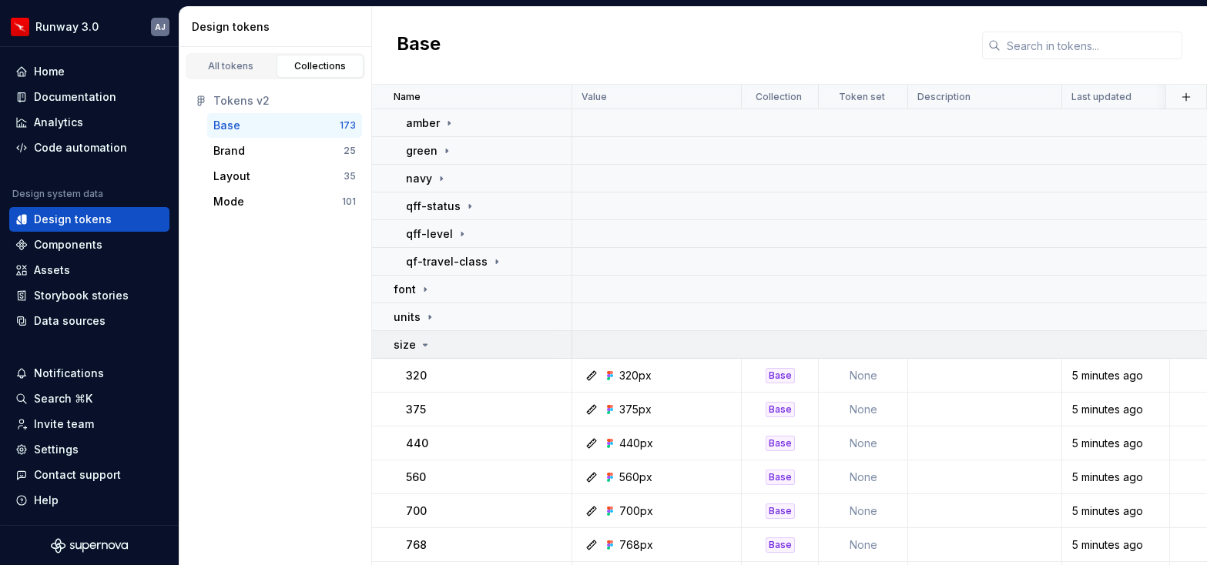
click at [421, 343] on icon at bounding box center [425, 345] width 12 height 12
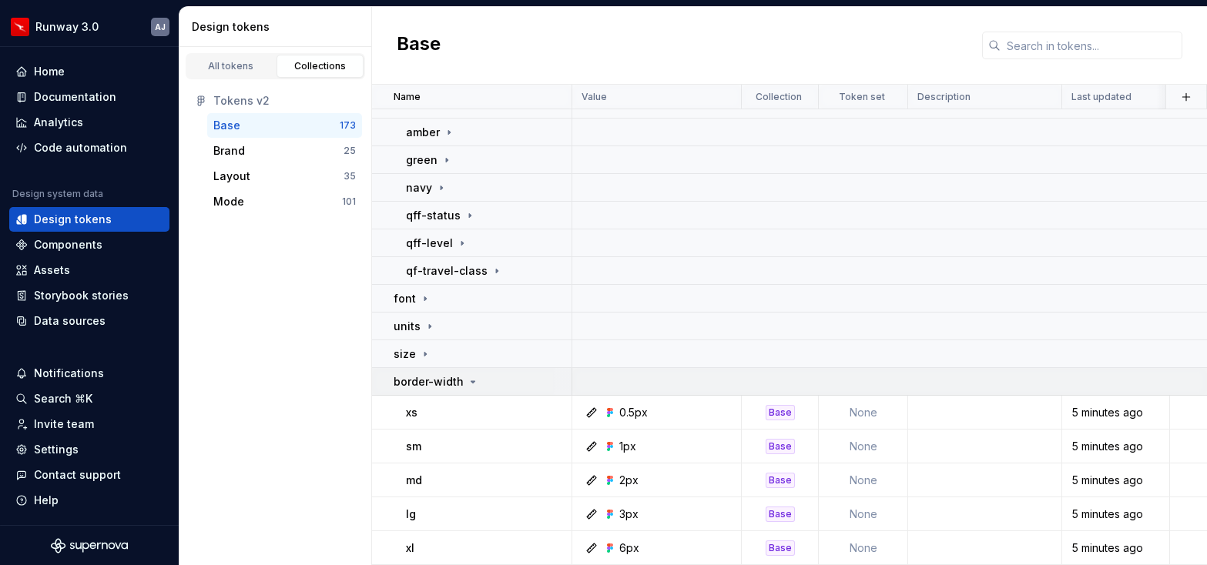
click at [467, 382] on icon at bounding box center [473, 382] width 12 height 12
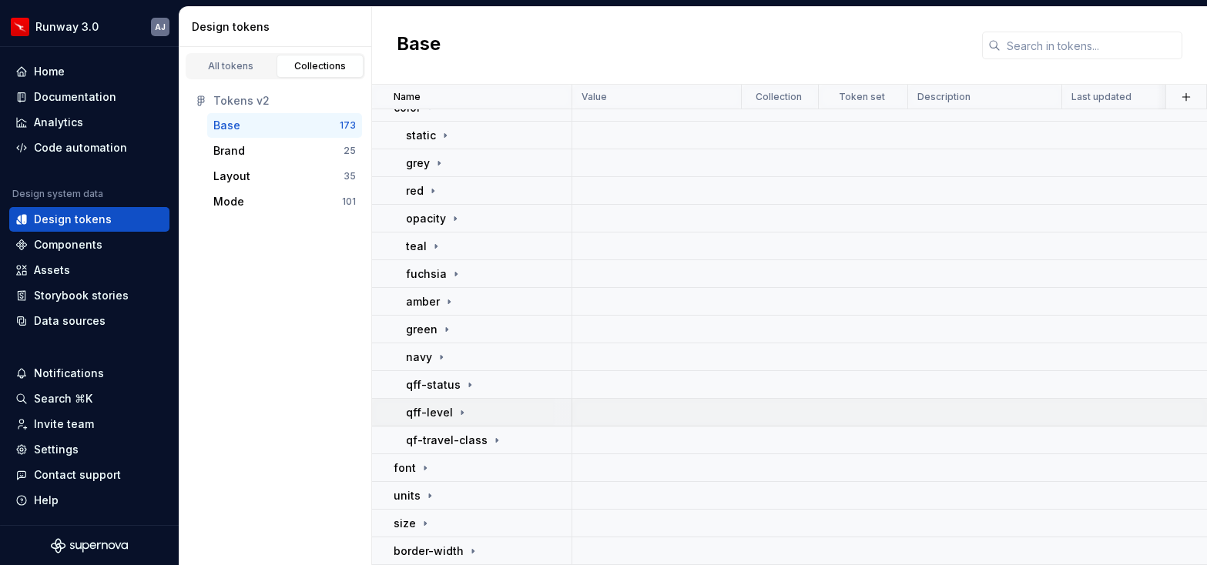
scroll to position [0, 0]
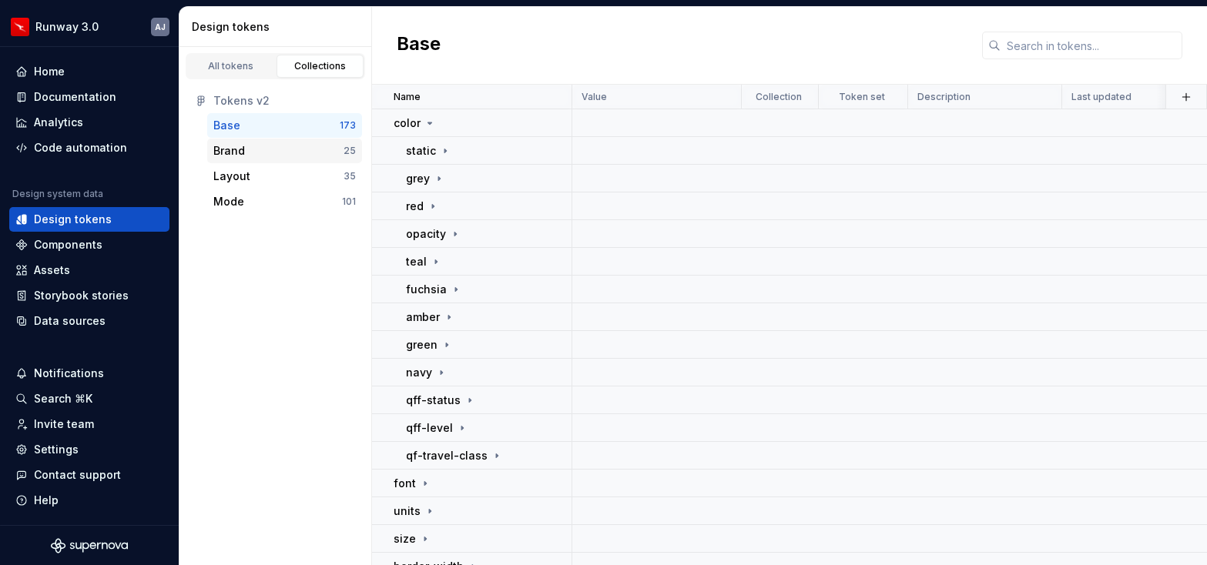
click at [289, 156] on div "Brand" at bounding box center [278, 150] width 130 height 15
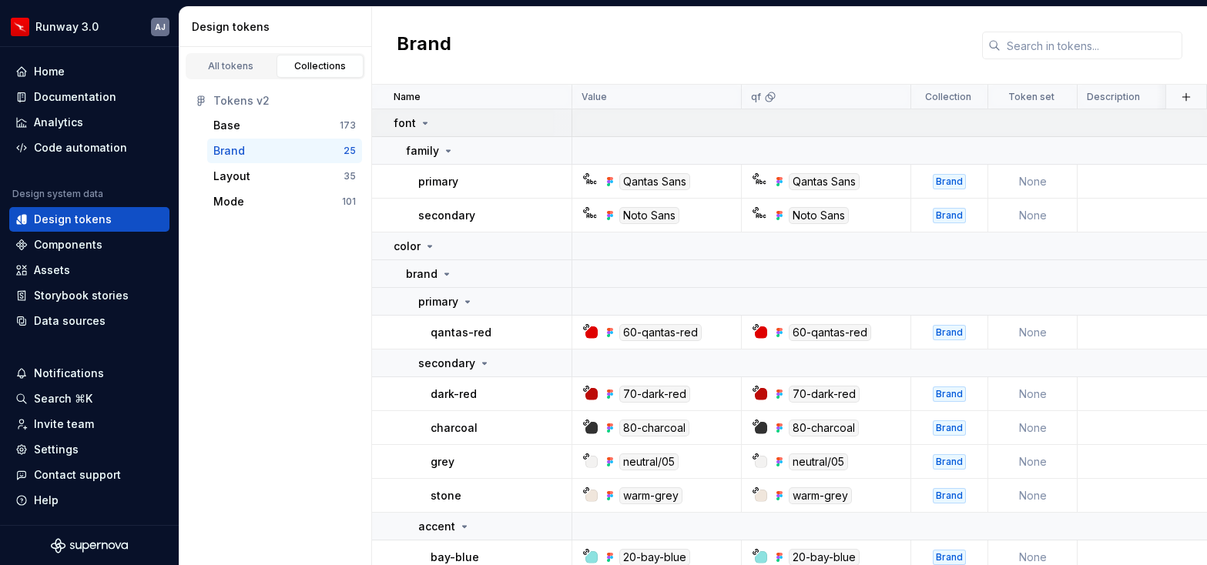
click at [427, 126] on icon at bounding box center [425, 123] width 12 height 12
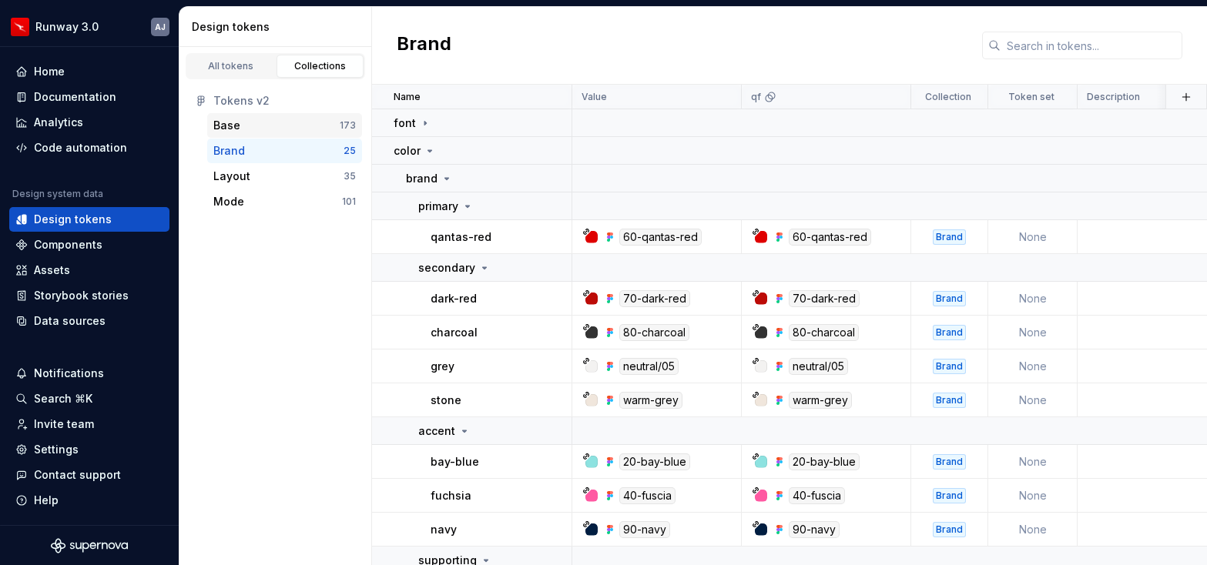
click at [316, 131] on div "Base" at bounding box center [276, 125] width 126 height 15
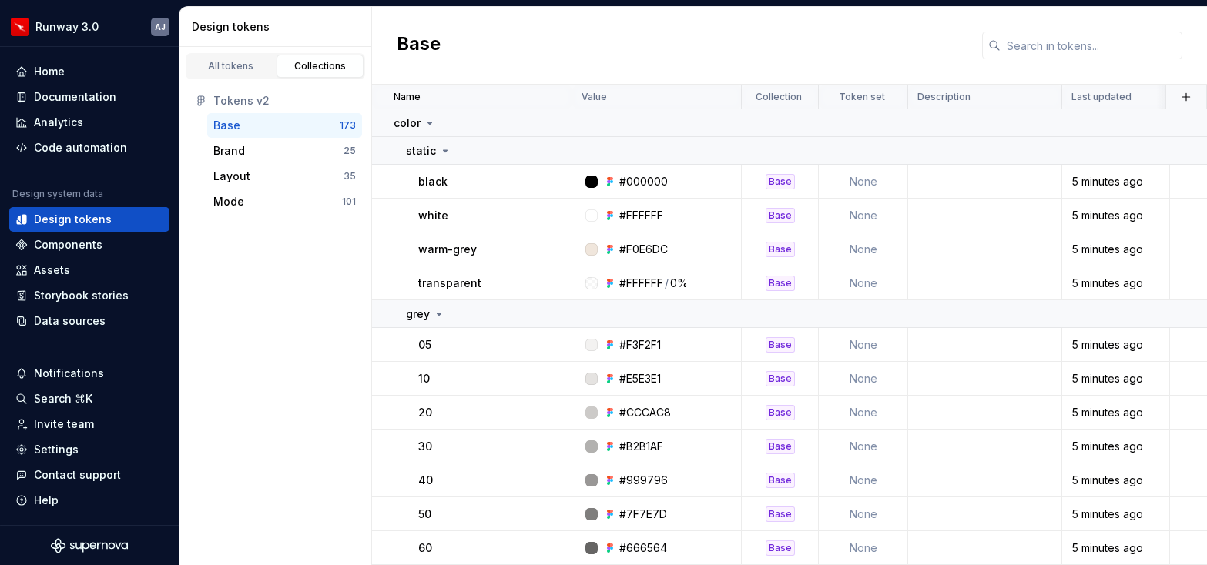
click at [301, 126] on div "Base" at bounding box center [276, 125] width 126 height 15
click at [302, 150] on div "Brand" at bounding box center [278, 150] width 130 height 15
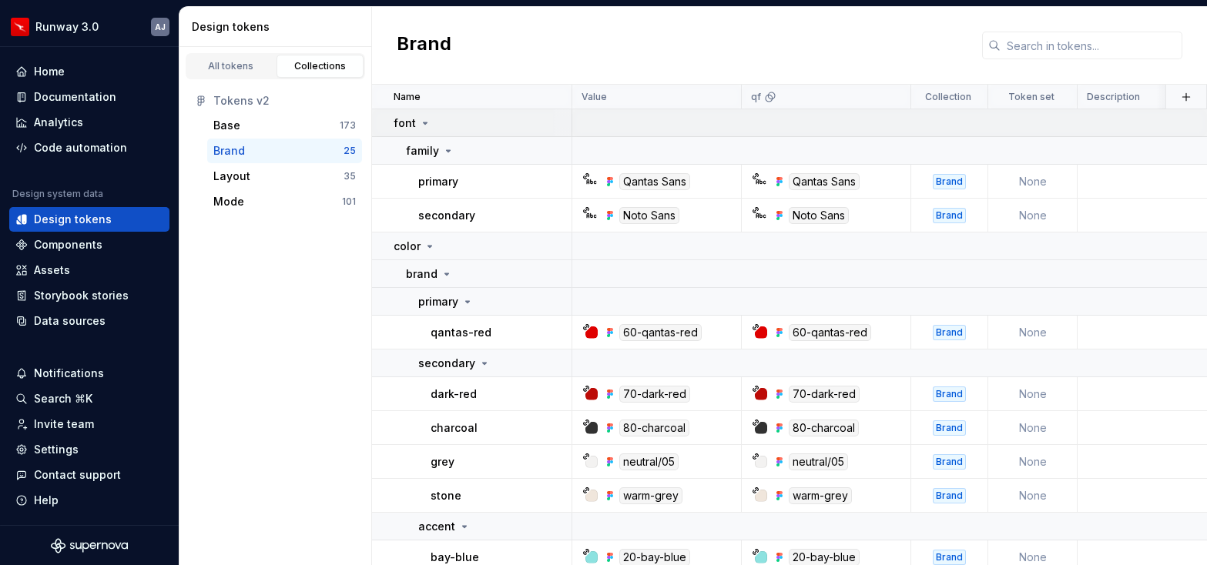
click at [427, 122] on icon at bounding box center [425, 123] width 12 height 12
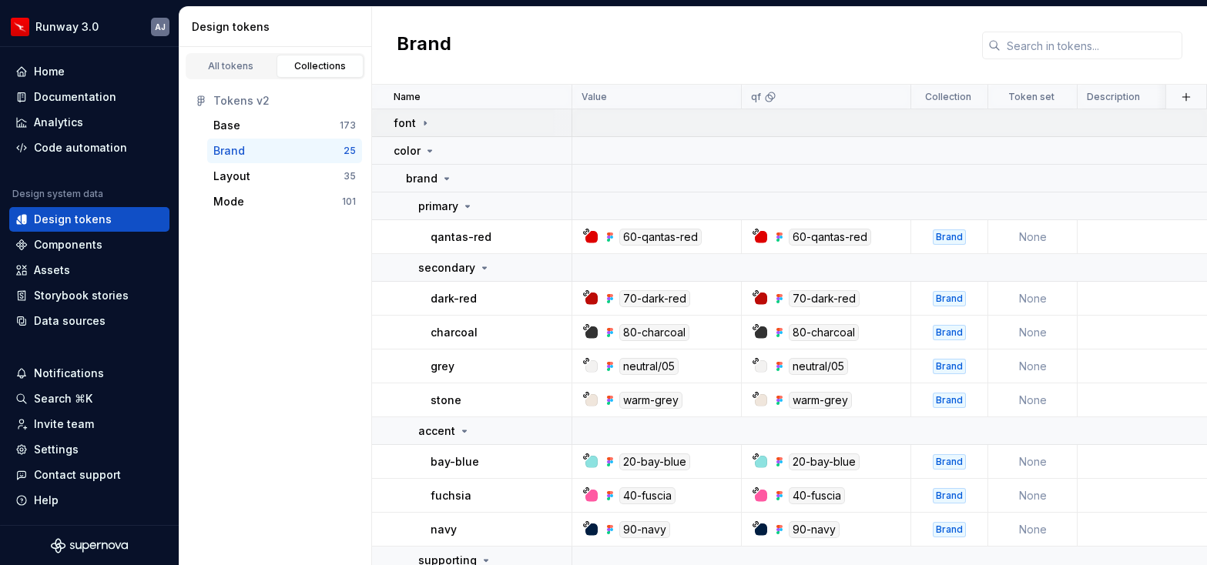
click at [419, 122] on icon at bounding box center [425, 123] width 12 height 12
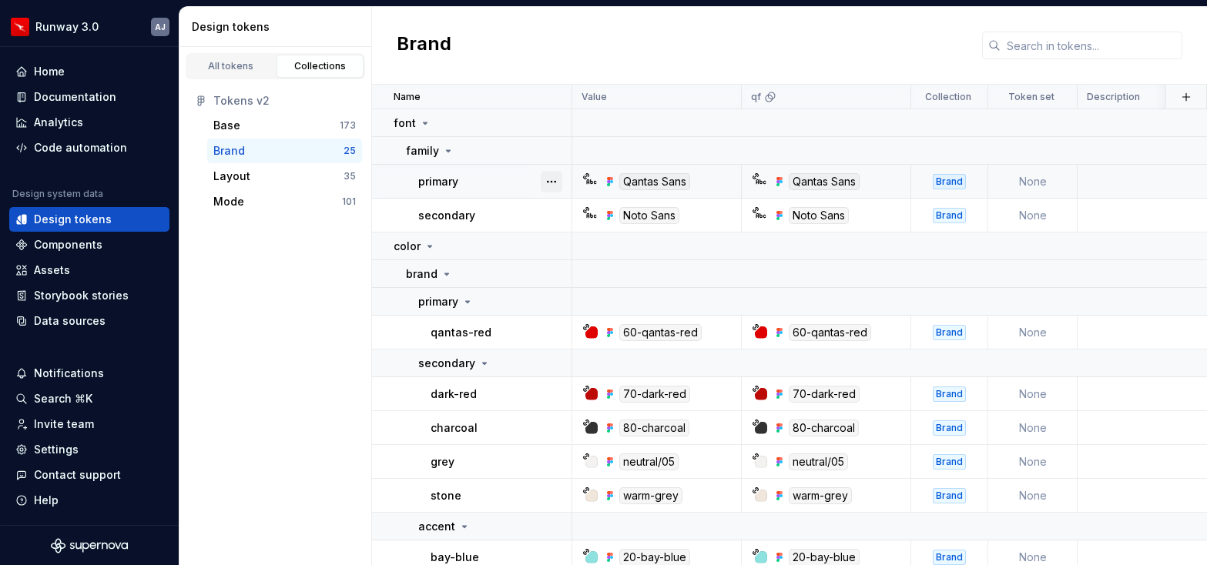
click at [552, 182] on button "button" at bounding box center [552, 182] width 22 height 22
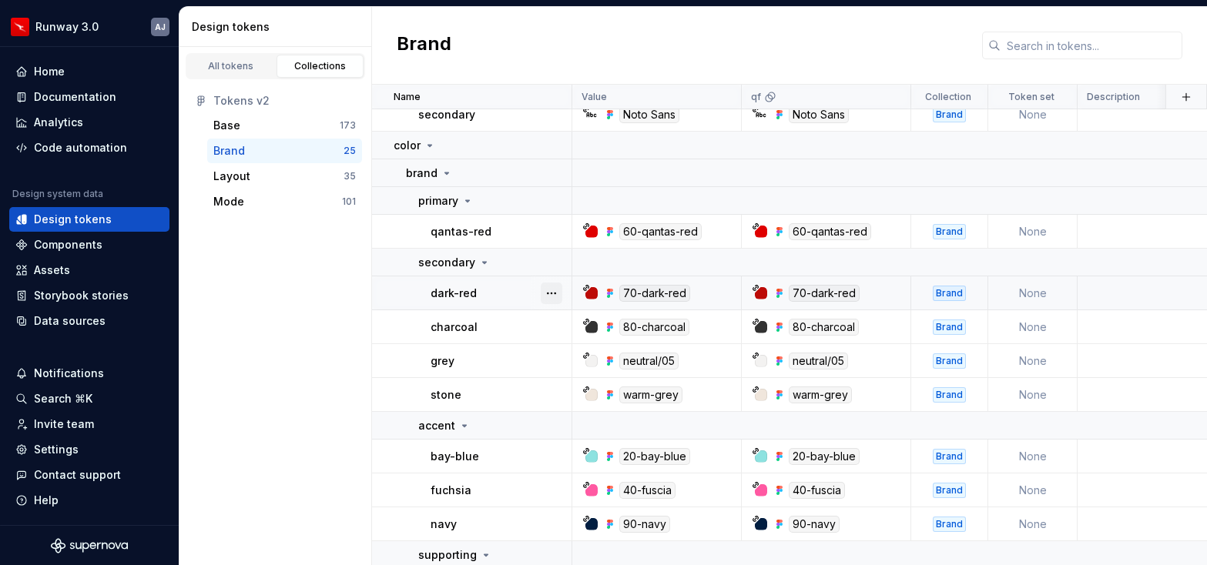
scroll to position [105, 0]
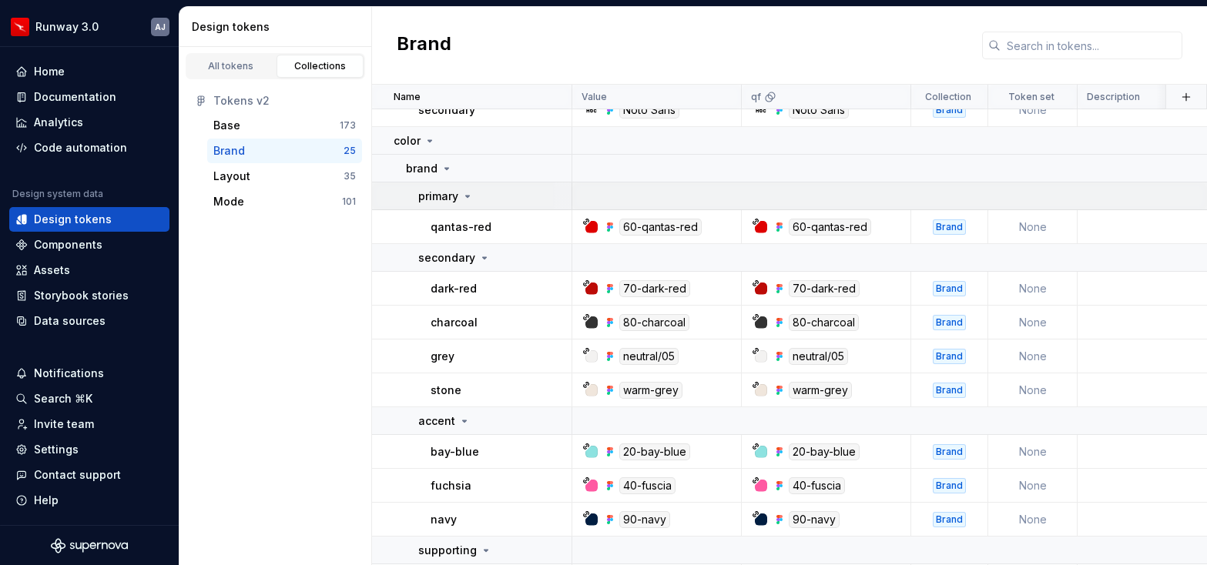
click at [467, 197] on icon at bounding box center [468, 197] width 4 height 2
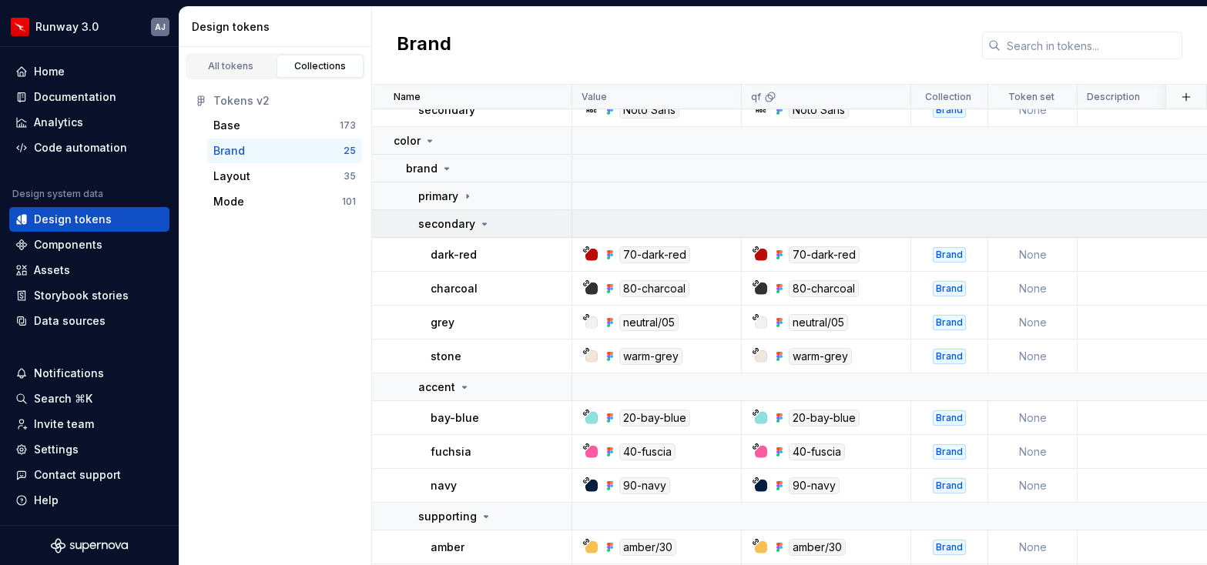
click at [483, 220] on icon at bounding box center [484, 224] width 12 height 12
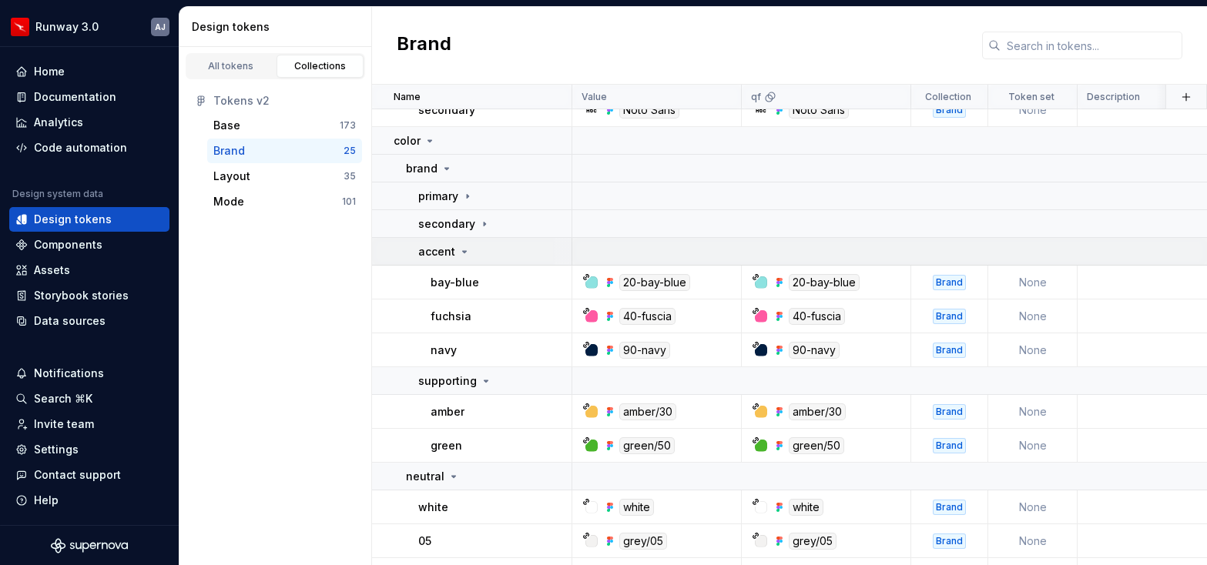
click at [464, 252] on icon at bounding box center [464, 252] width 12 height 12
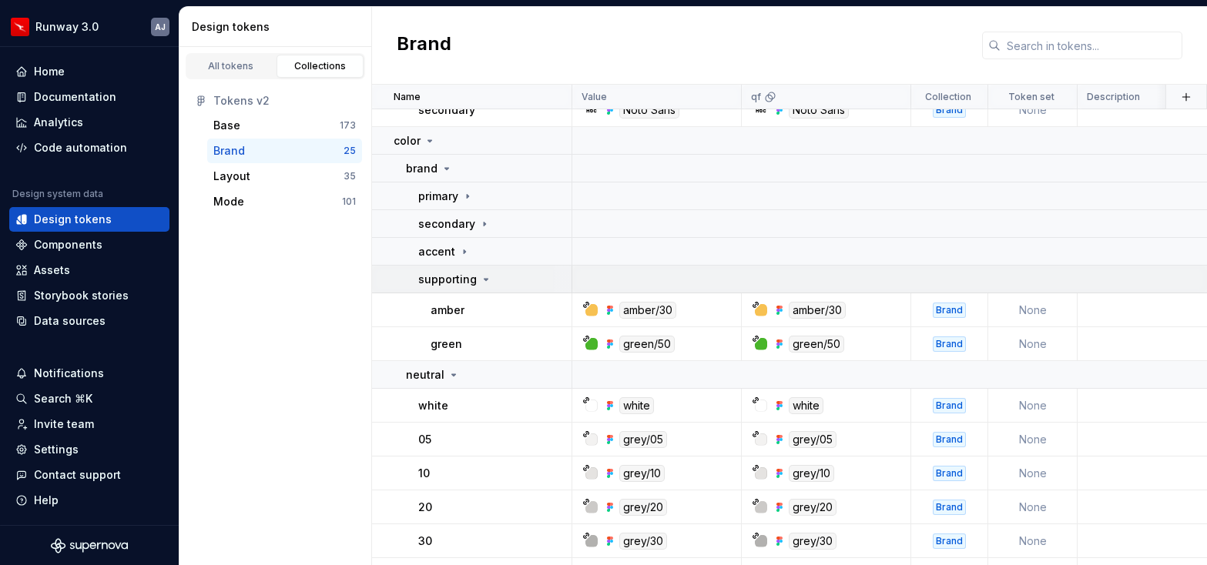
click at [485, 285] on icon at bounding box center [486, 279] width 12 height 12
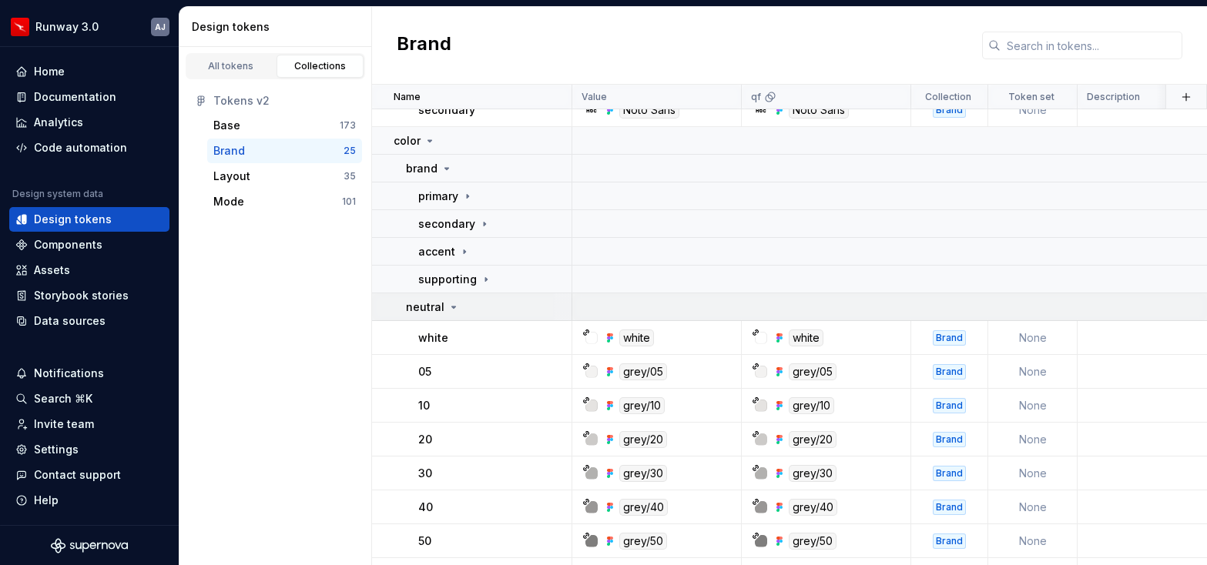
click at [452, 307] on icon at bounding box center [454, 307] width 4 height 2
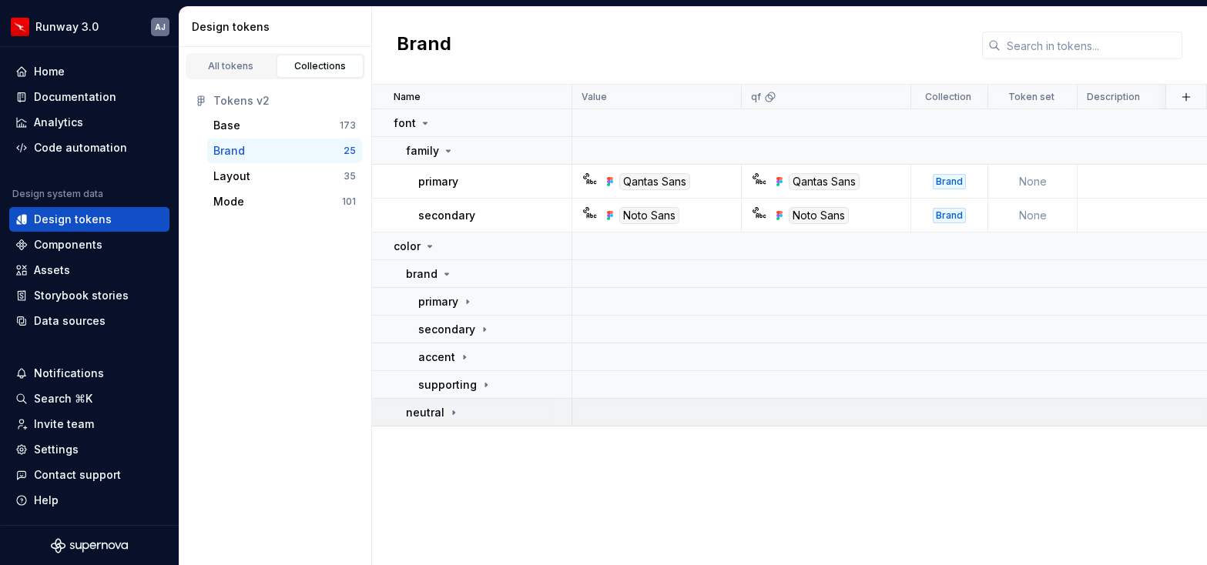
click at [454, 405] on div "neutral" at bounding box center [433, 412] width 54 height 15
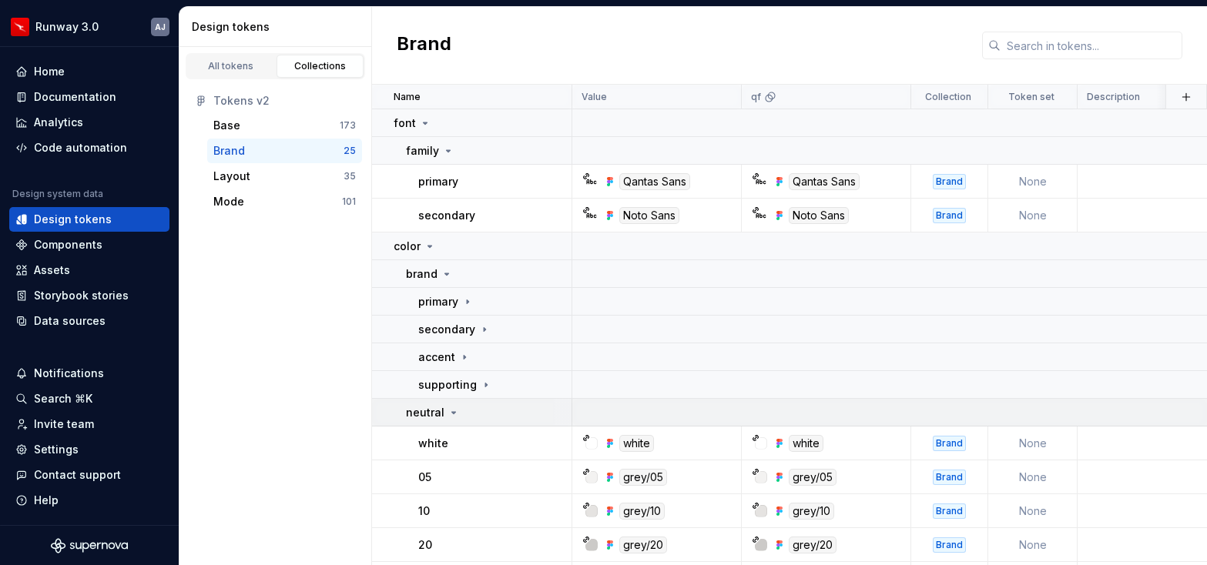
click at [454, 405] on div "neutral" at bounding box center [433, 412] width 54 height 15
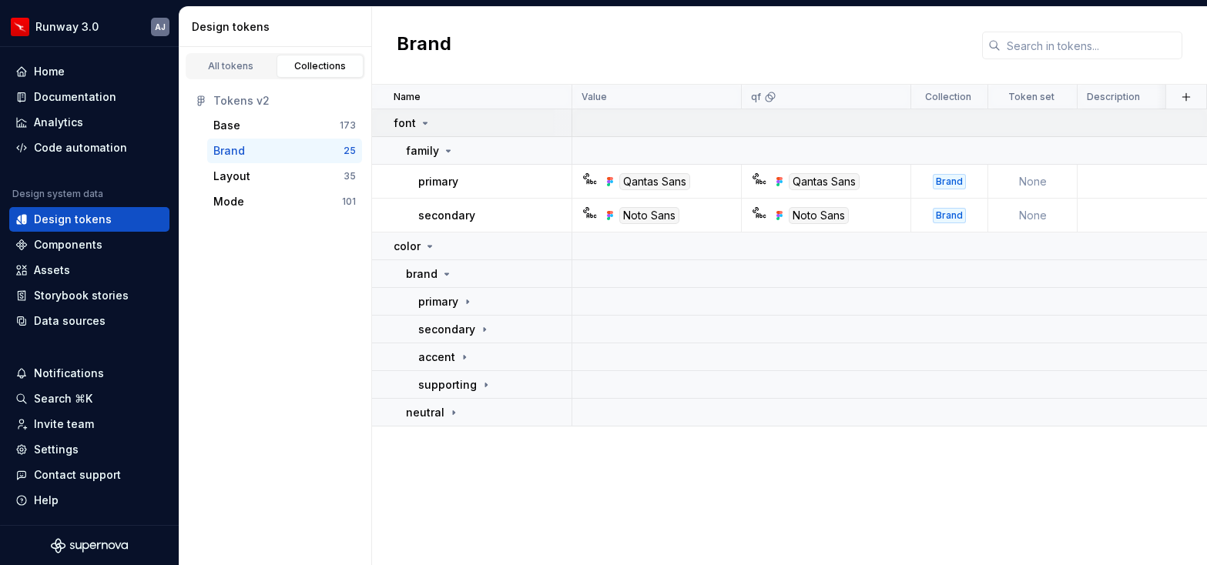
click at [419, 119] on icon at bounding box center [425, 123] width 12 height 12
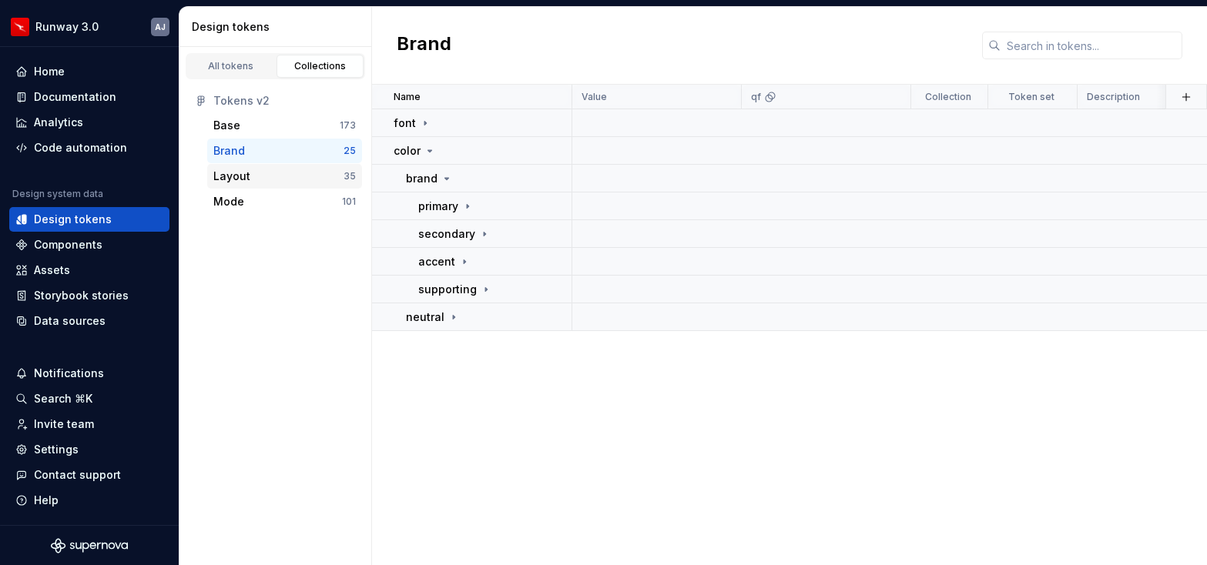
click at [243, 179] on div "Layout" at bounding box center [231, 176] width 37 height 15
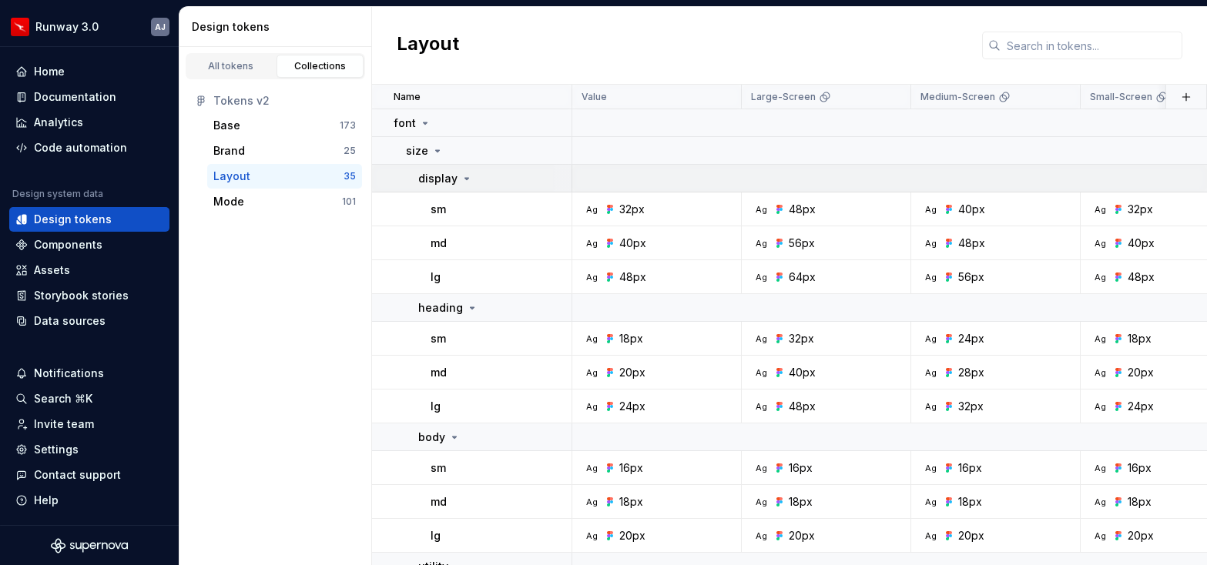
click at [464, 174] on icon at bounding box center [466, 178] width 12 height 12
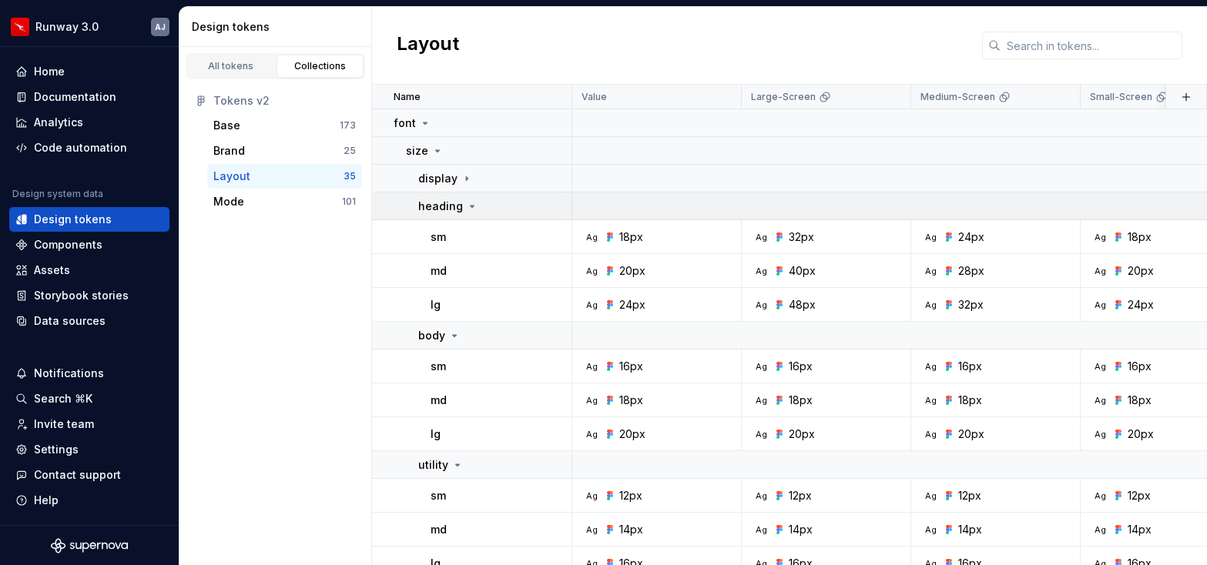
click at [467, 203] on icon at bounding box center [472, 206] width 12 height 12
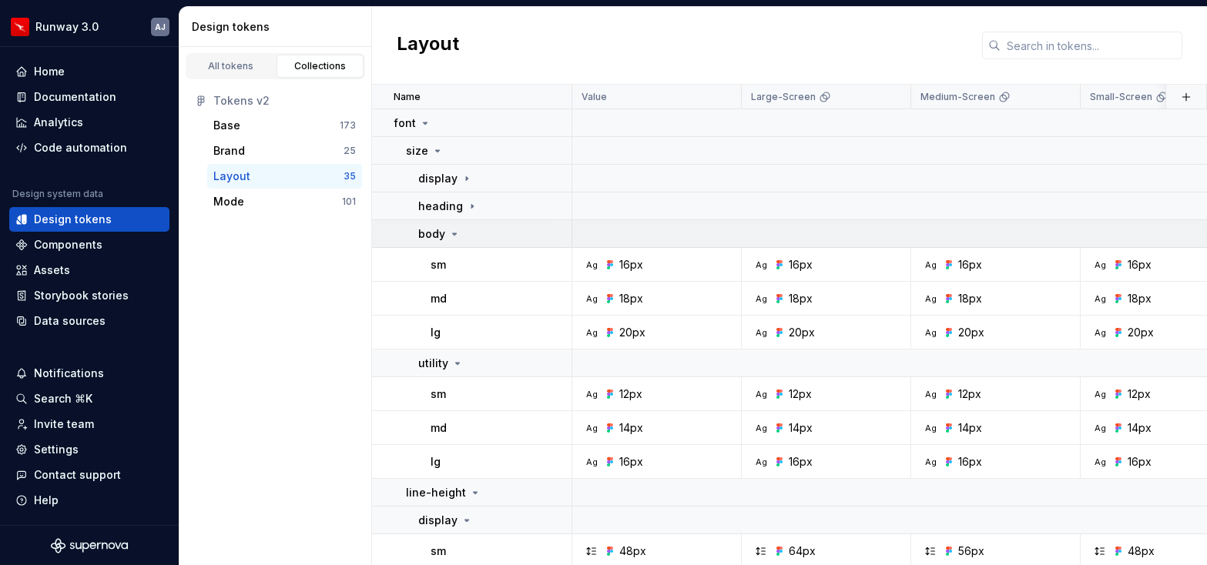
click at [457, 233] on icon at bounding box center [454, 234] width 12 height 12
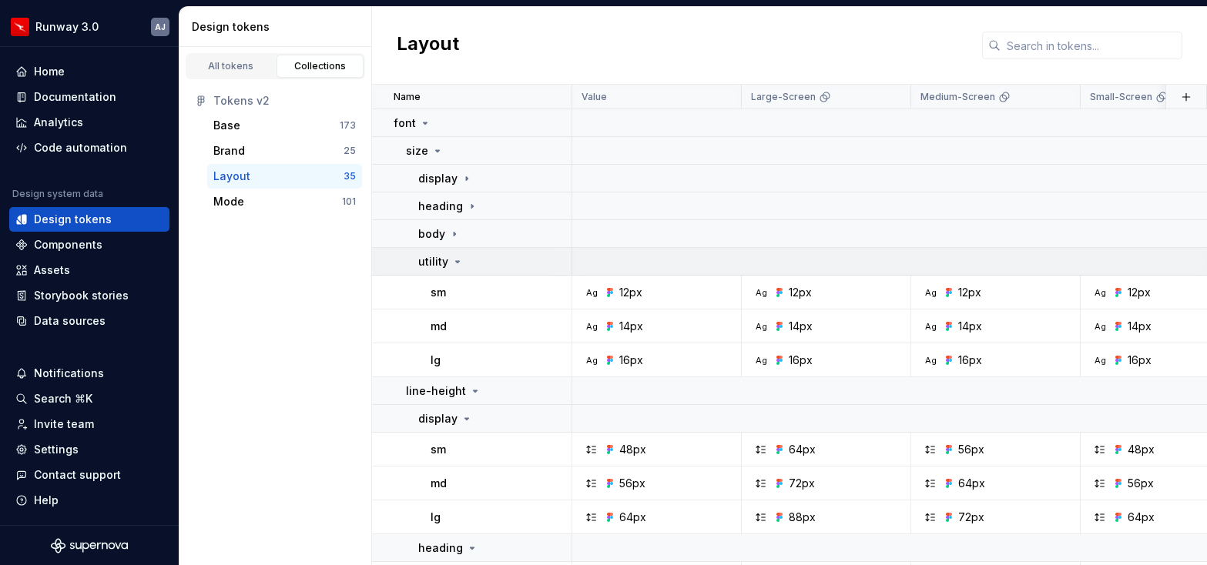
click at [454, 264] on icon at bounding box center [457, 262] width 12 height 12
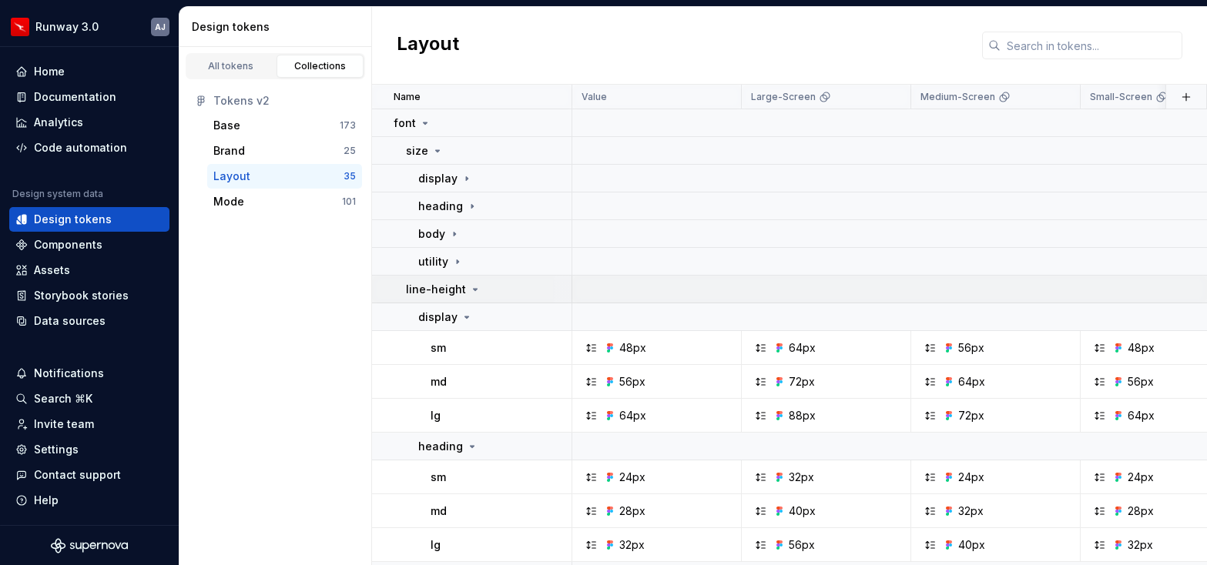
click at [474, 289] on icon at bounding box center [476, 290] width 4 height 2
click at [474, 289] on icon at bounding box center [475, 289] width 2 height 4
click at [469, 290] on icon at bounding box center [475, 289] width 12 height 12
click at [444, 320] on icon at bounding box center [446, 317] width 12 height 12
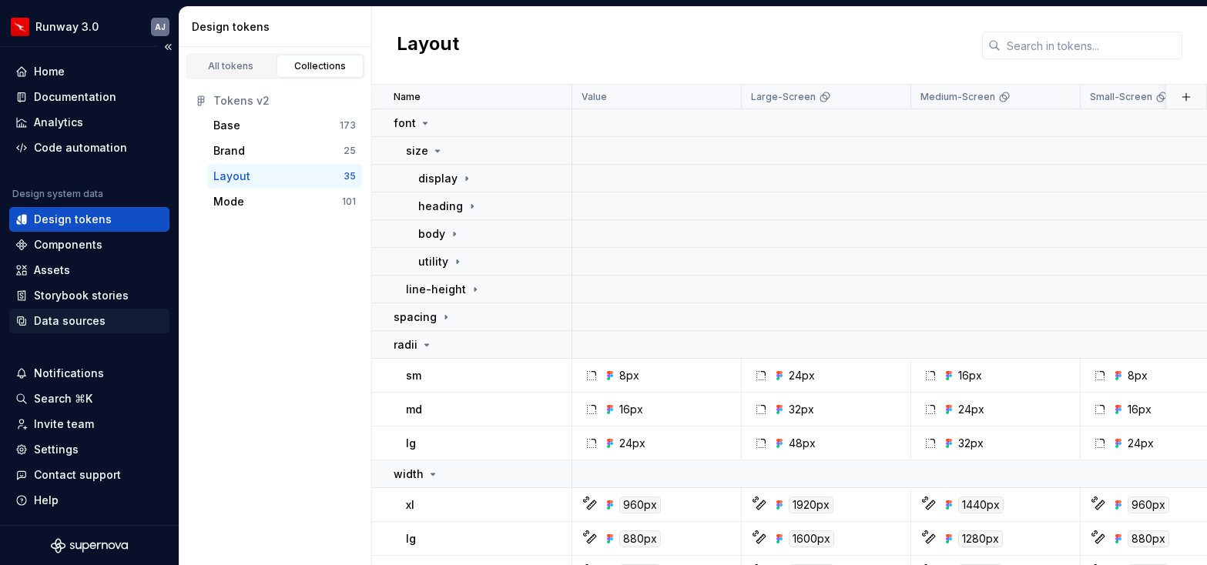
click at [73, 313] on div "Data sources" at bounding box center [70, 320] width 72 height 15
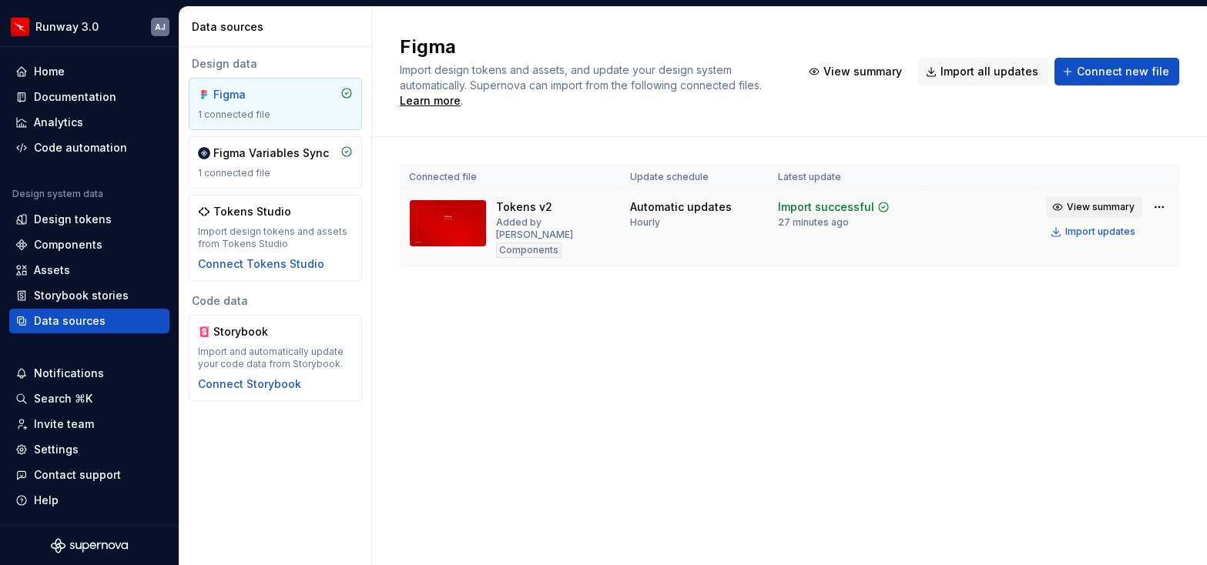
click at [1088, 206] on span "View summary" at bounding box center [1100, 207] width 68 height 12
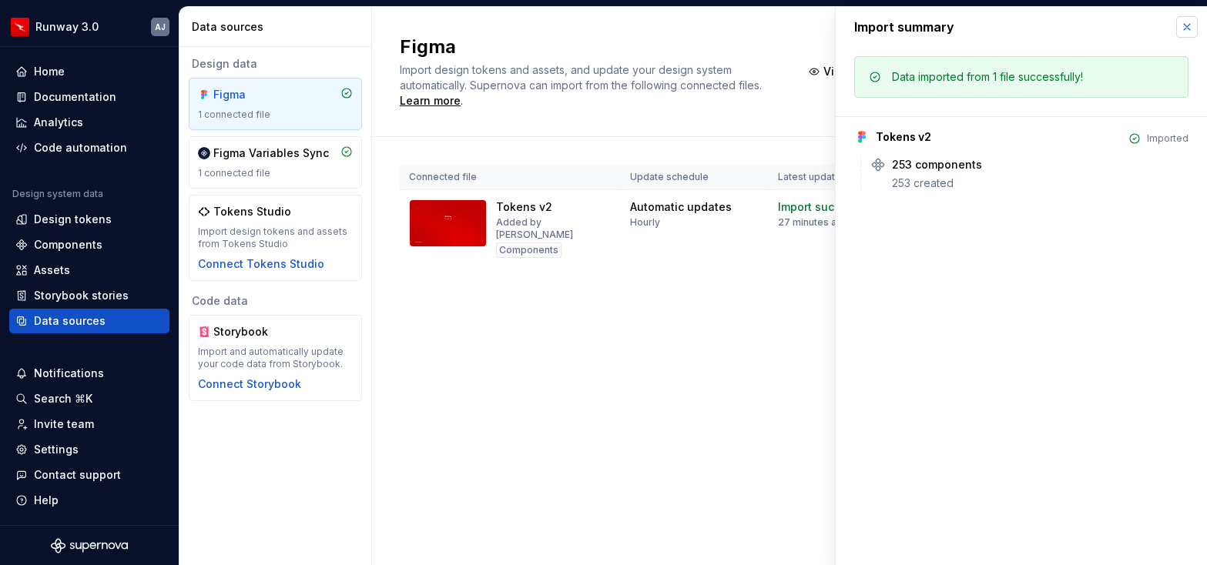
click at [1186, 24] on button "button" at bounding box center [1187, 27] width 22 height 22
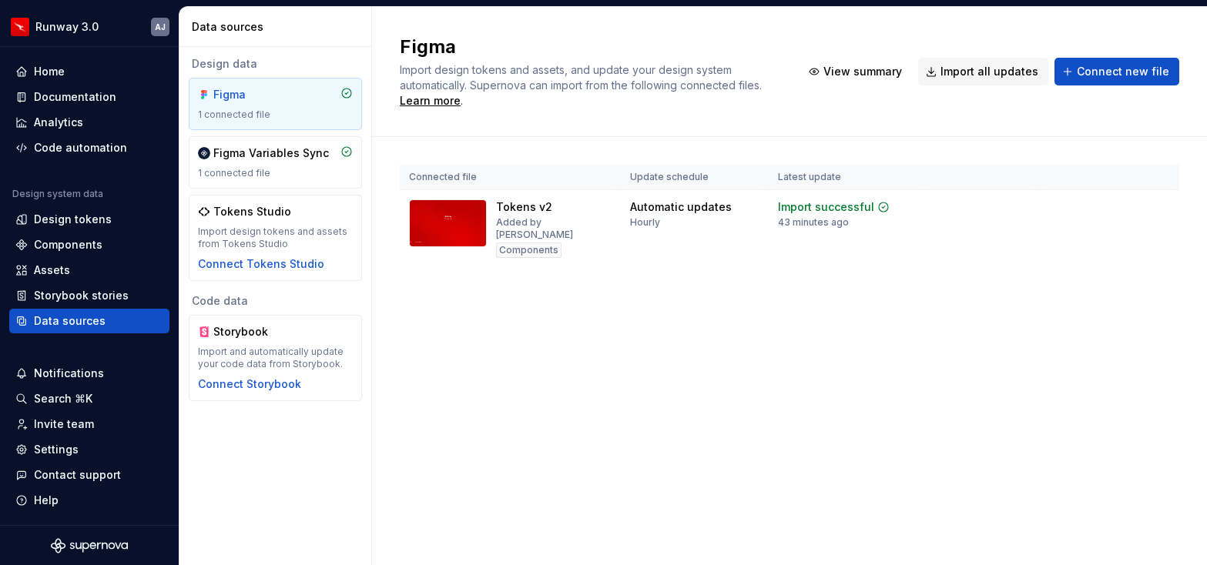
click at [531, 428] on div "Figma Import design tokens and assets, and update your design system automatica…" at bounding box center [789, 286] width 835 height 558
click at [85, 28] on html "Runway 3.0 AJ Home Documentation Analytics Code automation Design system data D…" at bounding box center [603, 282] width 1207 height 565
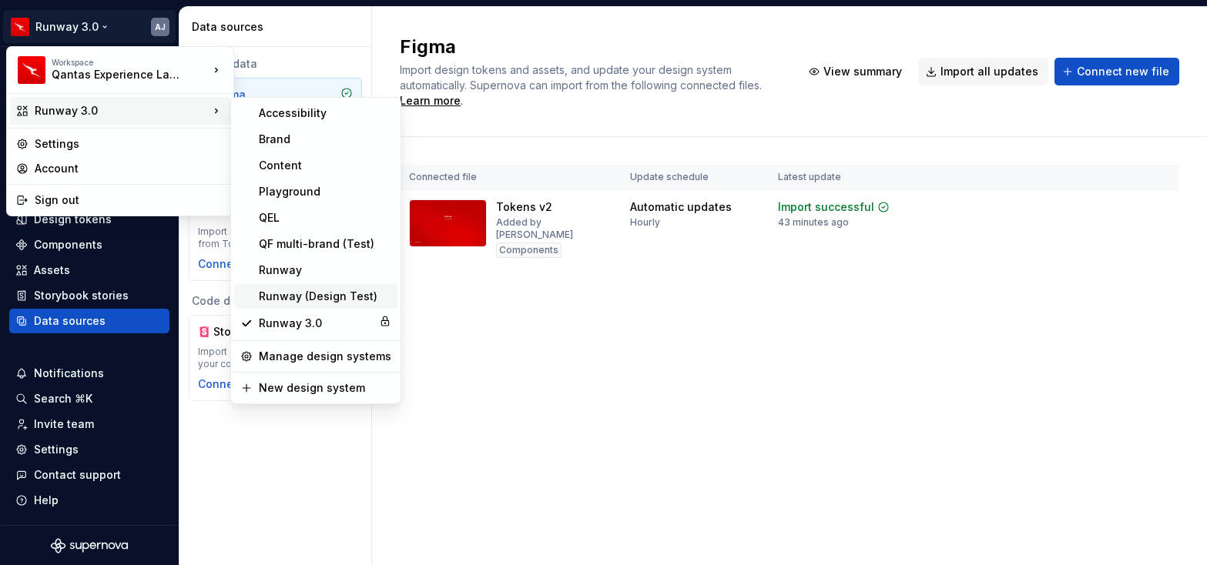
click at [309, 295] on div "Runway (Design Test)" at bounding box center [325, 296] width 132 height 15
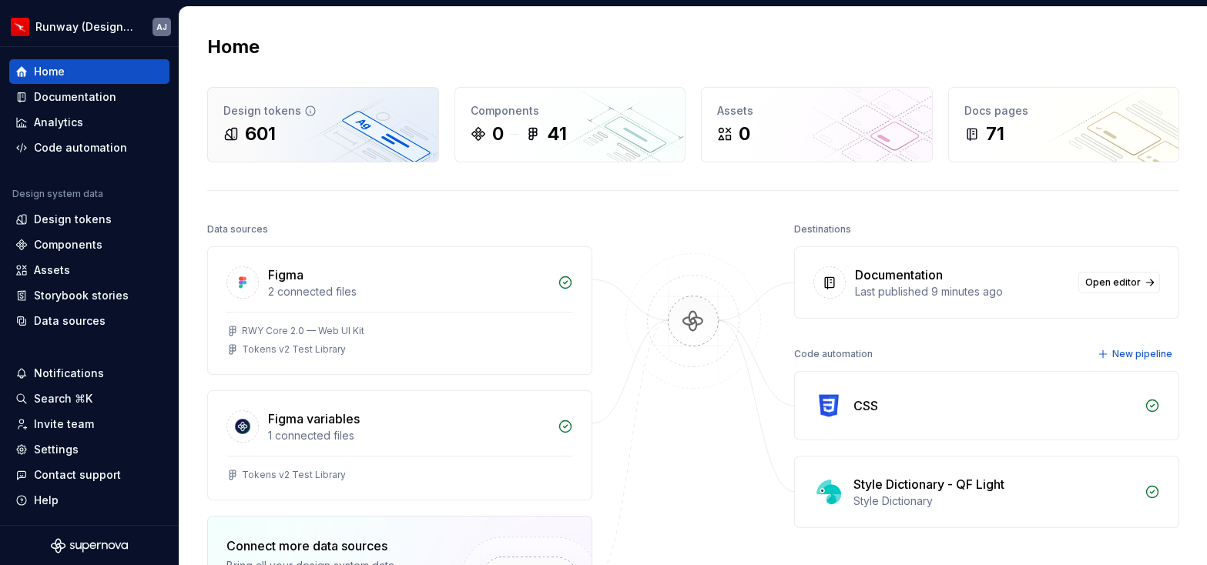
click at [276, 115] on div "Design tokens" at bounding box center [322, 110] width 199 height 15
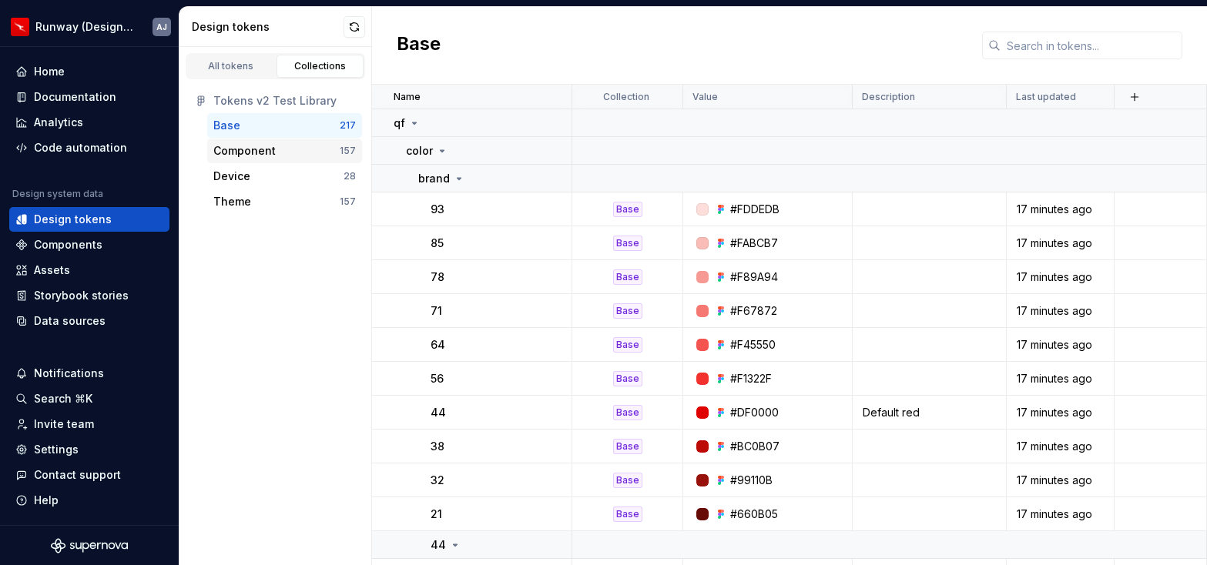
click at [263, 154] on div "Component" at bounding box center [244, 150] width 62 height 15
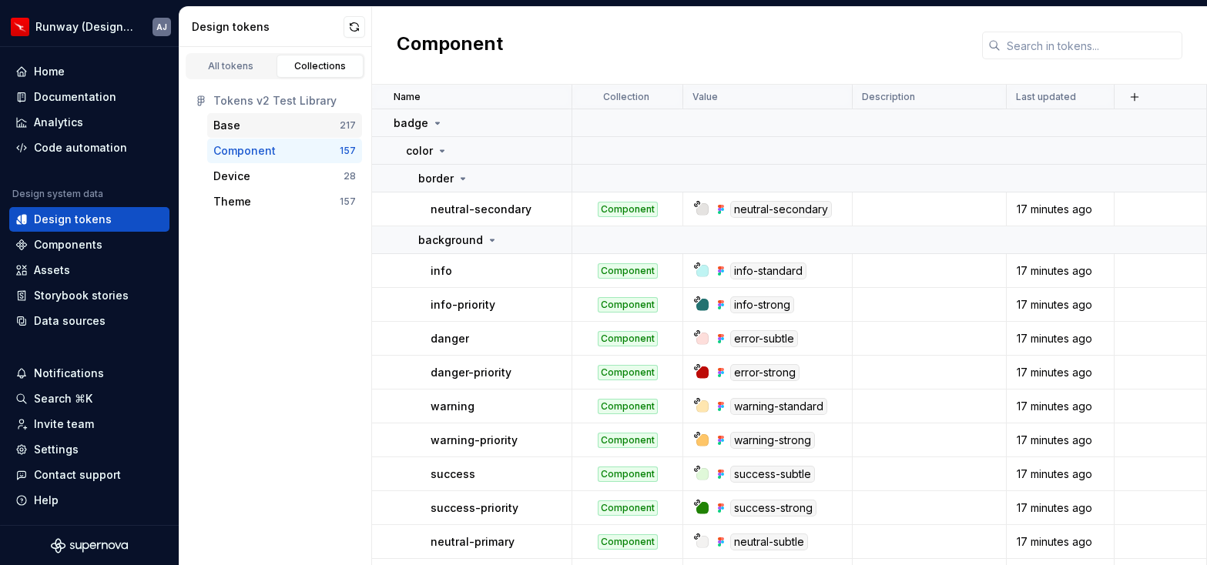
click at [259, 124] on div "Base" at bounding box center [276, 125] width 126 height 15
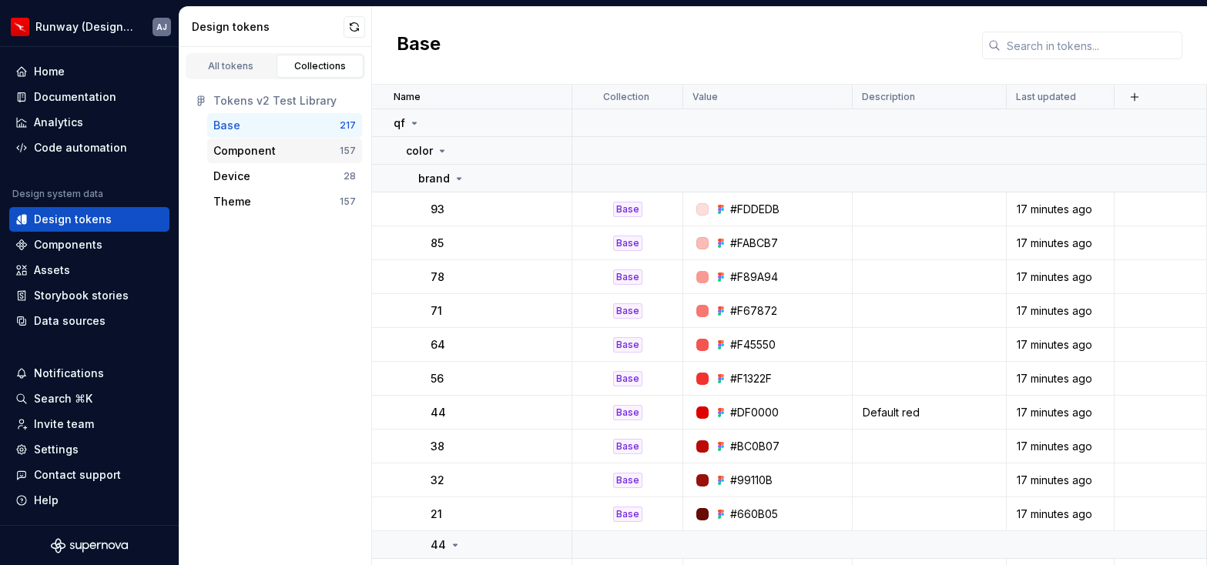
click at [261, 149] on div "Component" at bounding box center [244, 150] width 62 height 15
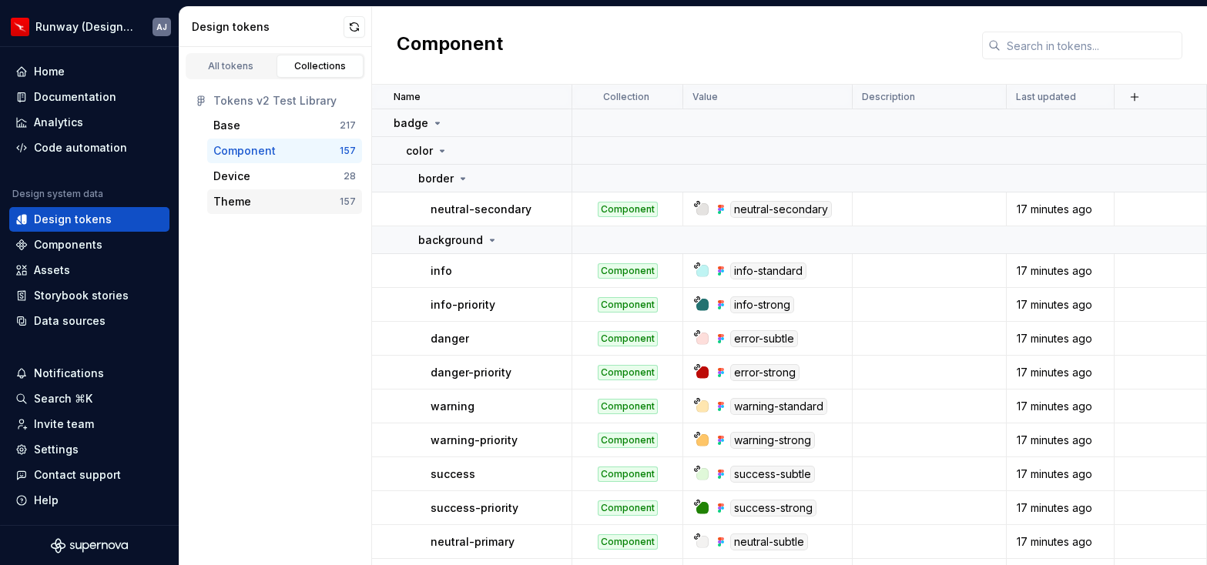
click at [265, 202] on div "Theme" at bounding box center [276, 201] width 126 height 15
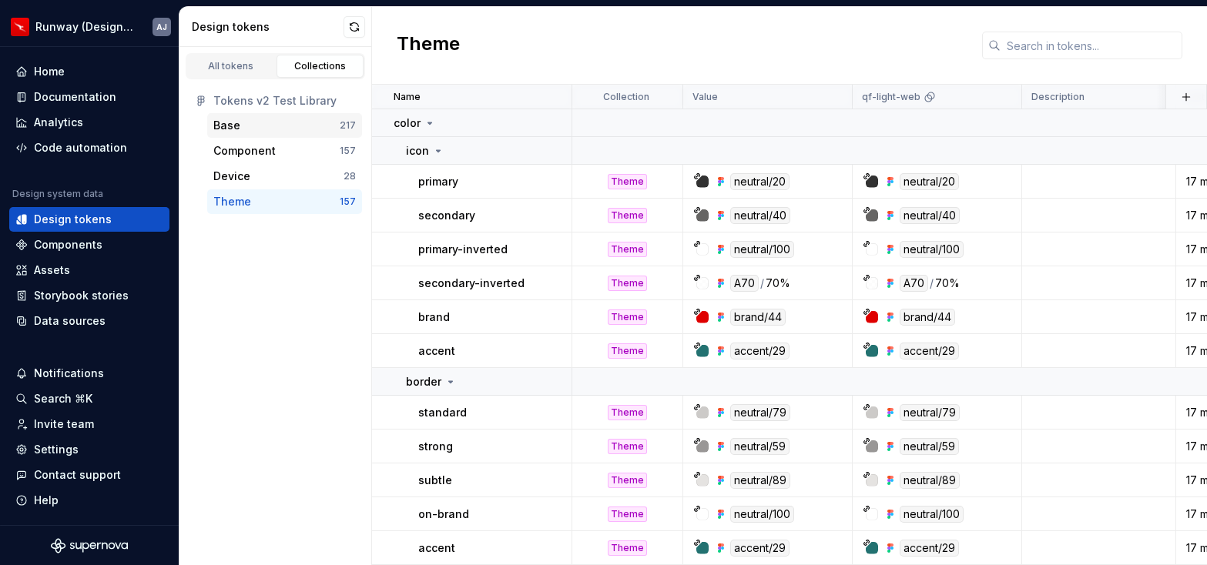
click at [248, 123] on div "Base" at bounding box center [276, 125] width 126 height 15
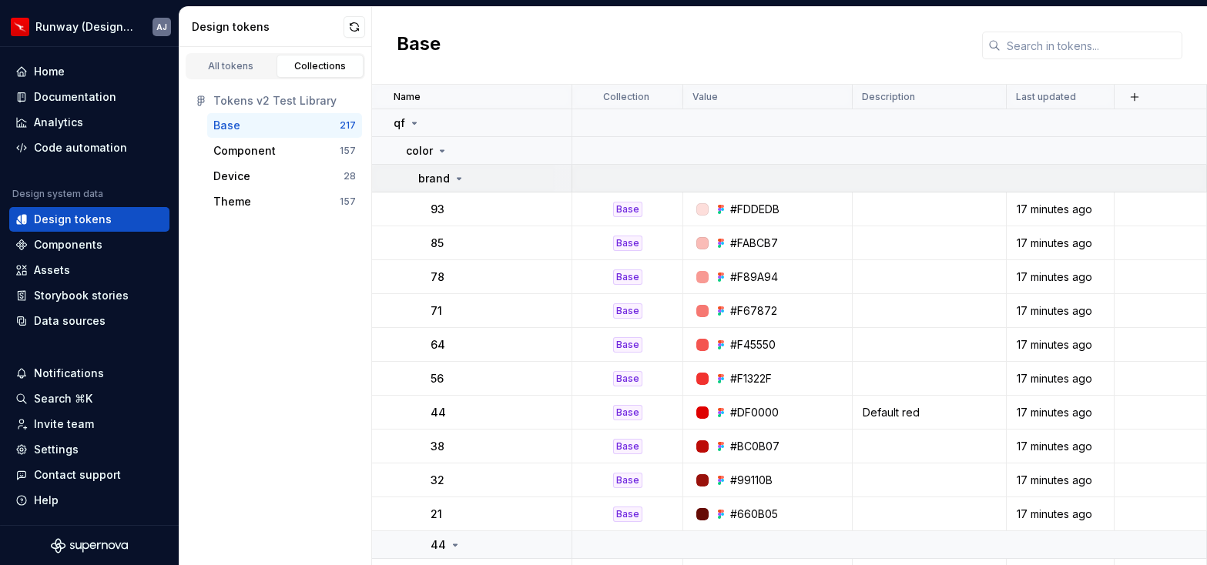
click at [457, 173] on icon at bounding box center [459, 178] width 12 height 12
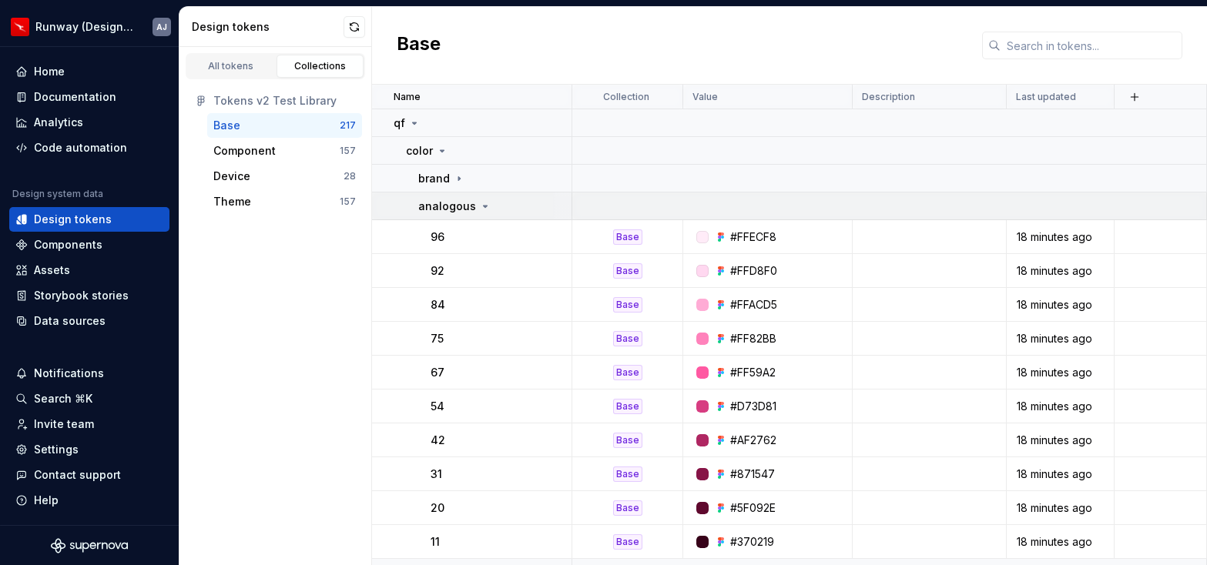
click at [479, 201] on icon at bounding box center [485, 206] width 12 height 12
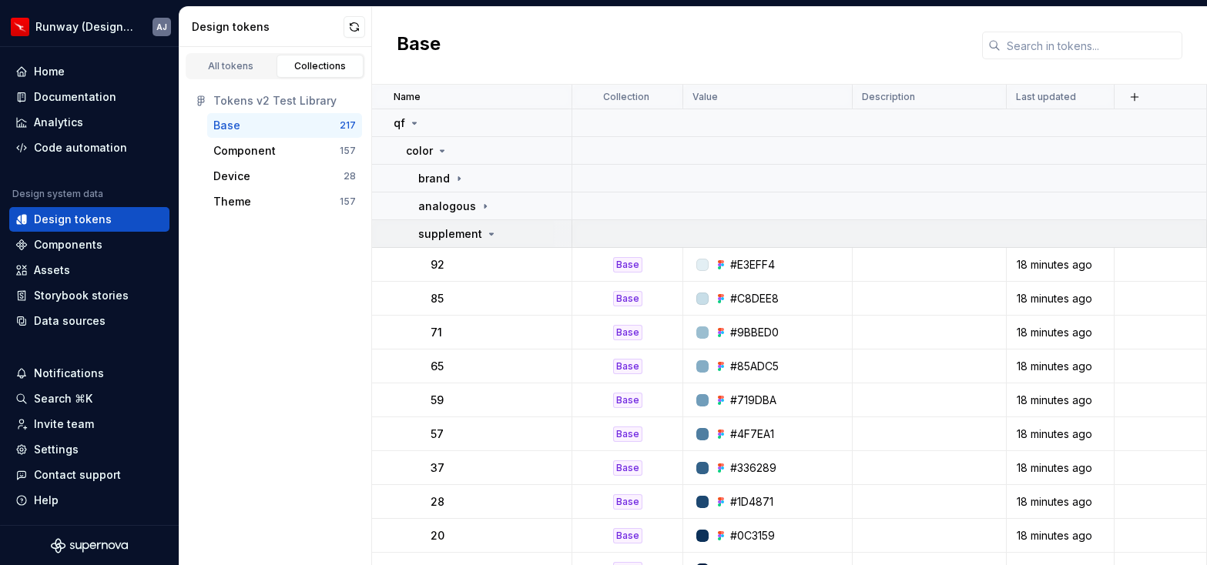
click at [487, 239] on icon at bounding box center [491, 234] width 12 height 12
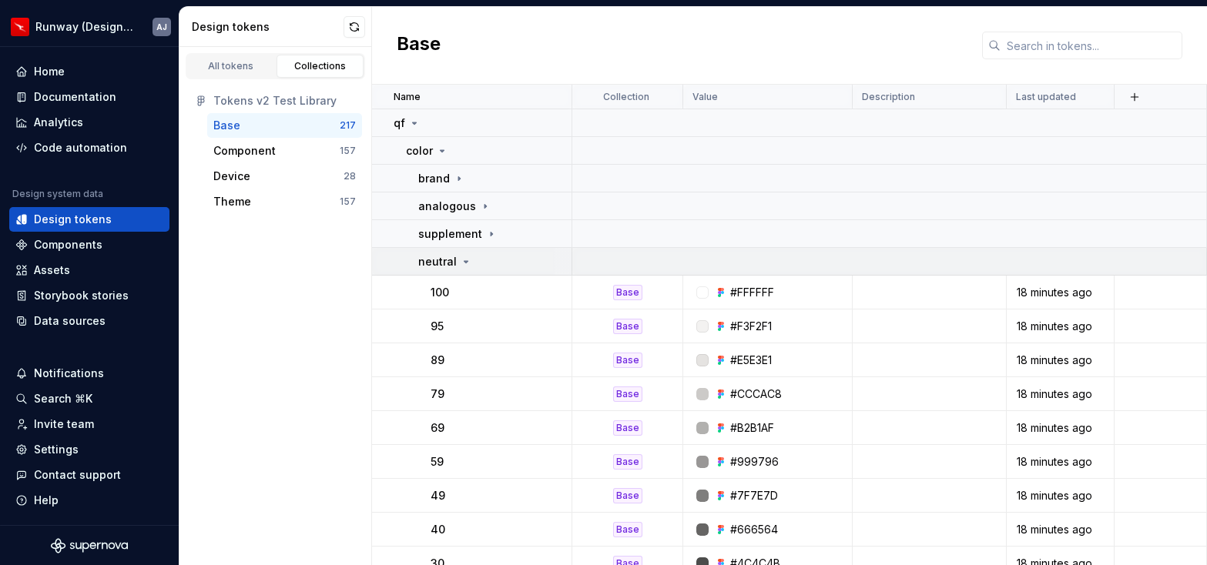
click at [469, 264] on icon at bounding box center [466, 262] width 12 height 12
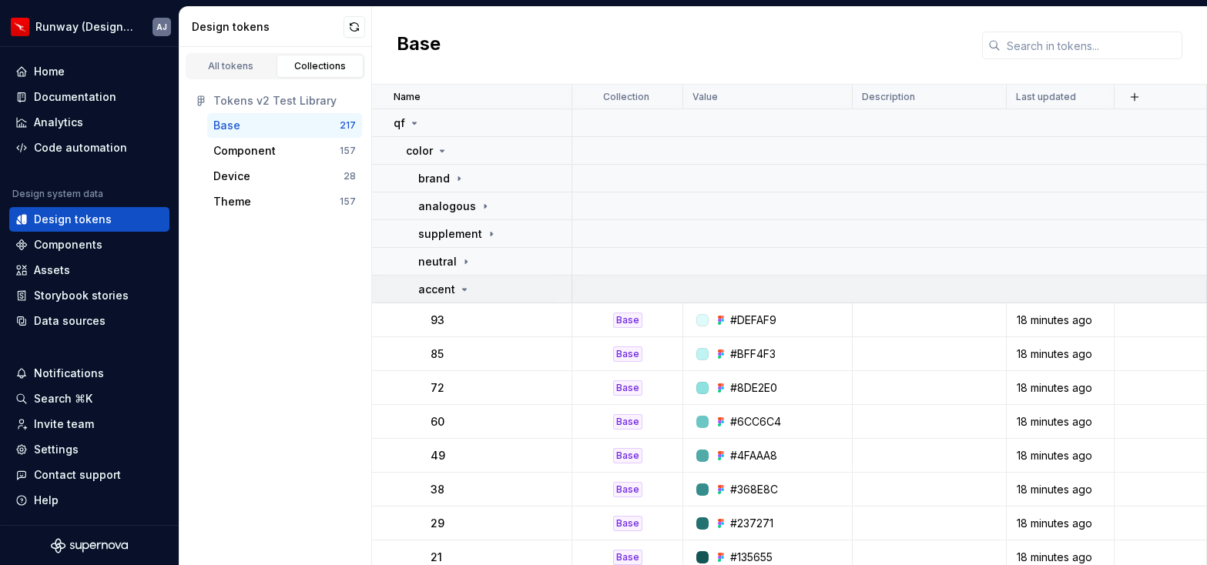
click at [466, 288] on icon at bounding box center [464, 289] width 12 height 12
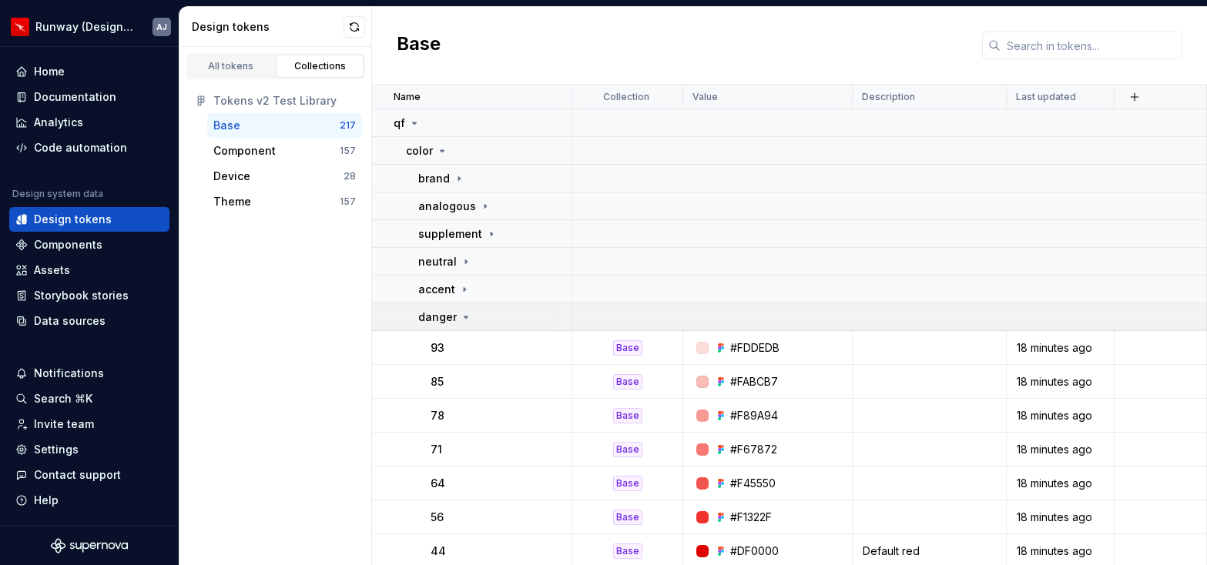
click at [465, 319] on icon at bounding box center [466, 317] width 12 height 12
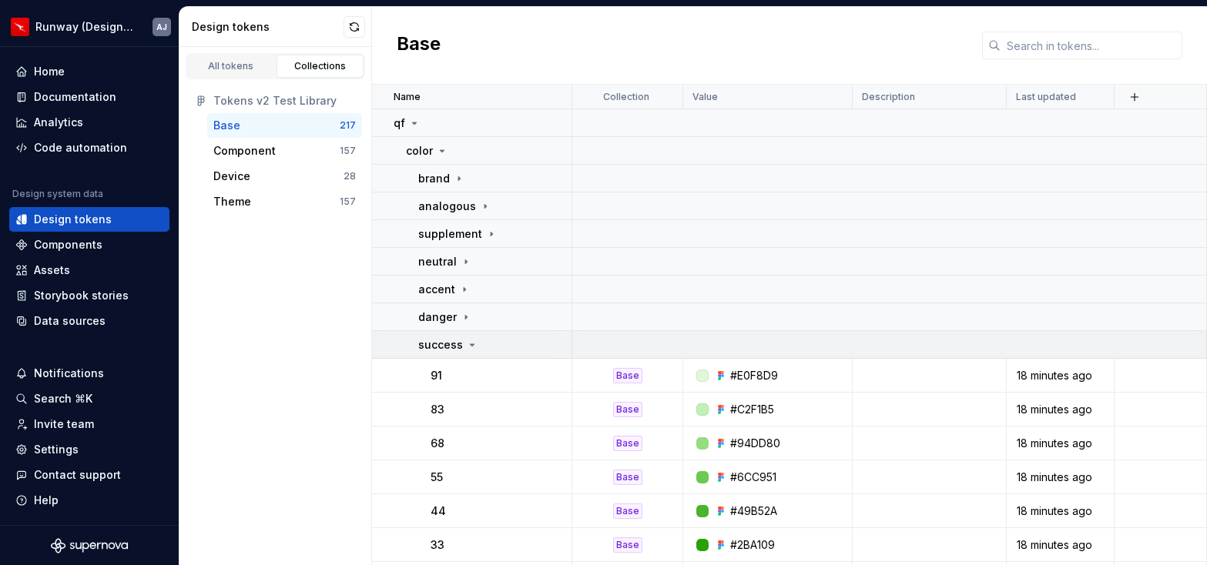
click at [474, 344] on icon at bounding box center [472, 345] width 12 height 12
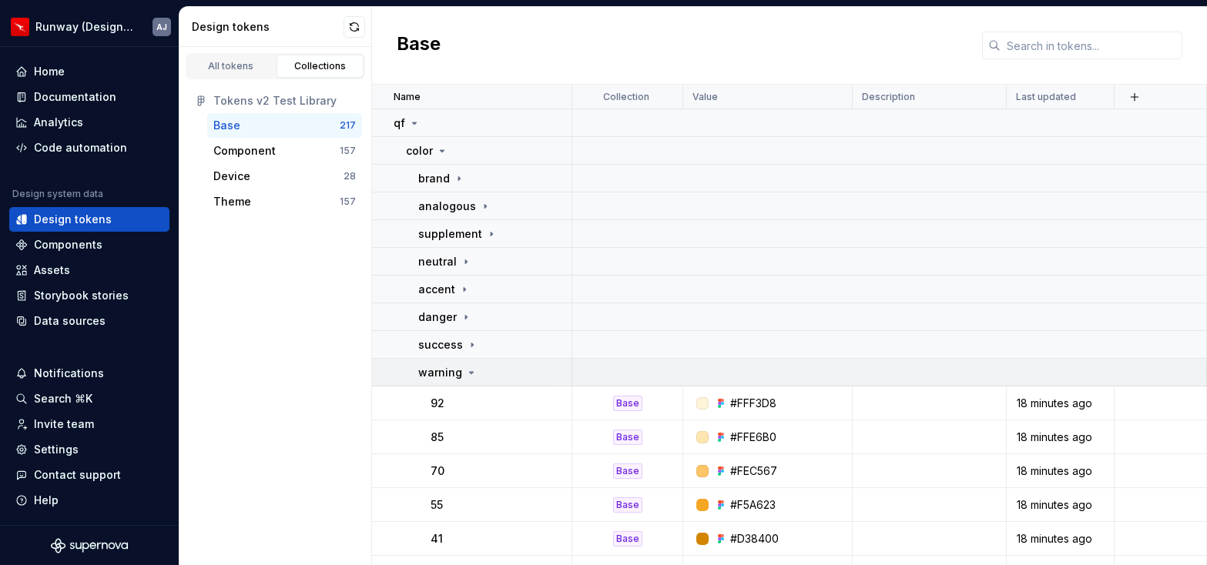
click at [472, 376] on icon at bounding box center [471, 373] width 12 height 12
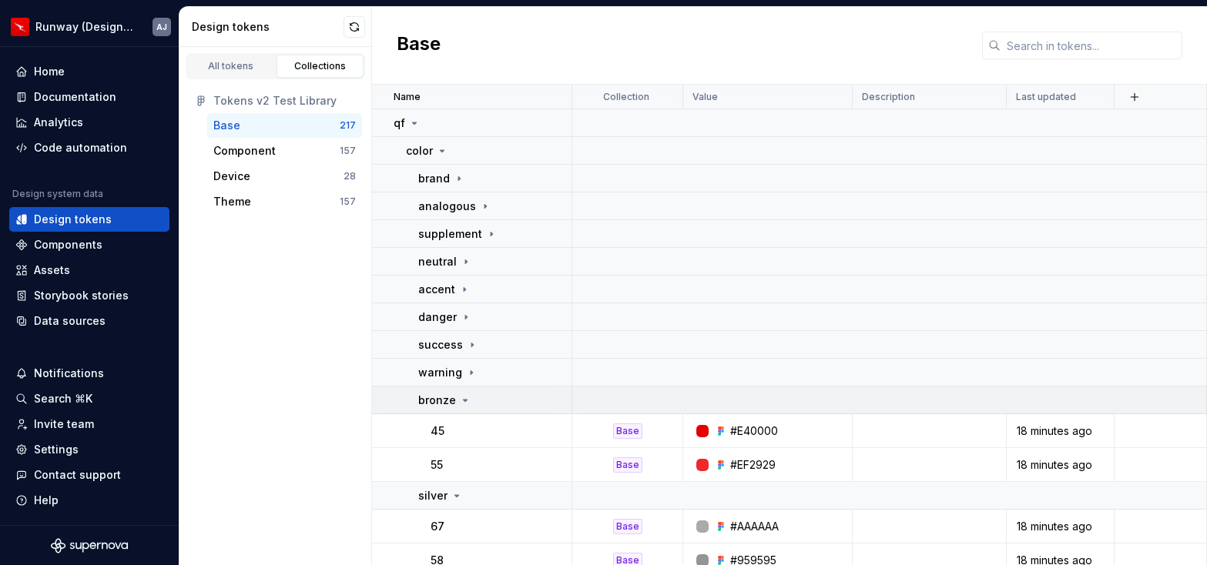
click at [470, 400] on div "bronze" at bounding box center [494, 400] width 152 height 15
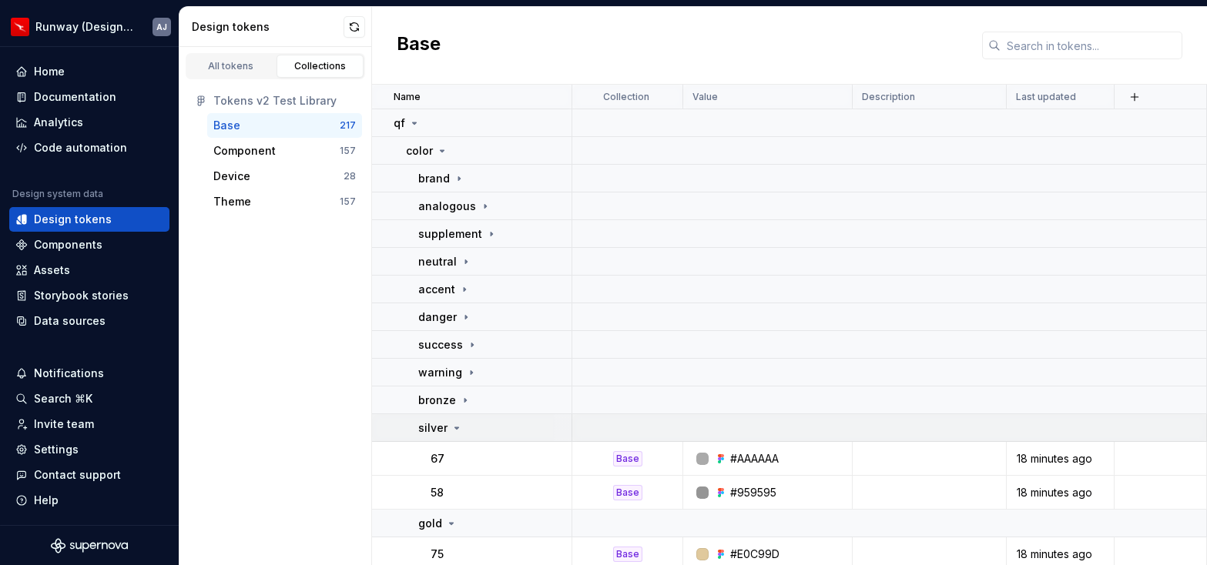
click at [458, 436] on td "silver" at bounding box center [472, 428] width 200 height 28
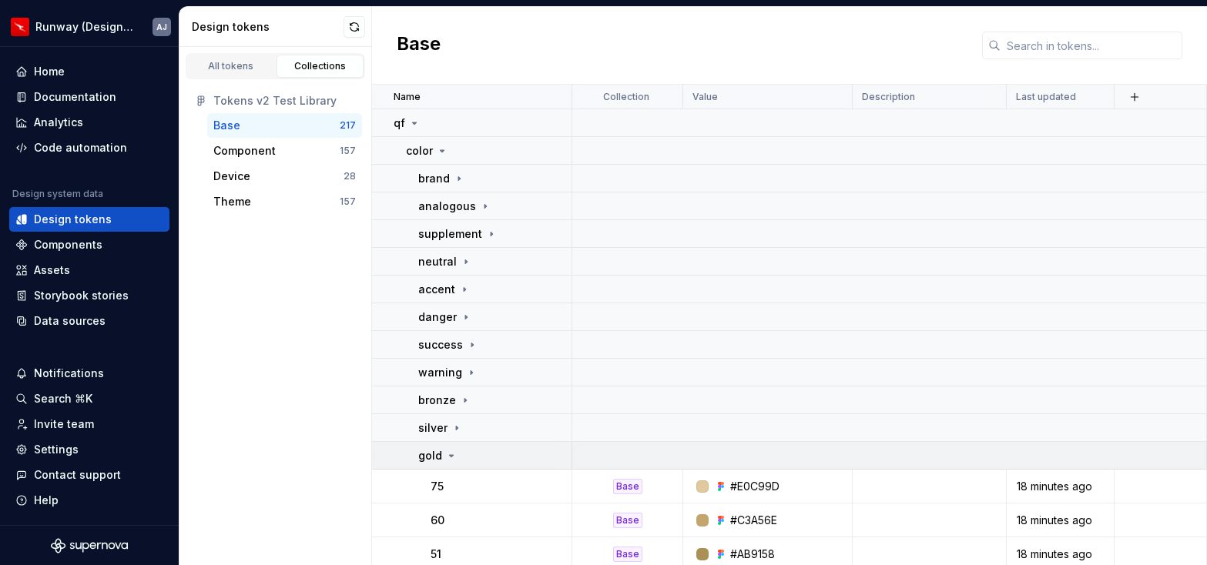
click at [456, 454] on div "gold" at bounding box center [494, 455] width 152 height 15
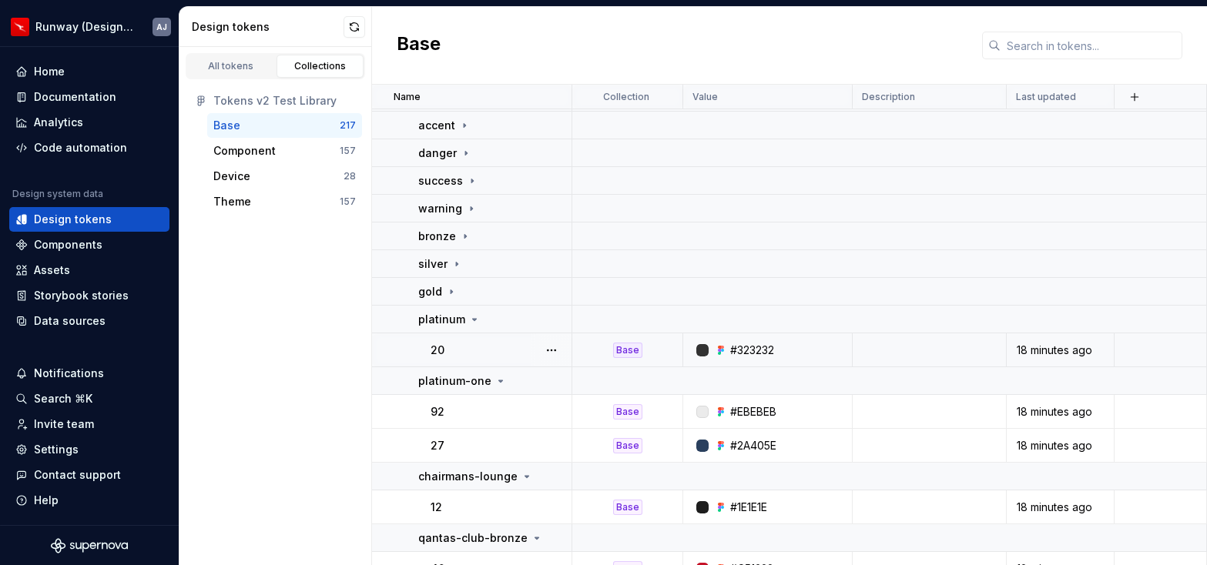
scroll to position [173, 0]
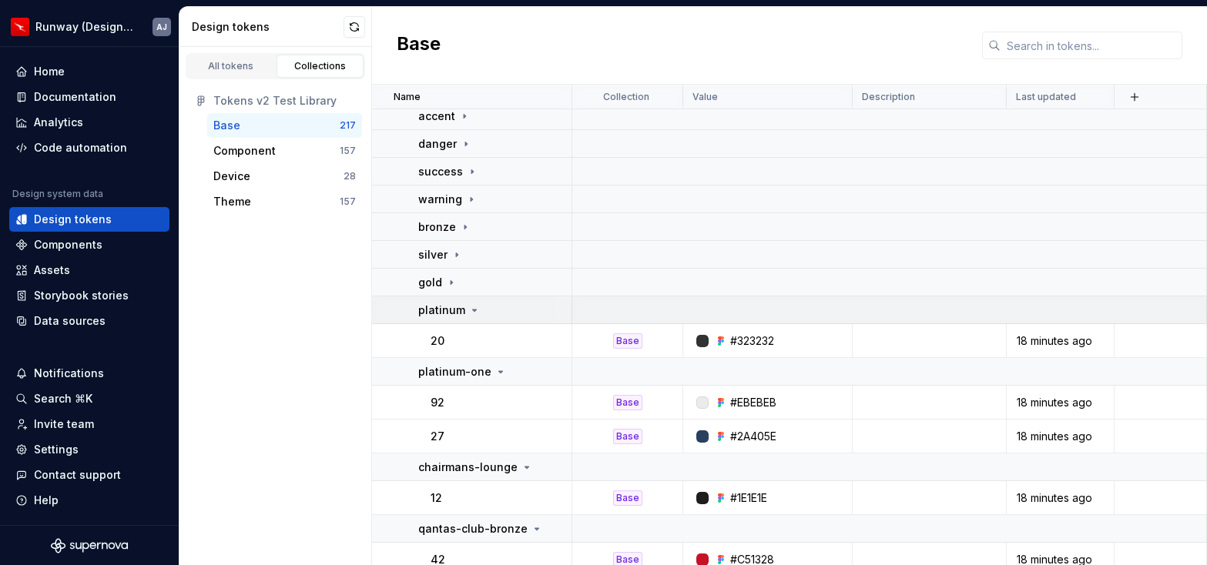
click at [474, 318] on td "platinum" at bounding box center [472, 310] width 200 height 28
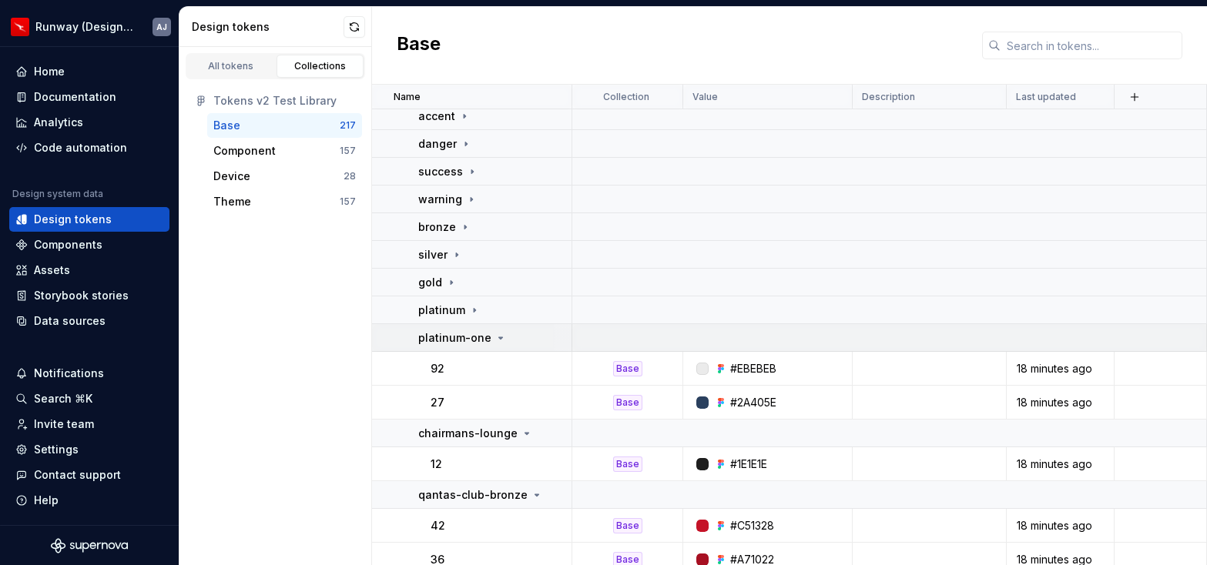
click at [497, 343] on icon at bounding box center [500, 338] width 12 height 12
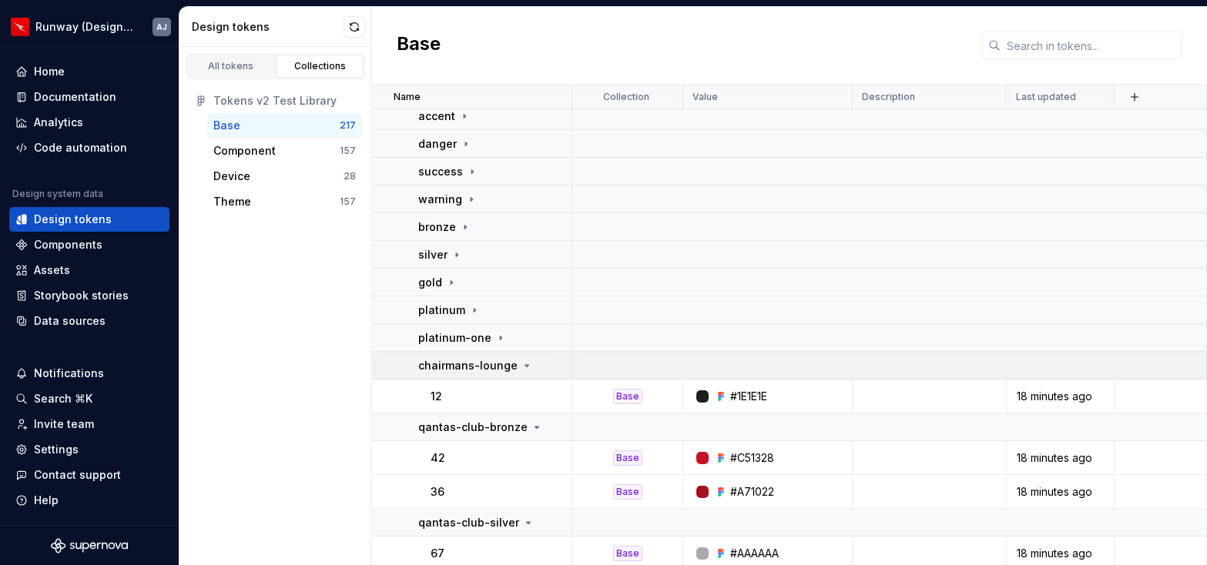
click at [524, 365] on icon at bounding box center [526, 366] width 12 height 12
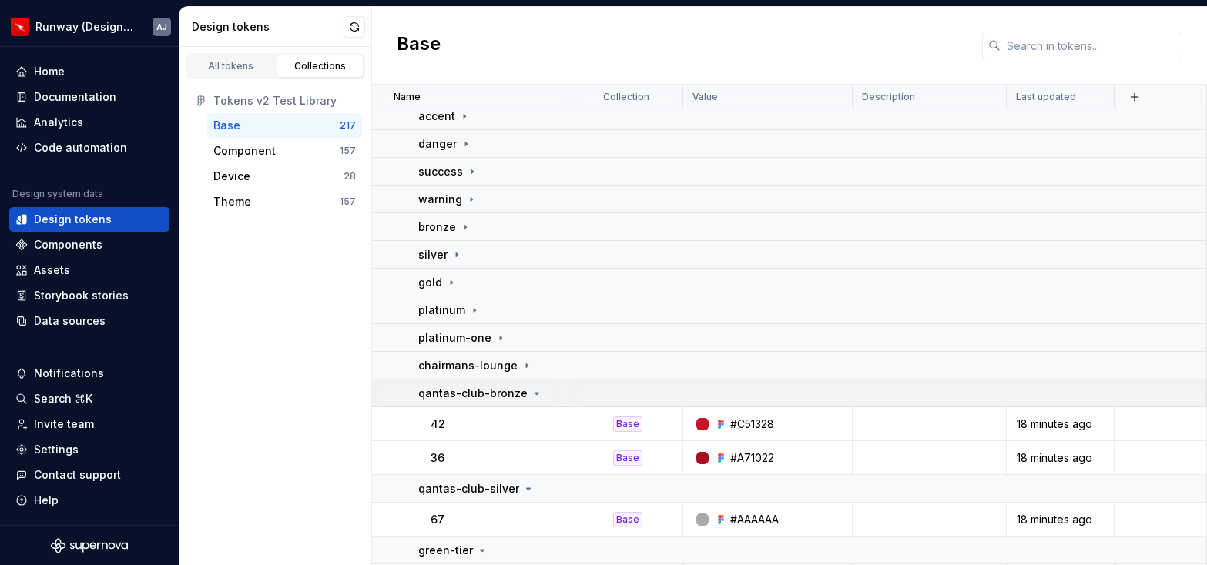
click at [533, 393] on icon at bounding box center [537, 393] width 12 height 12
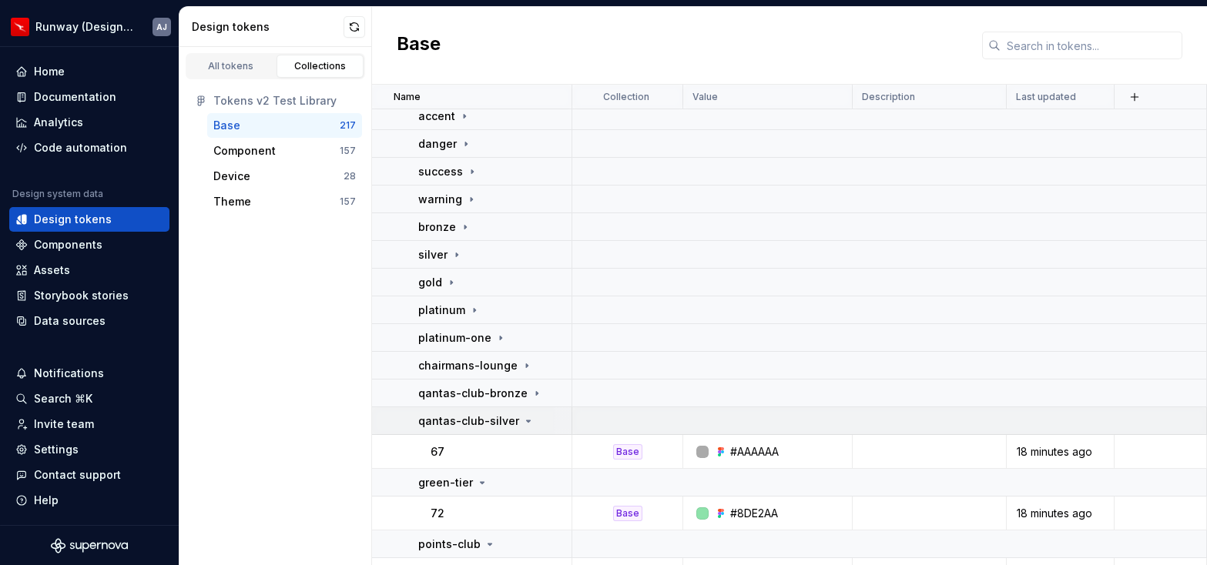
click at [523, 423] on icon at bounding box center [528, 421] width 12 height 12
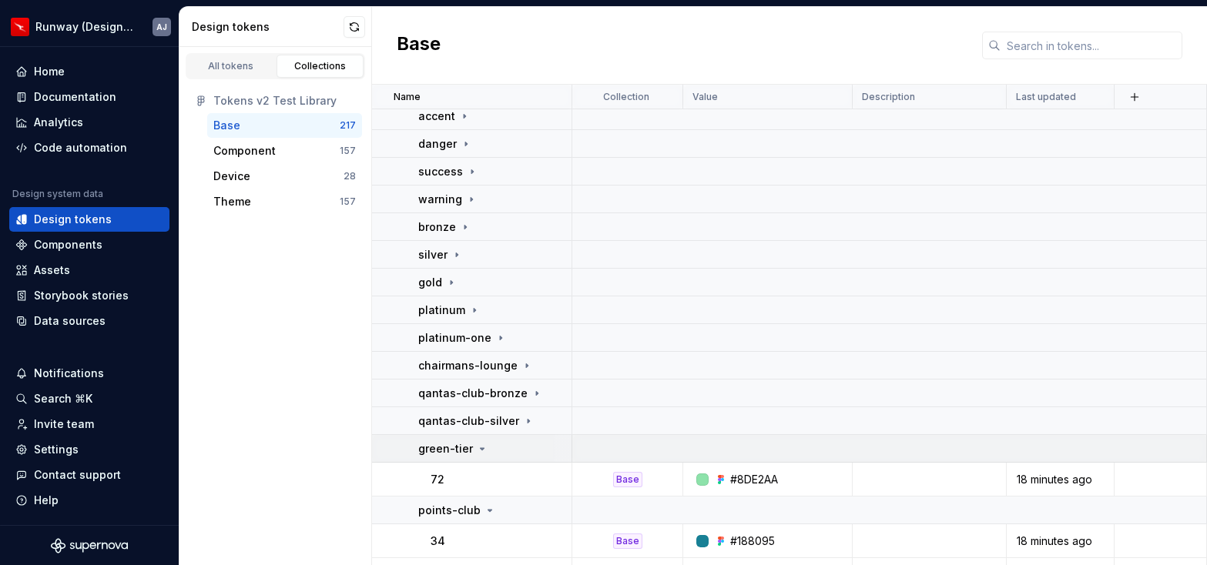
click at [476, 453] on icon at bounding box center [482, 449] width 12 height 12
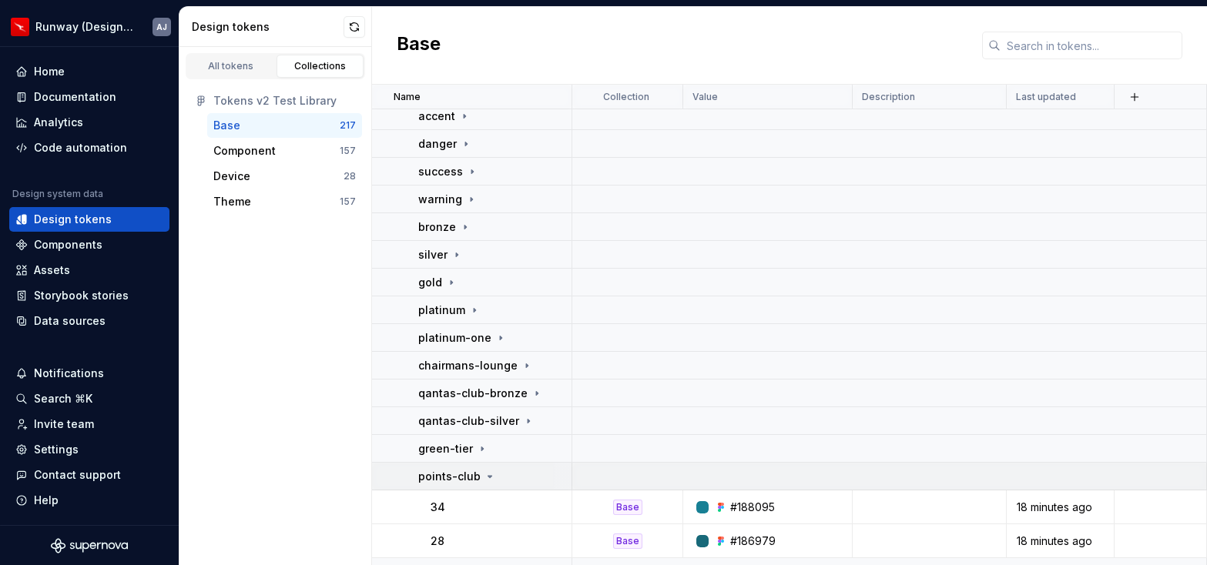
click at [488, 477] on icon at bounding box center [490, 477] width 4 height 2
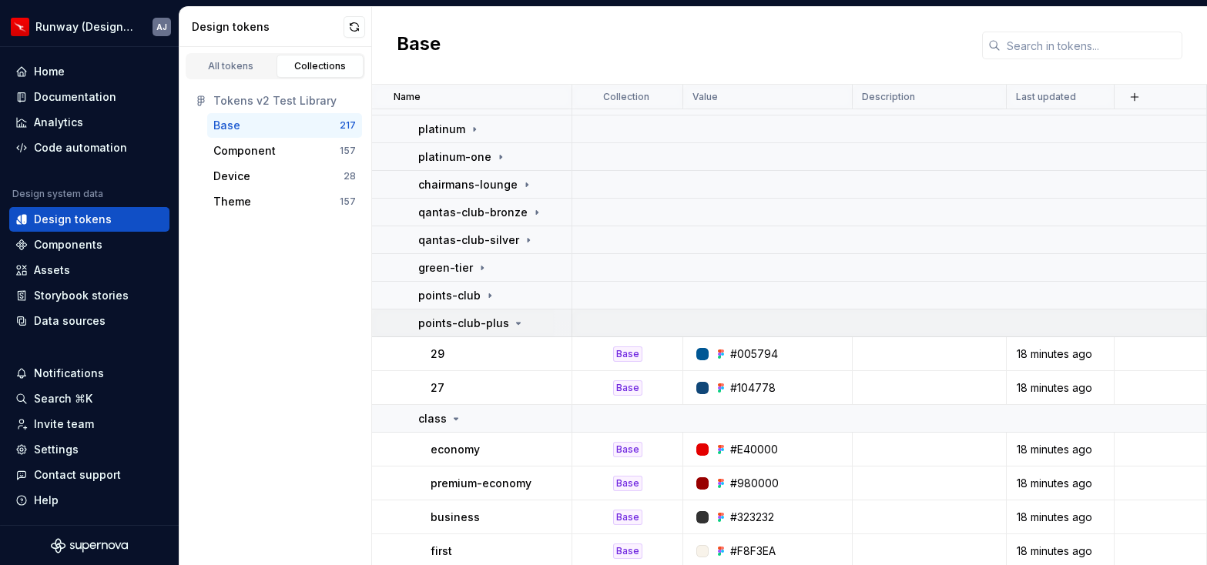
scroll to position [357, 0]
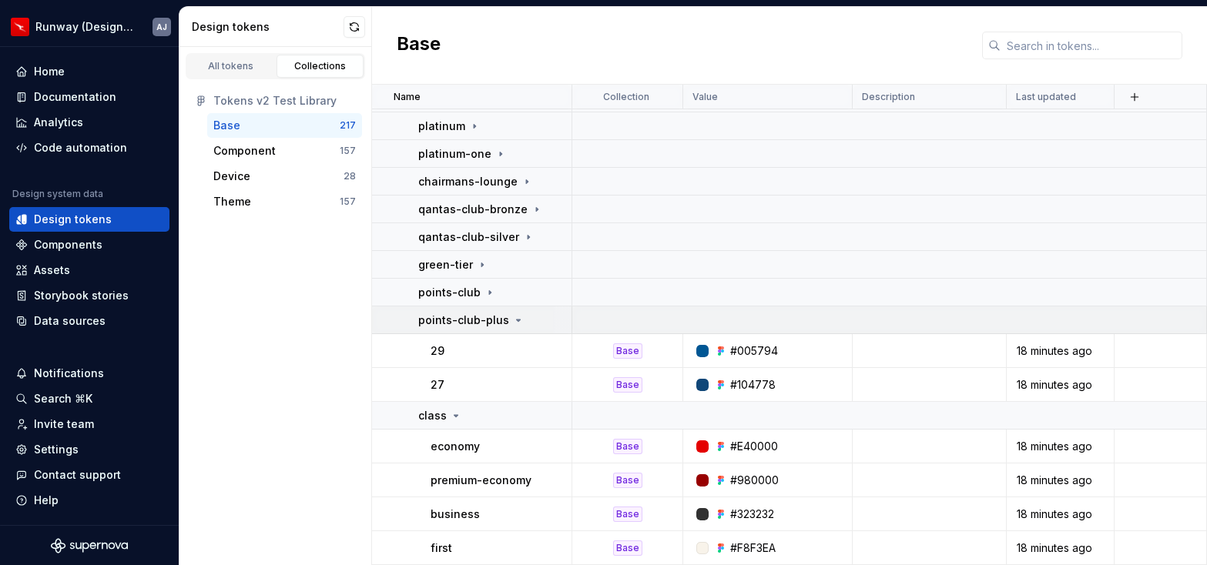
click at [512, 322] on icon at bounding box center [518, 320] width 12 height 12
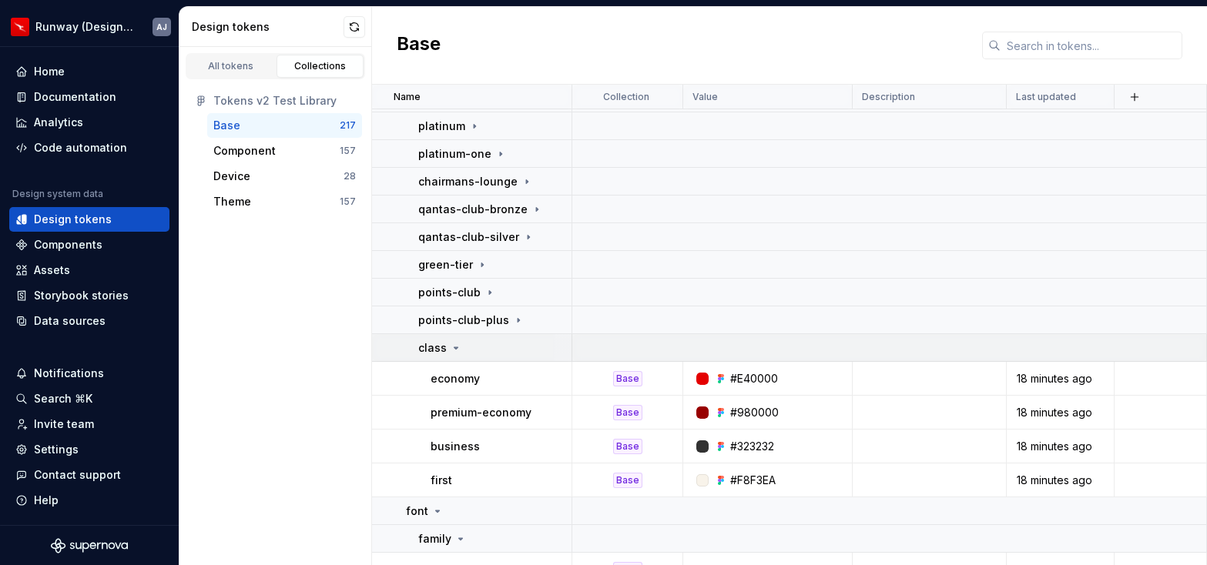
click at [451, 354] on div "class" at bounding box center [440, 347] width 44 height 15
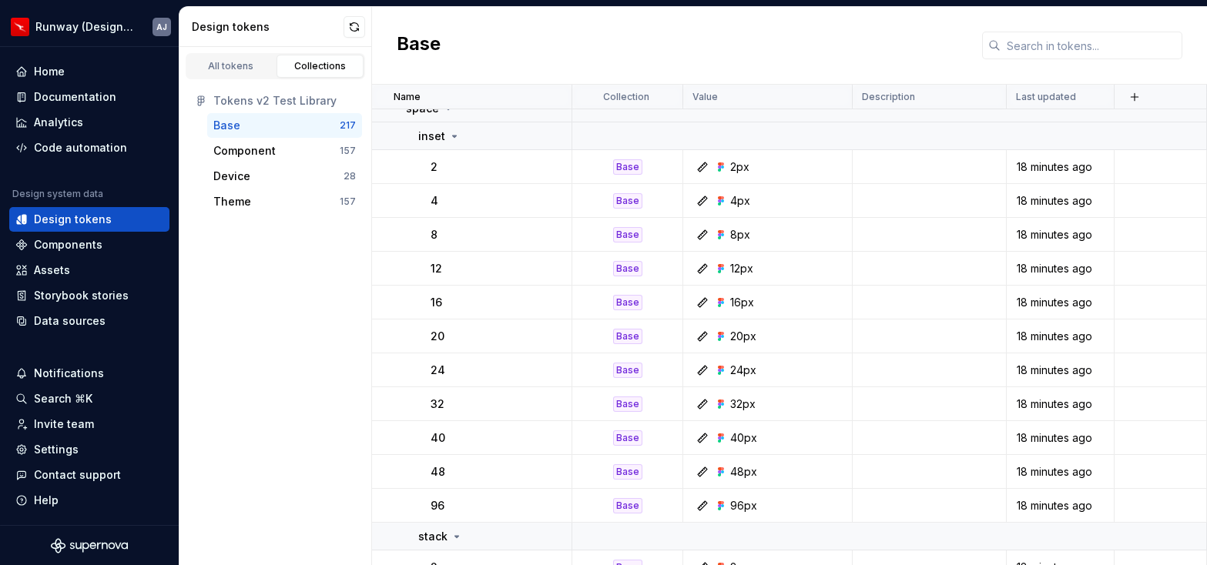
scroll to position [2558, 0]
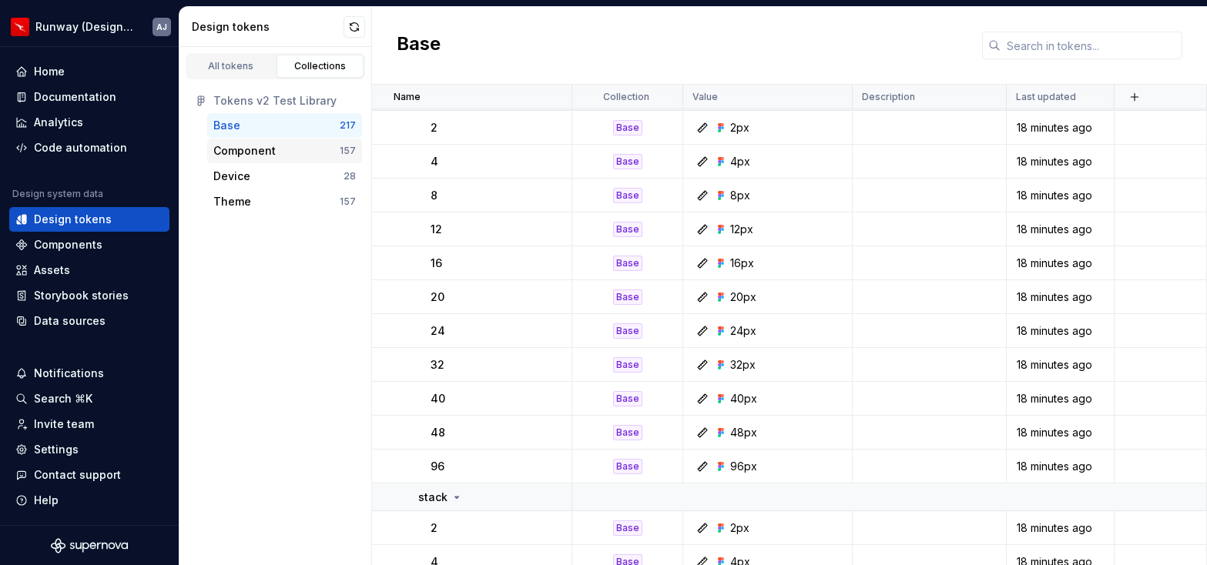
click at [281, 149] on div "Component" at bounding box center [276, 150] width 126 height 15
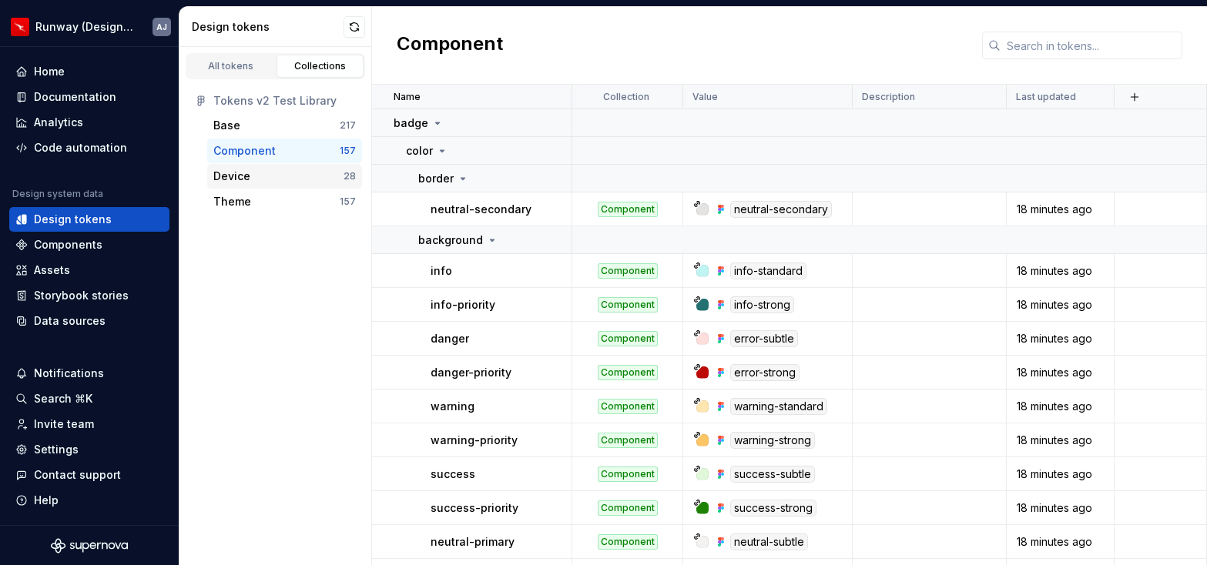
click at [278, 173] on div "Device" at bounding box center [278, 176] width 130 height 15
